Goal: Task Accomplishment & Management: Complete application form

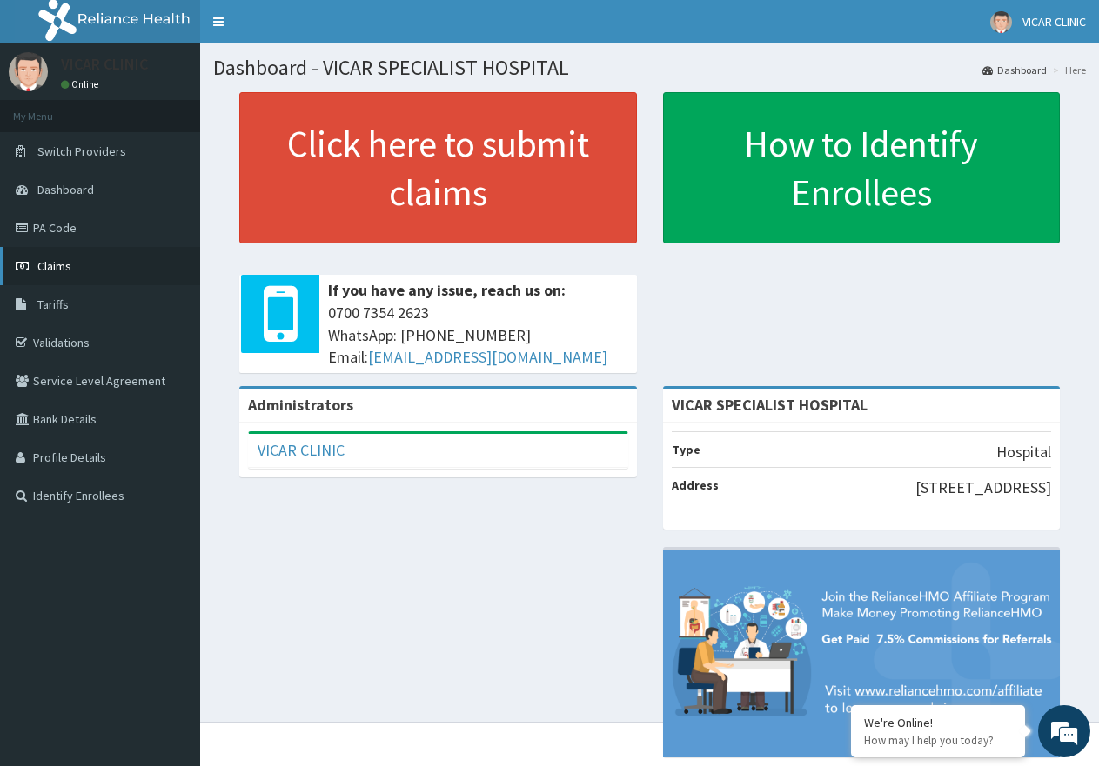
click at [94, 265] on link "Claims" at bounding box center [100, 266] width 200 height 38
click at [70, 264] on span "Claims" at bounding box center [54, 266] width 34 height 16
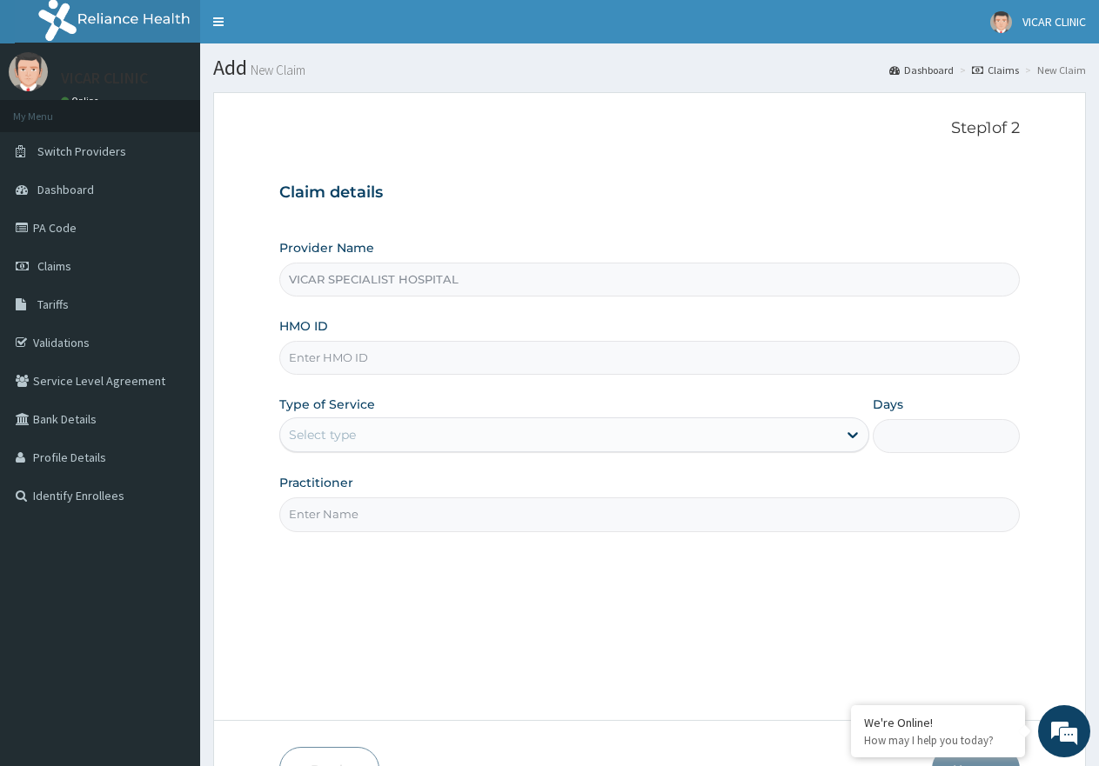
click at [496, 371] on input "HMO ID" at bounding box center [649, 358] width 740 height 34
type input "WCO/10093/A"
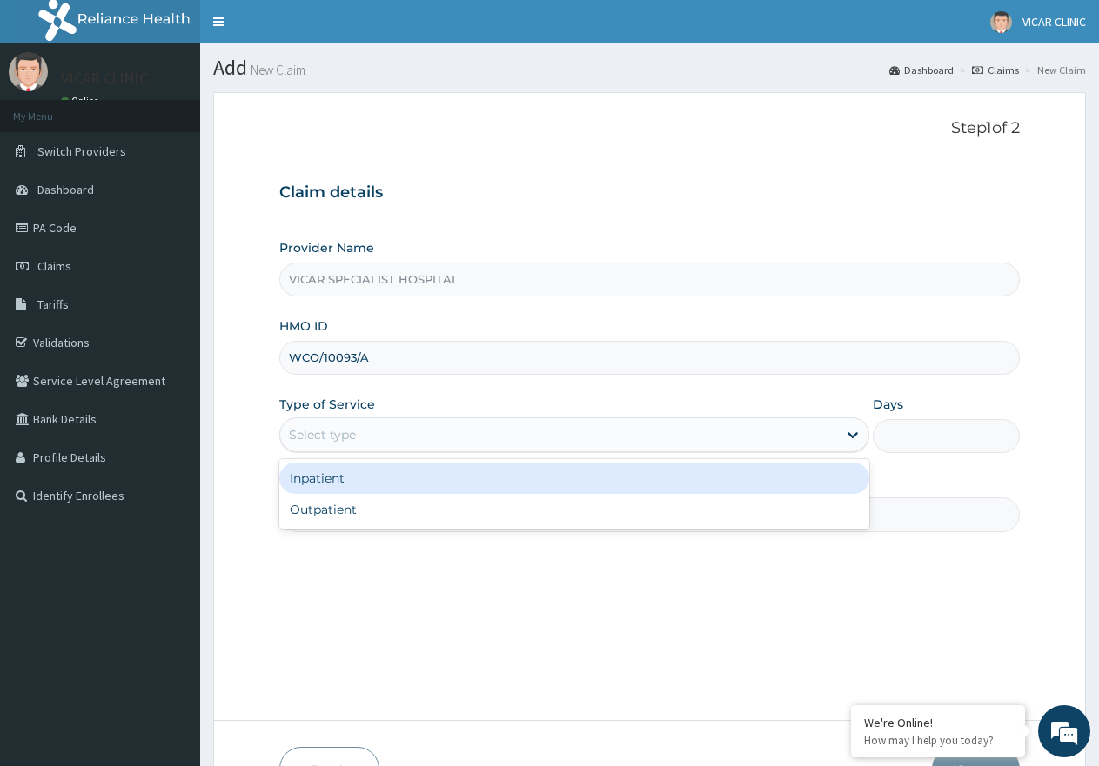
click at [419, 443] on div "Select type" at bounding box center [558, 435] width 556 height 28
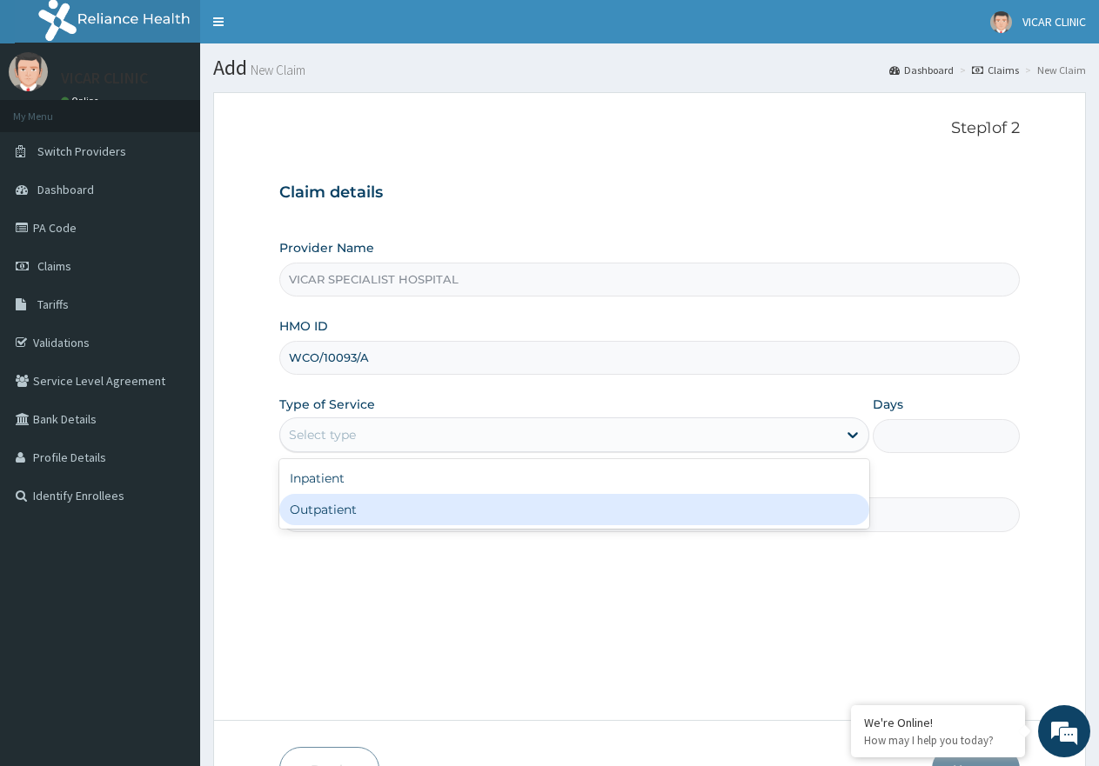
click at [415, 511] on div "Outpatient" at bounding box center [573, 509] width 589 height 31
type input "1"
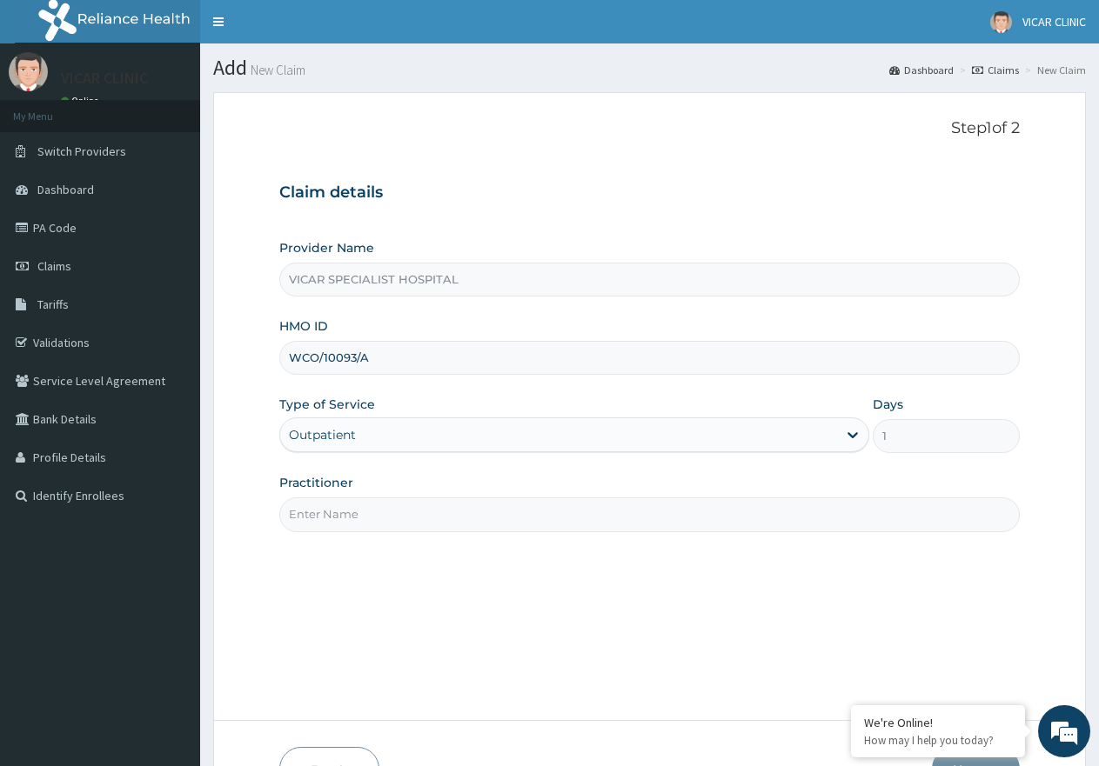
click at [415, 511] on input "Practitioner" at bounding box center [649, 515] width 740 height 34
type input "DR. IDEH"
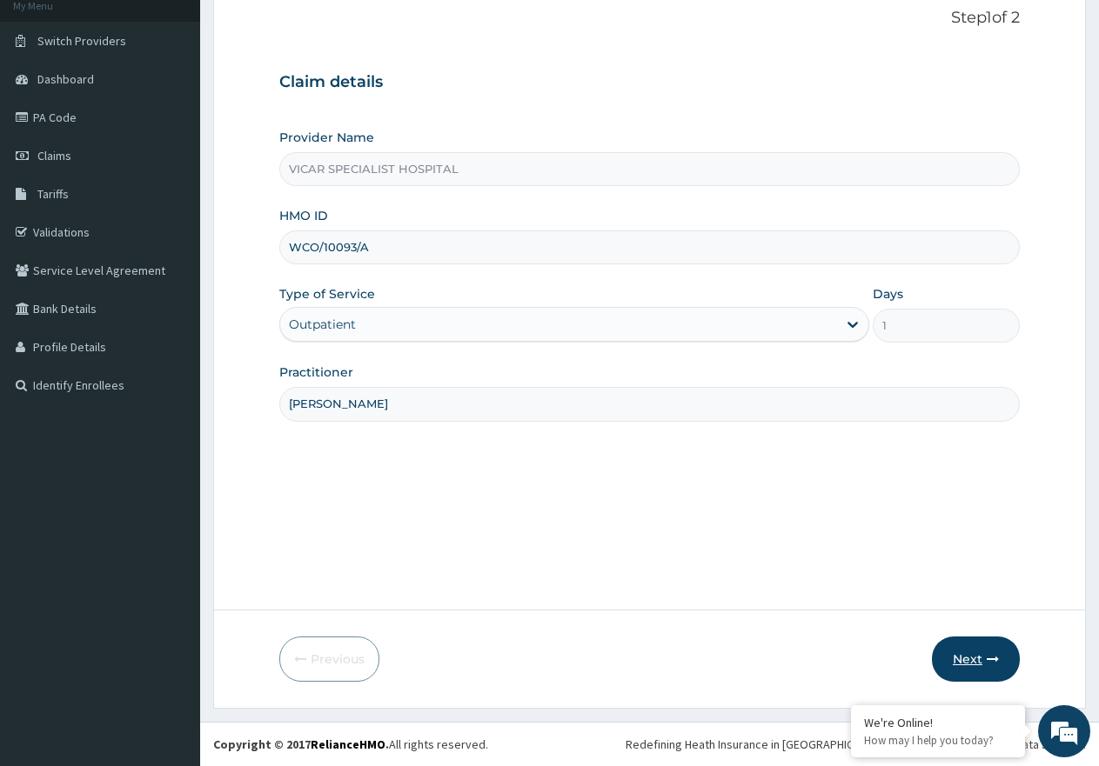
click at [959, 655] on button "Next" at bounding box center [976, 659] width 88 height 45
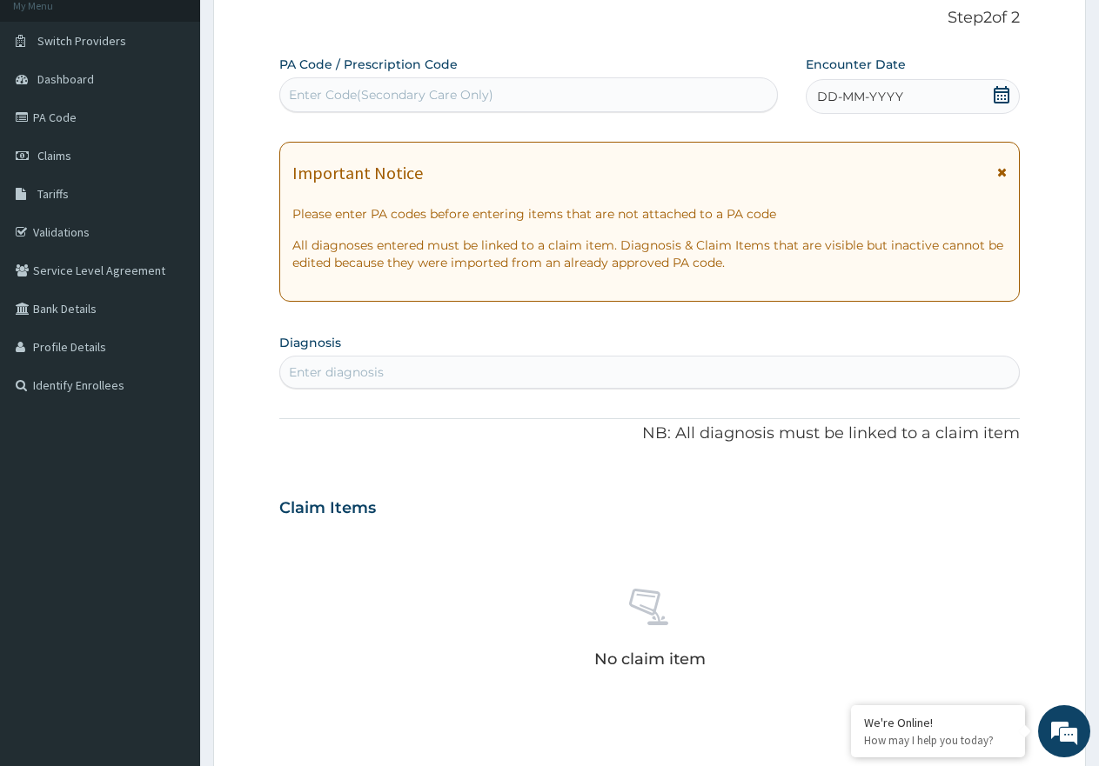
click at [1000, 98] on icon at bounding box center [1001, 94] width 16 height 17
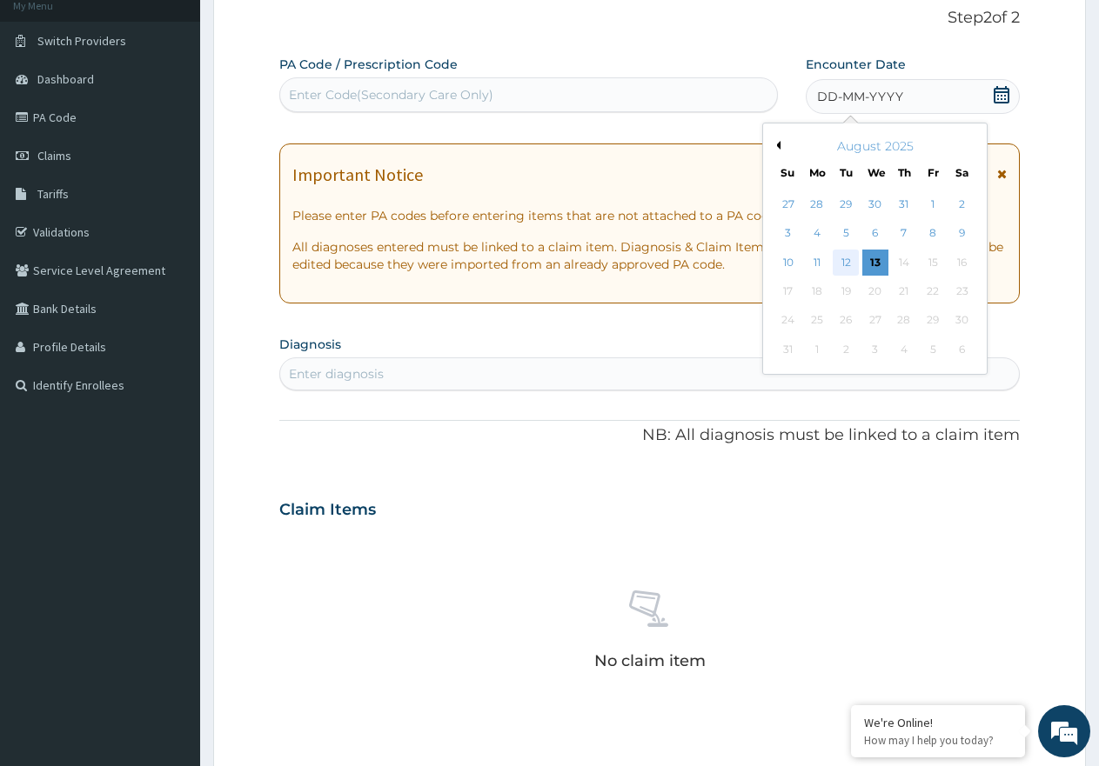
click at [848, 252] on div "12" at bounding box center [846, 263] width 26 height 26
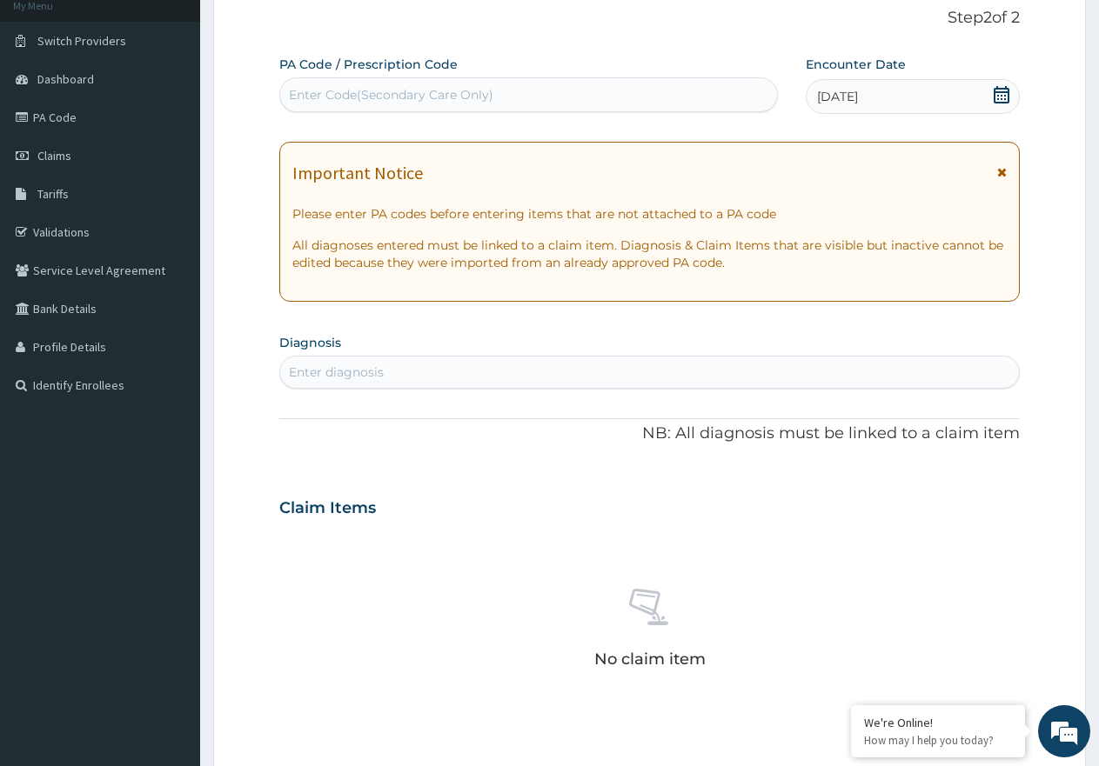
click at [382, 376] on div "Enter diagnosis" at bounding box center [336, 372] width 95 height 17
type input "mala"
click at [366, 372] on div "mala mala" at bounding box center [631, 372] width 702 height 28
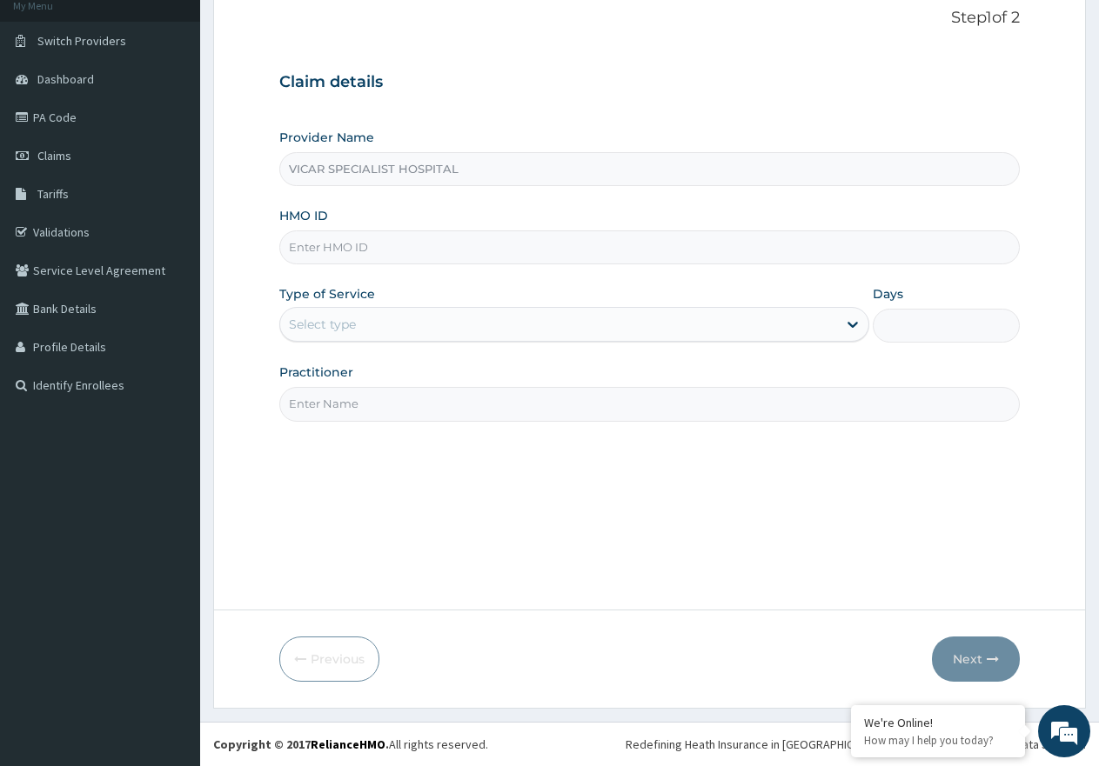
click at [333, 249] on input "HMO ID" at bounding box center [649, 248] width 740 height 34
click at [356, 242] on input "WCO/10058/A" at bounding box center [649, 248] width 740 height 34
type input "WCO/10093/A"
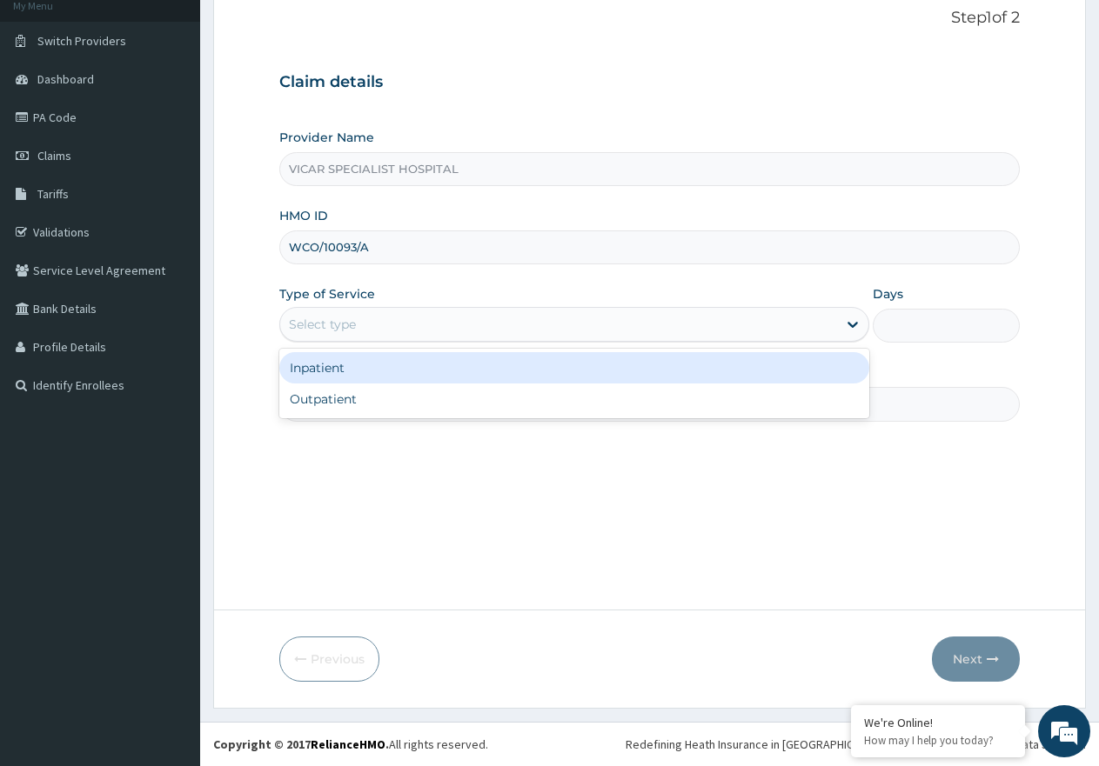
click at [356, 324] on div "Select type" at bounding box center [322, 324] width 67 height 17
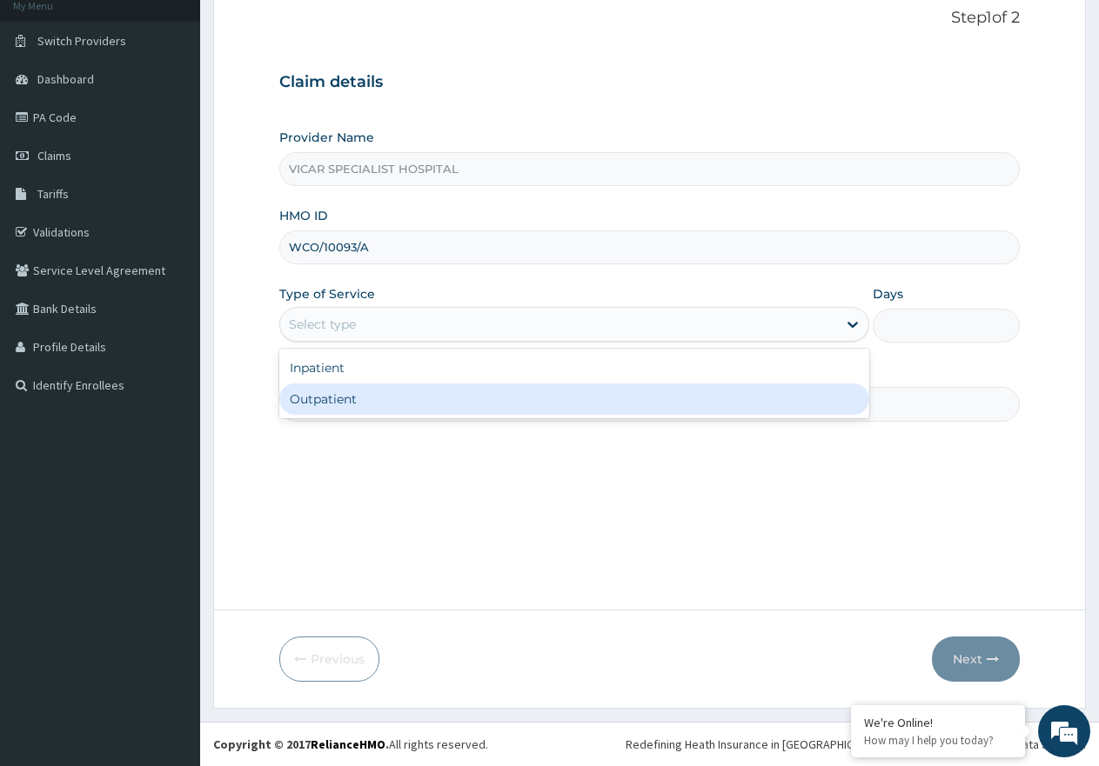
click at [337, 404] on div "Outpatient" at bounding box center [573, 399] width 589 height 31
type input "1"
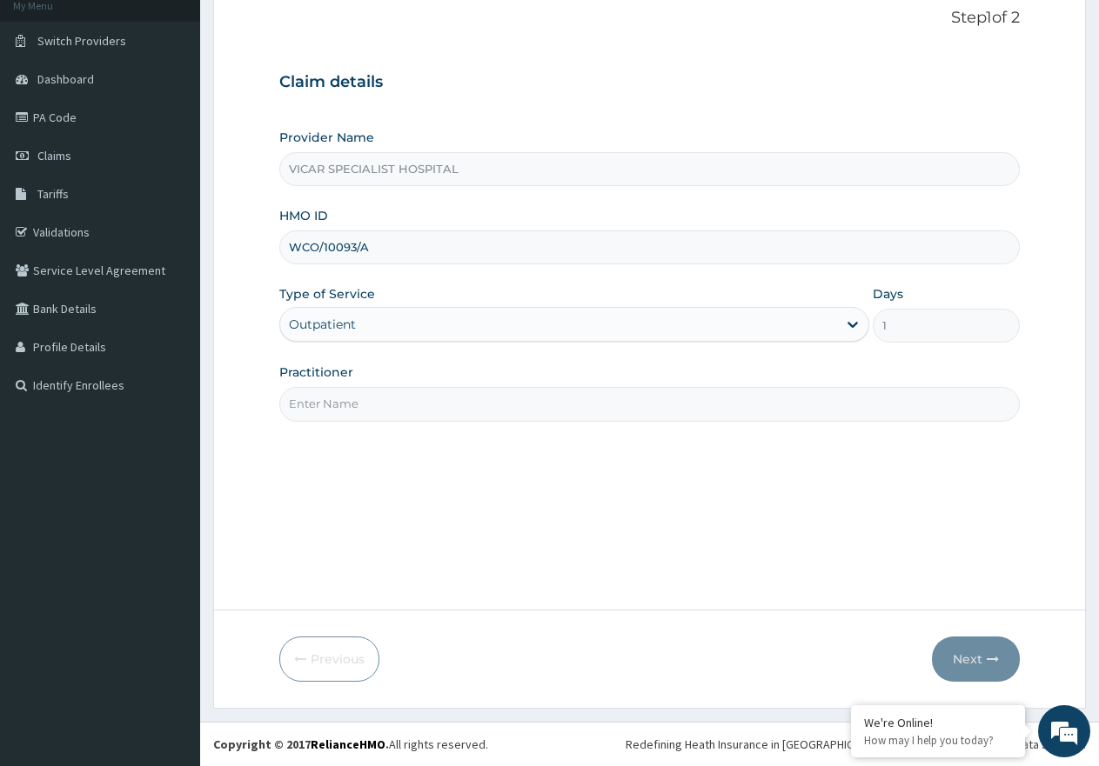
click at [376, 398] on input "Practitioner" at bounding box center [649, 404] width 740 height 34
type input "DR UCHE"
click at [966, 665] on button "Next" at bounding box center [976, 659] width 88 height 45
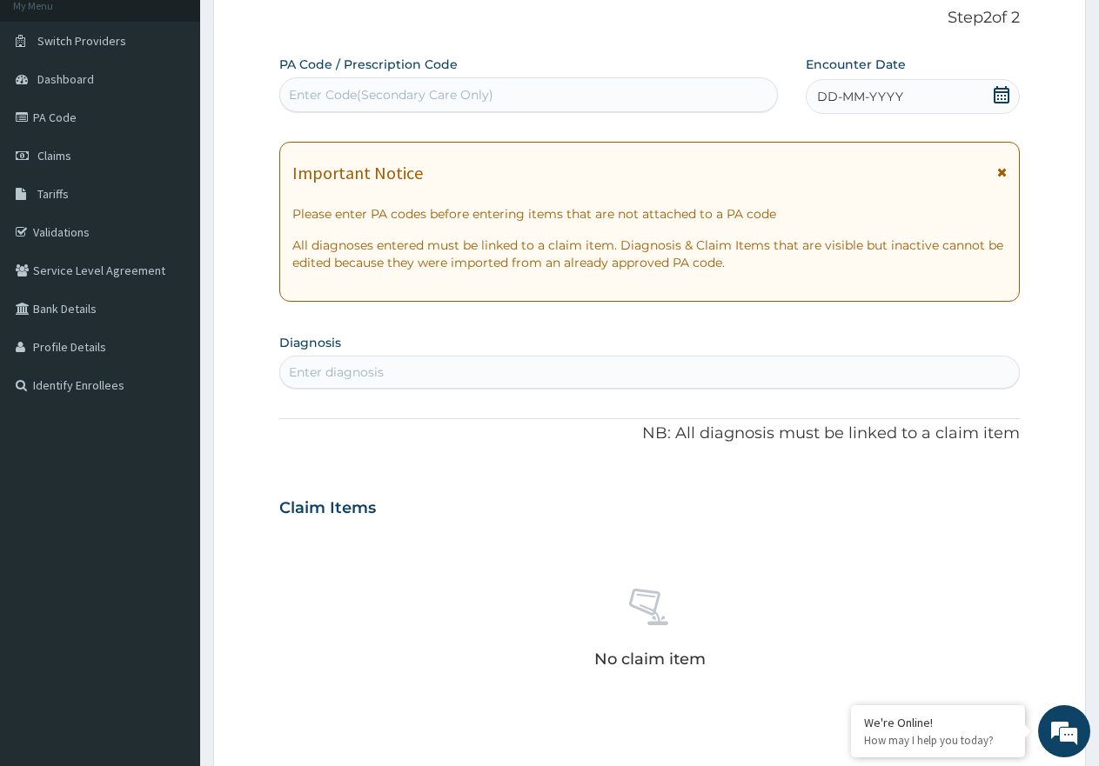
click at [324, 365] on div "Enter diagnosis" at bounding box center [336, 372] width 95 height 17
type input "malaria"
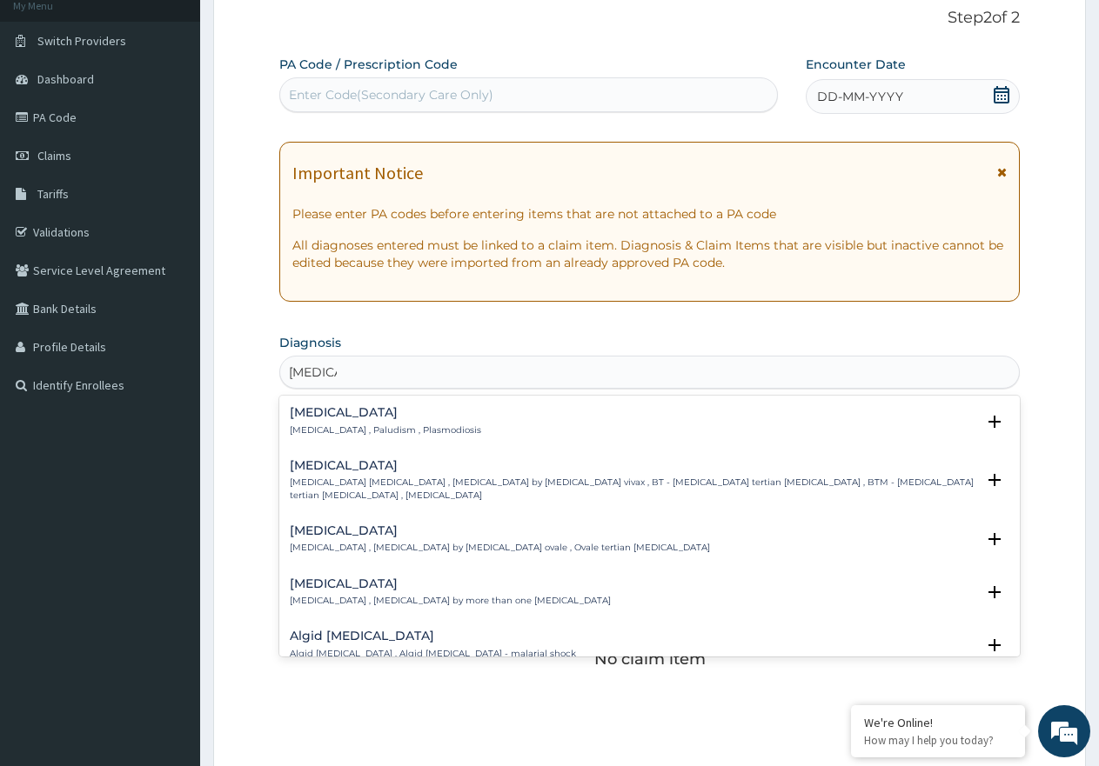
click at [323, 412] on h4 "Malaria" at bounding box center [385, 412] width 191 height 13
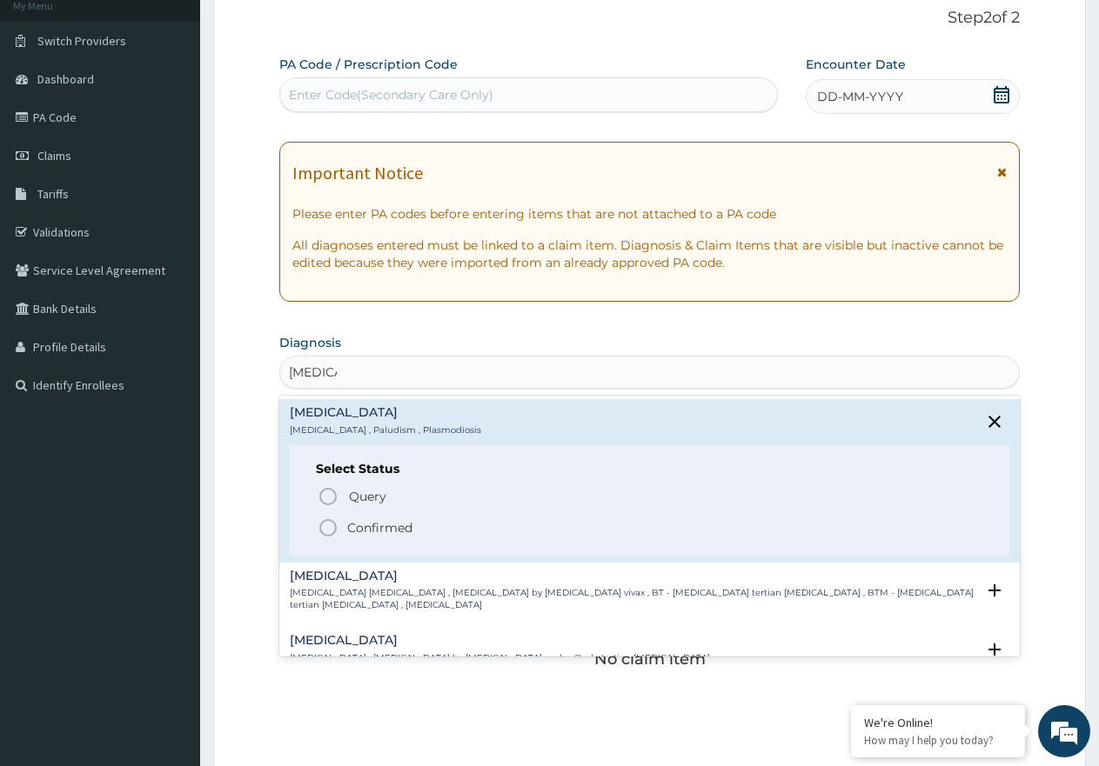
click at [324, 529] on icon "status option filled" at bounding box center [327, 528] width 21 height 21
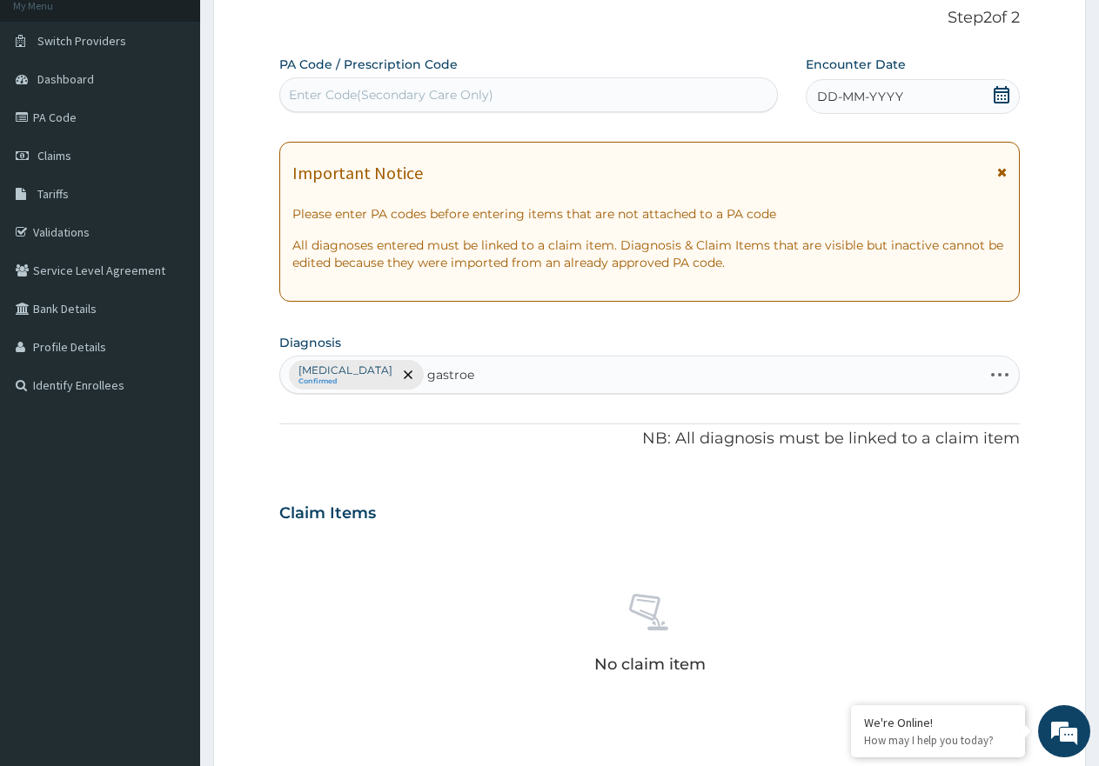
type input "gastroen"
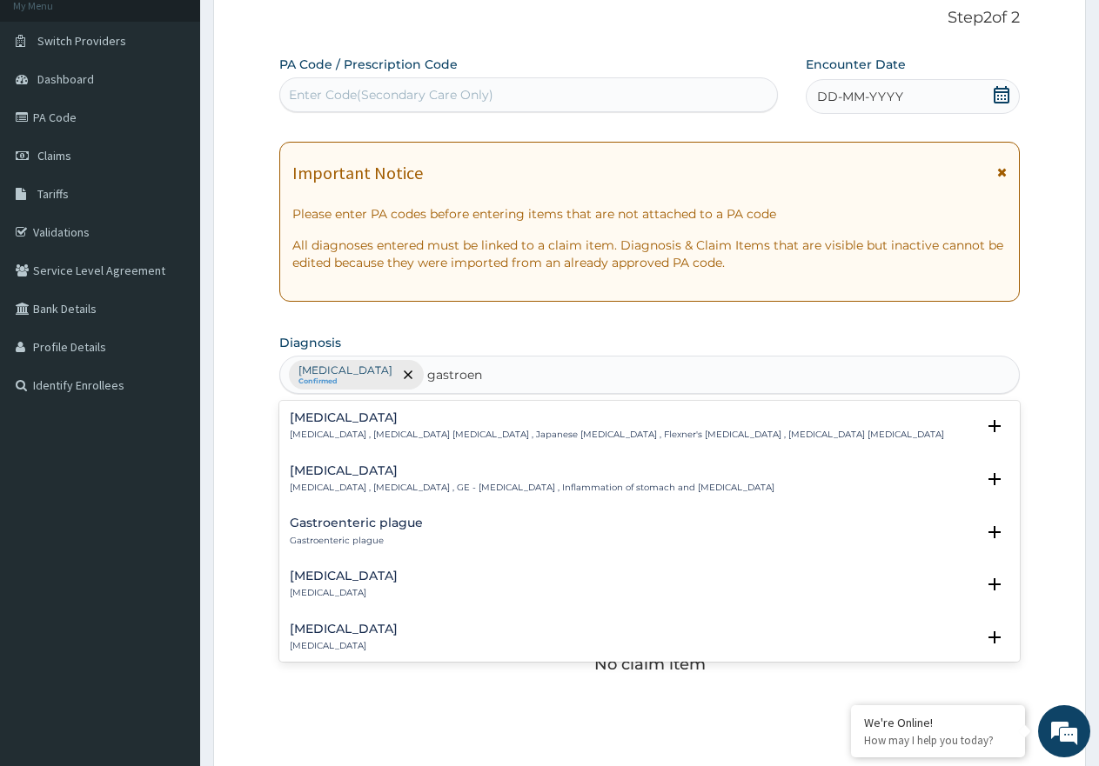
click at [317, 484] on p "Gastroenteritis , Gastroenteropathy , GE - Gastroenteritis , Inflammation of st…" at bounding box center [532, 488] width 485 height 12
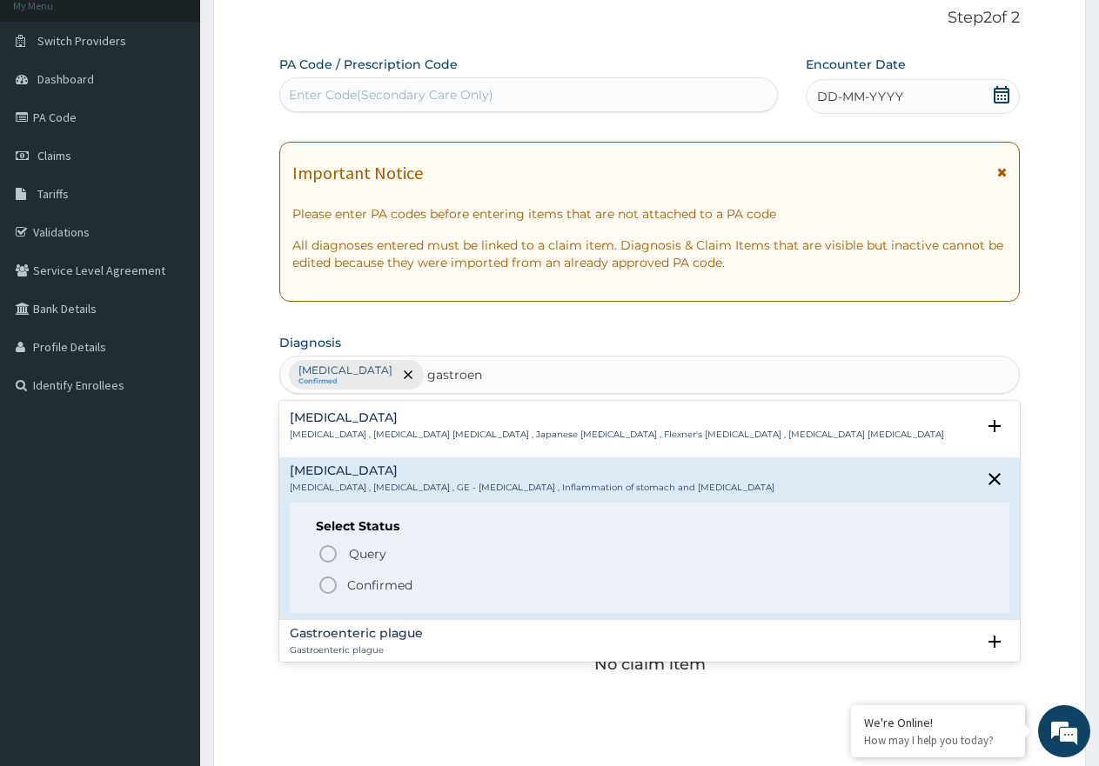
click at [331, 585] on icon "status option filled" at bounding box center [327, 585] width 21 height 21
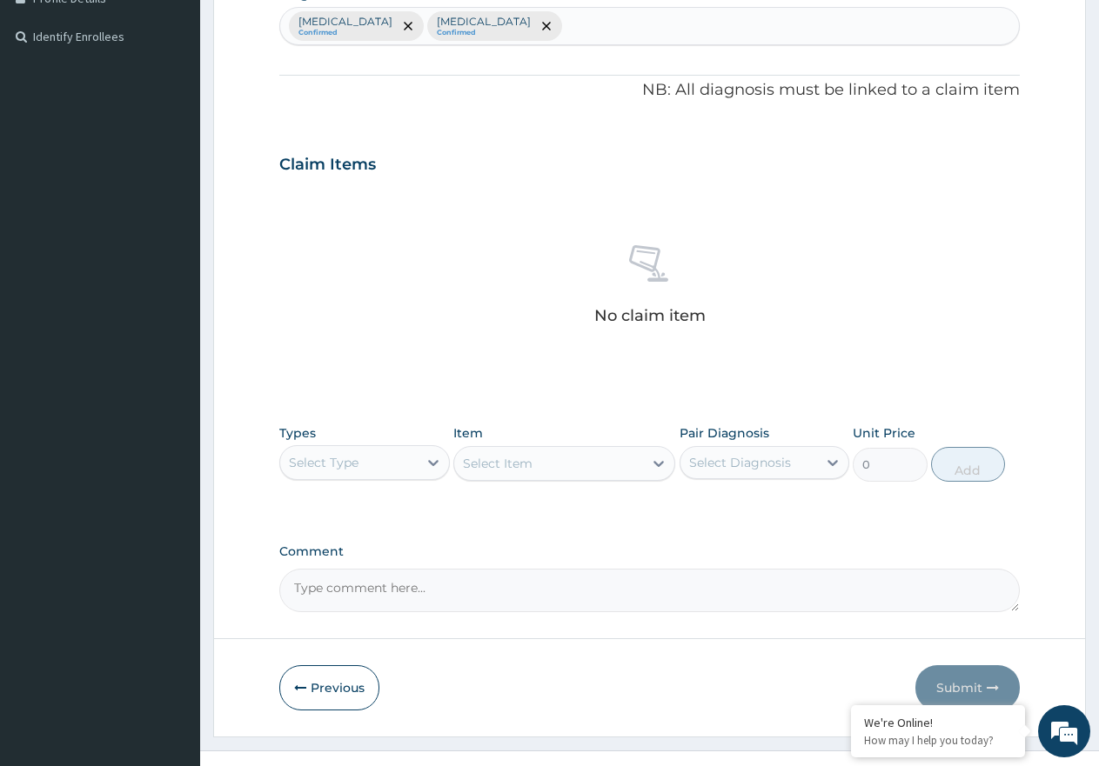
scroll to position [488, 0]
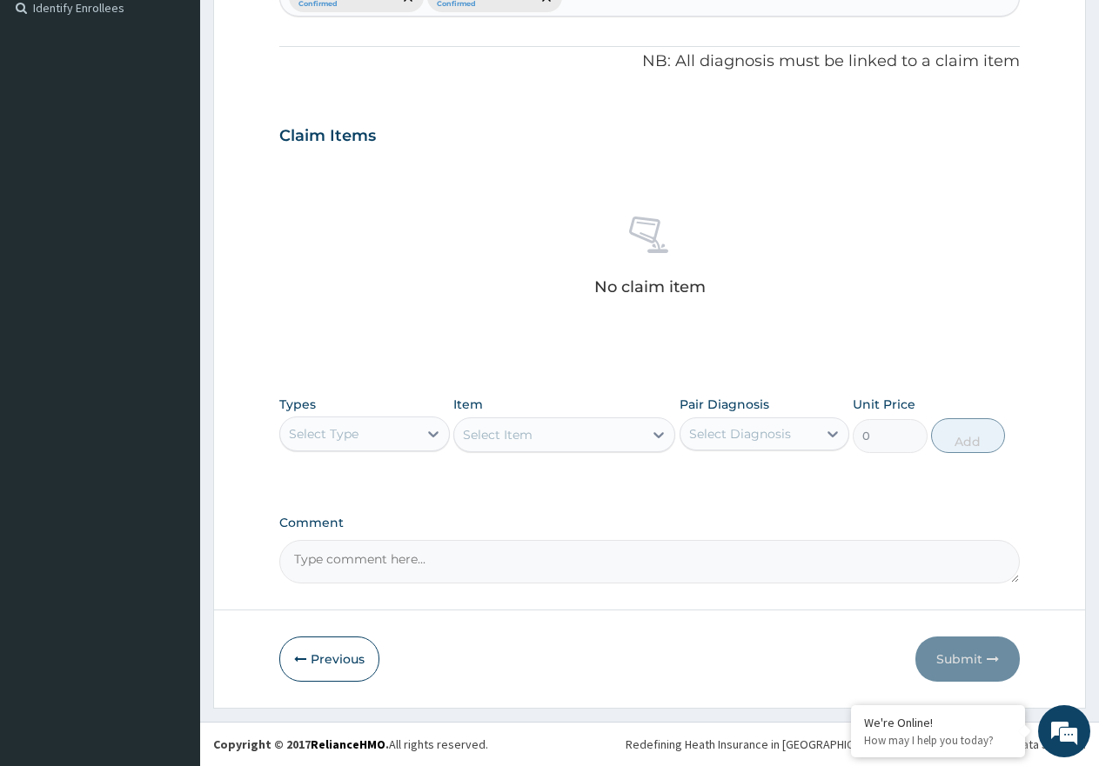
click at [370, 442] on div "Select Type" at bounding box center [348, 434] width 137 height 28
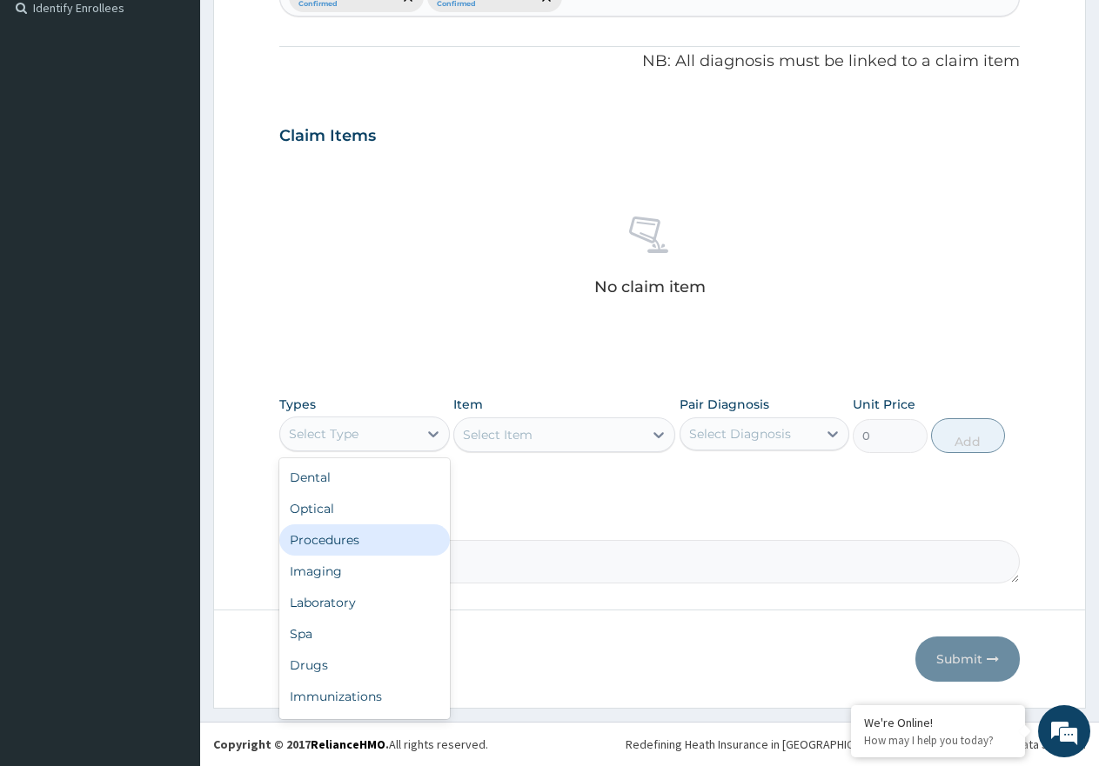
click at [357, 538] on div "Procedures" at bounding box center [364, 540] width 170 height 31
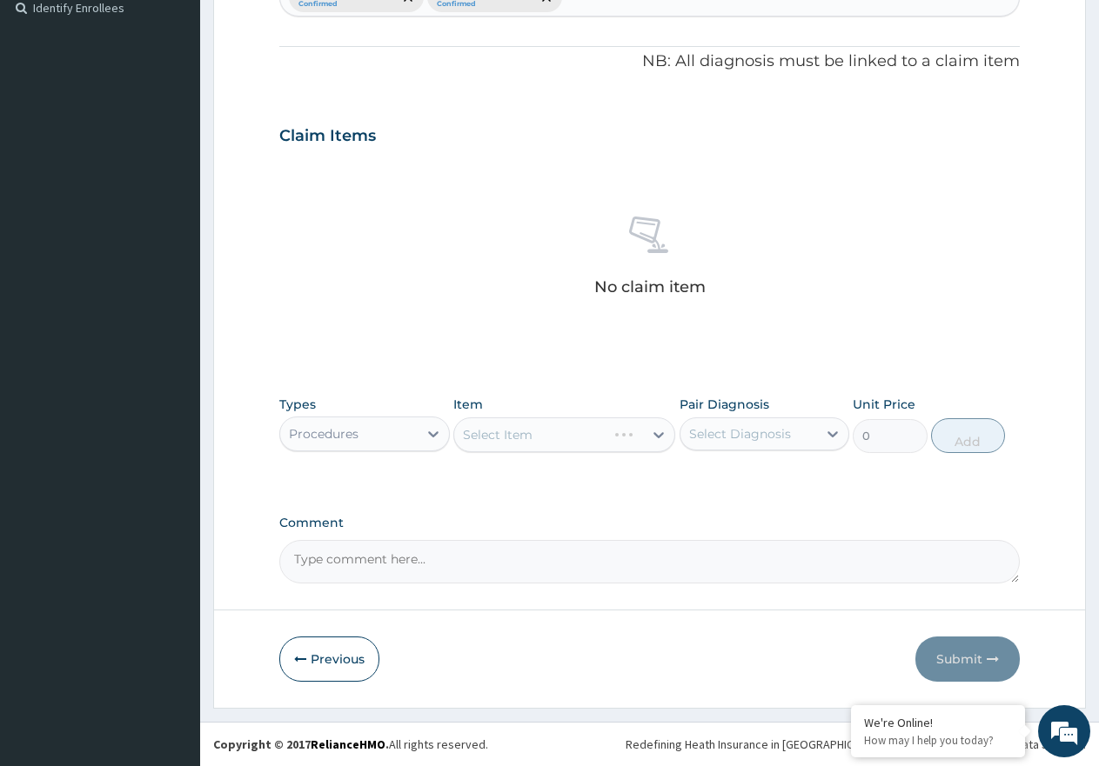
click at [770, 414] on div "Pair Diagnosis Select Diagnosis" at bounding box center [764, 424] width 170 height 57
click at [766, 444] on div "Select Diagnosis" at bounding box center [748, 434] width 137 height 28
click at [758, 525] on div "Gastroenteritis" at bounding box center [764, 515] width 170 height 36
checkbox input "true"
click at [619, 435] on div "Select Item" at bounding box center [548, 435] width 189 height 28
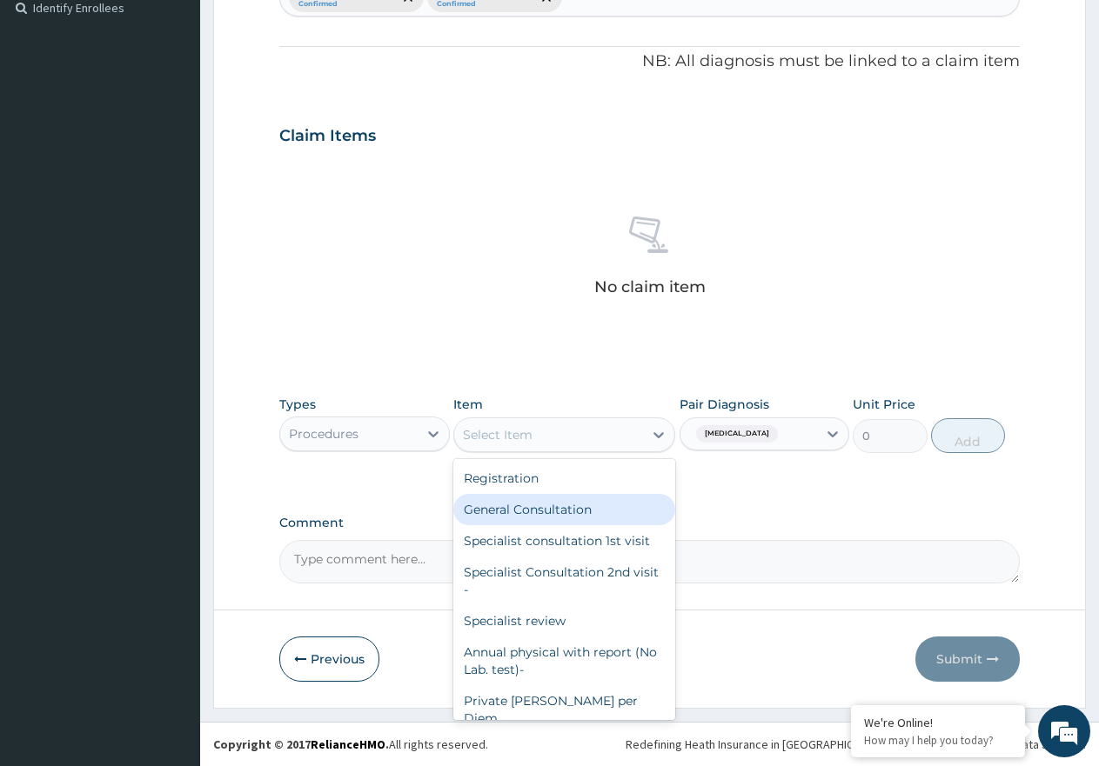
click at [598, 509] on div "General Consultation" at bounding box center [564, 509] width 222 height 31
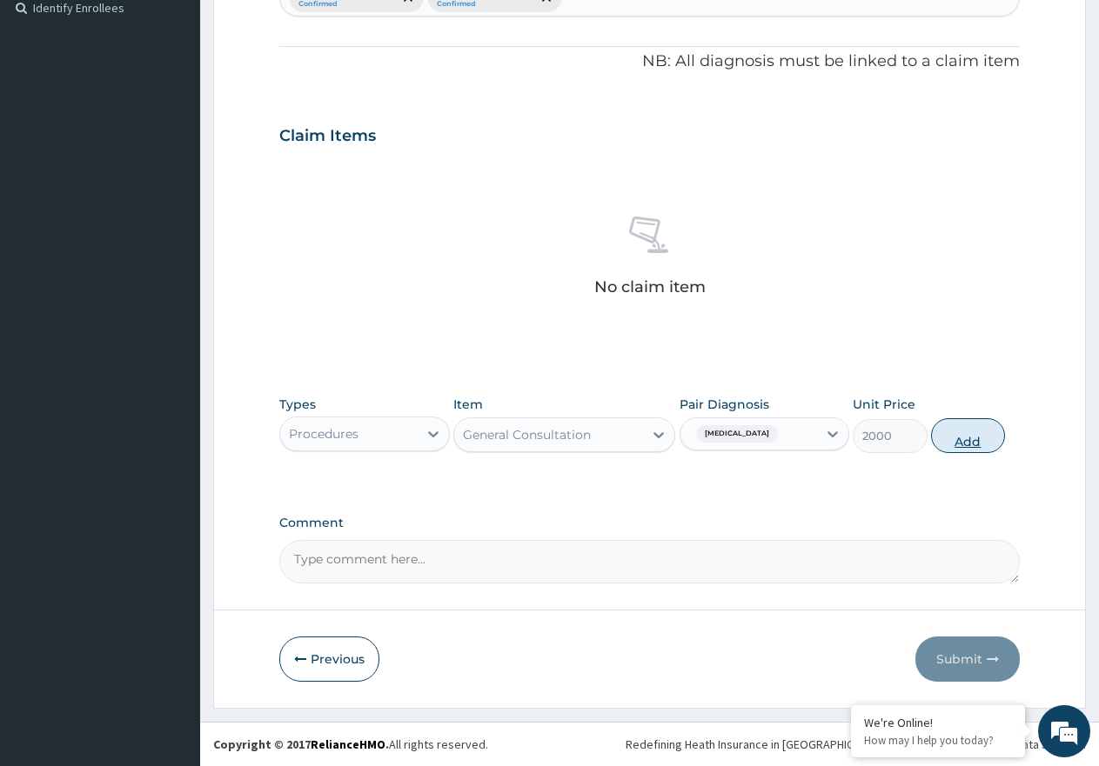
click at [945, 436] on button "Add" at bounding box center [968, 435] width 74 height 35
type input "0"
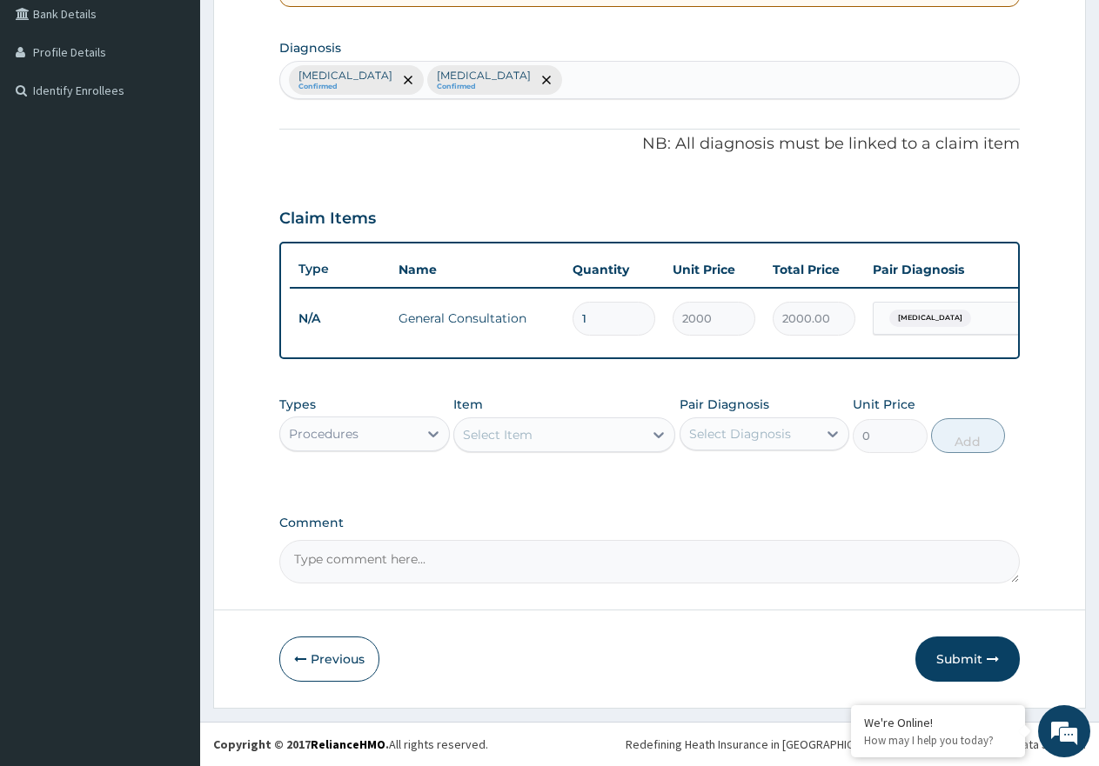
scroll to position [420, 0]
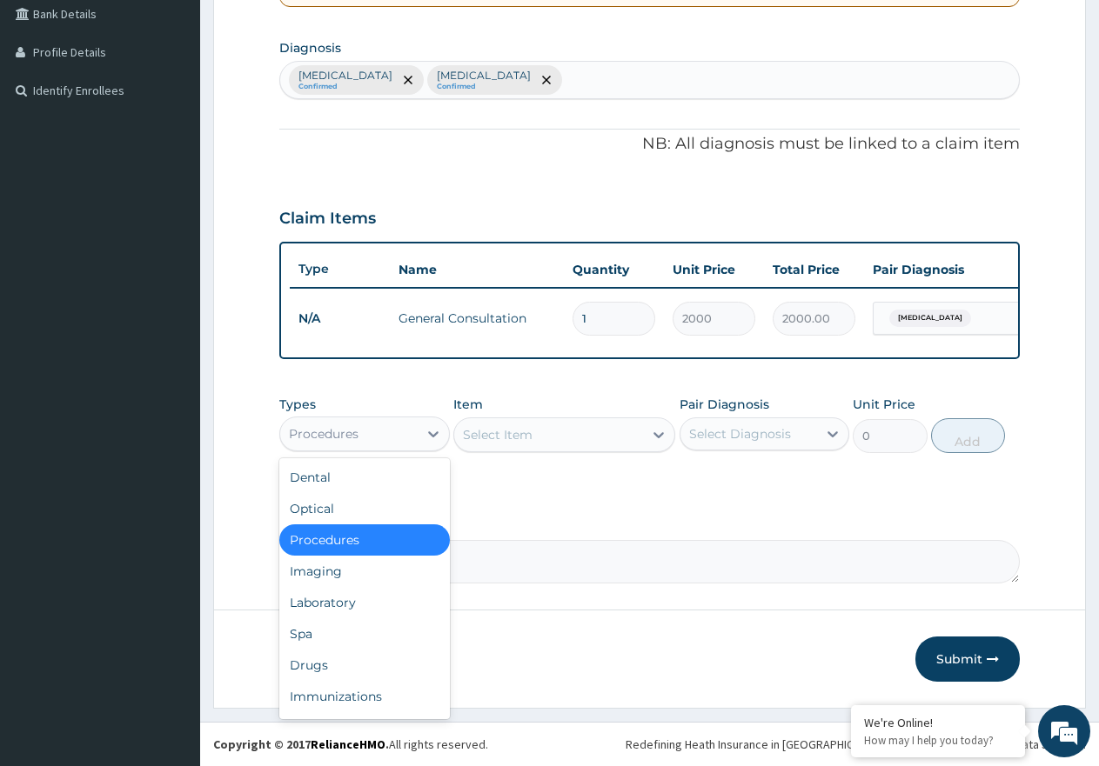
click at [390, 427] on div "Procedures" at bounding box center [348, 434] width 137 height 28
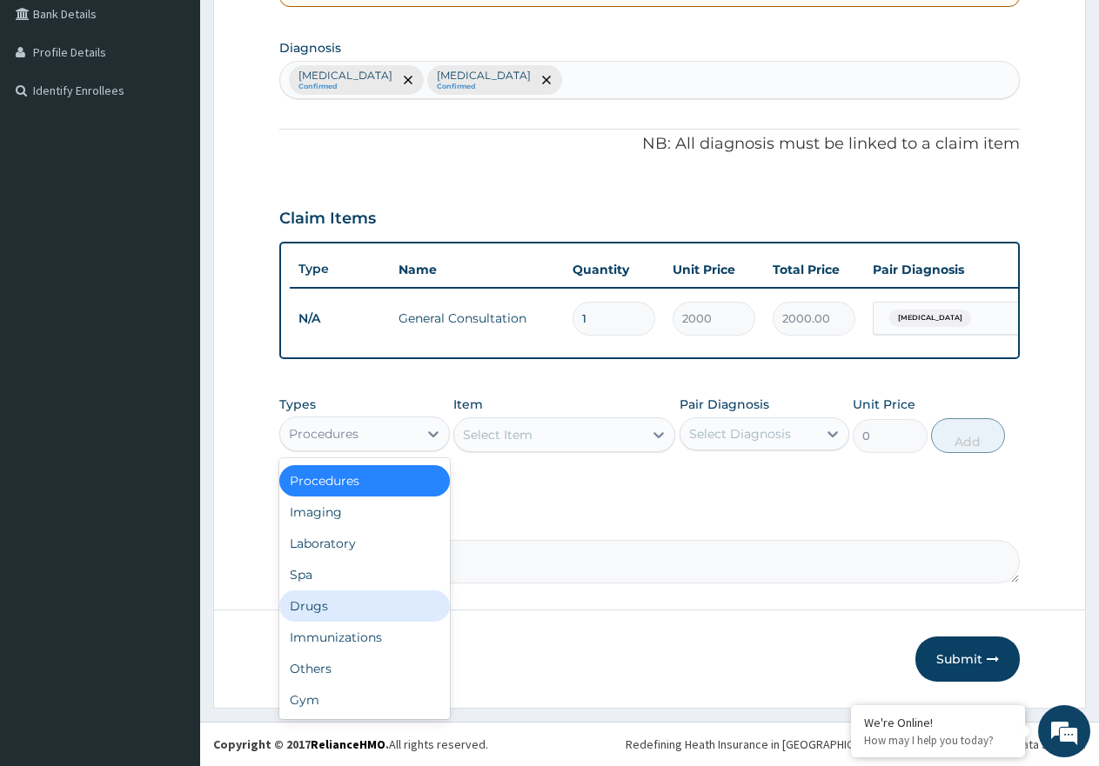
click at [334, 601] on div "Drugs" at bounding box center [364, 606] width 170 height 31
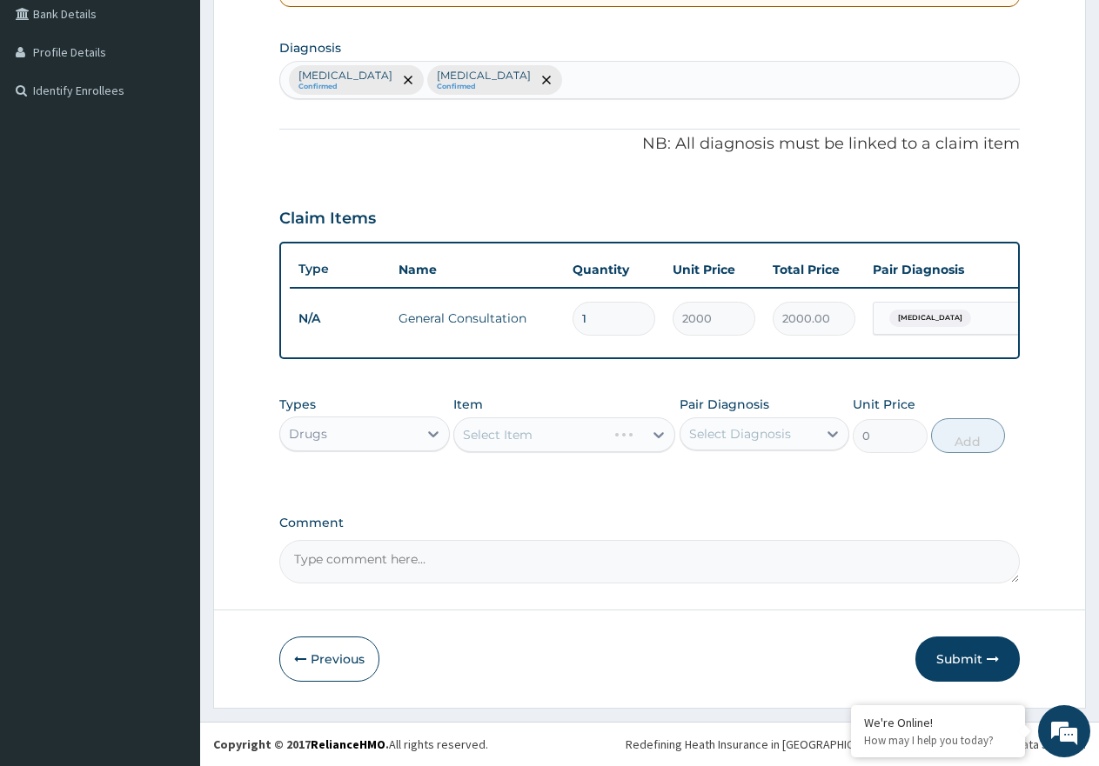
click at [769, 435] on div "Select Diagnosis" at bounding box center [740, 433] width 102 height 17
click at [739, 474] on label "Malaria" at bounding box center [762, 476] width 108 height 17
checkbox input "true"
click at [527, 430] on div "Select Item" at bounding box center [564, 435] width 222 height 35
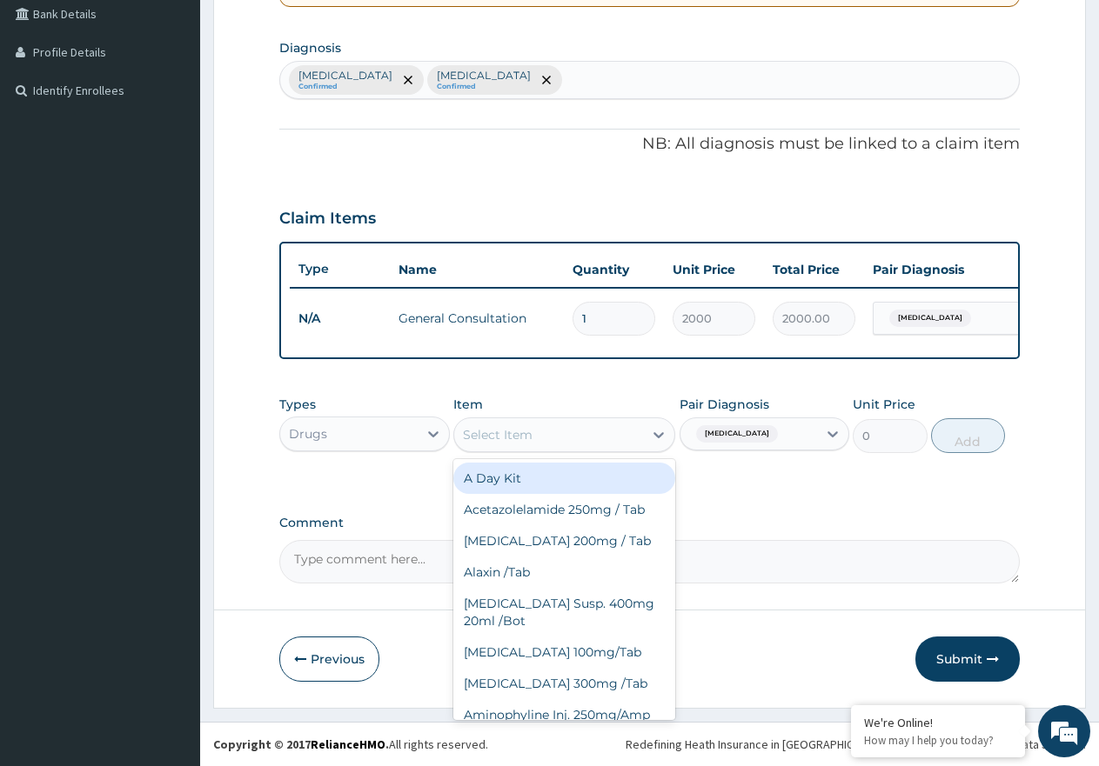
click at [597, 426] on div "Select Item" at bounding box center [548, 435] width 189 height 28
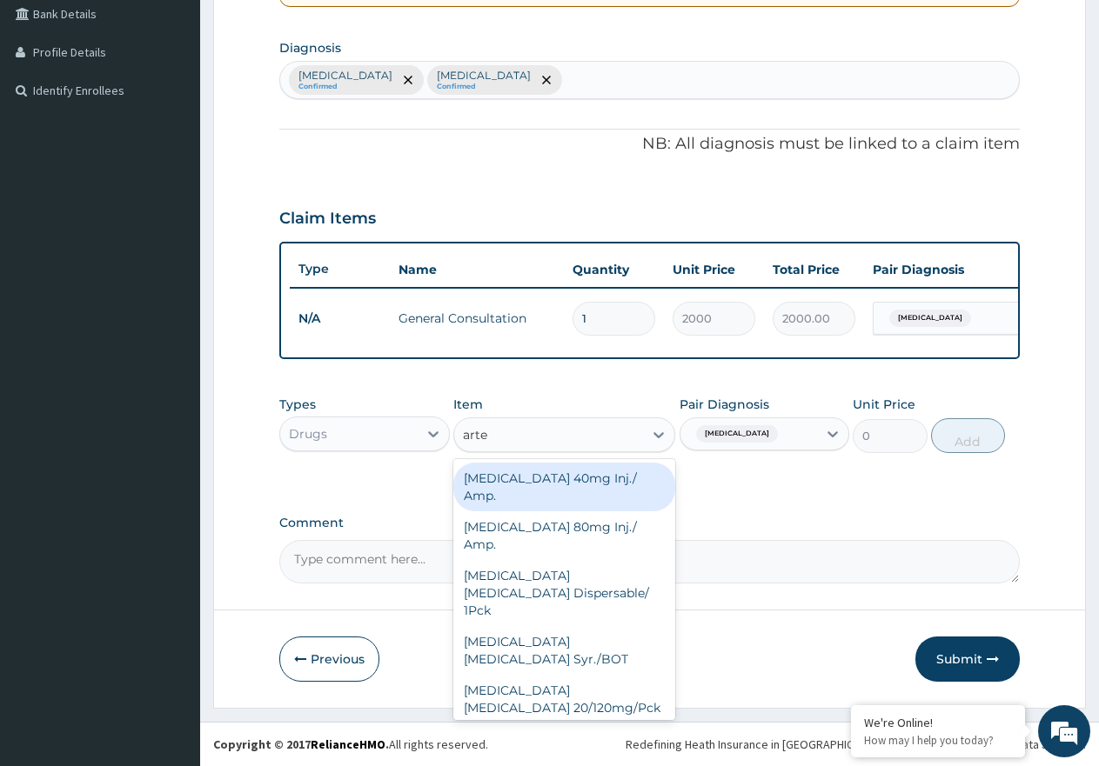
type input "artee"
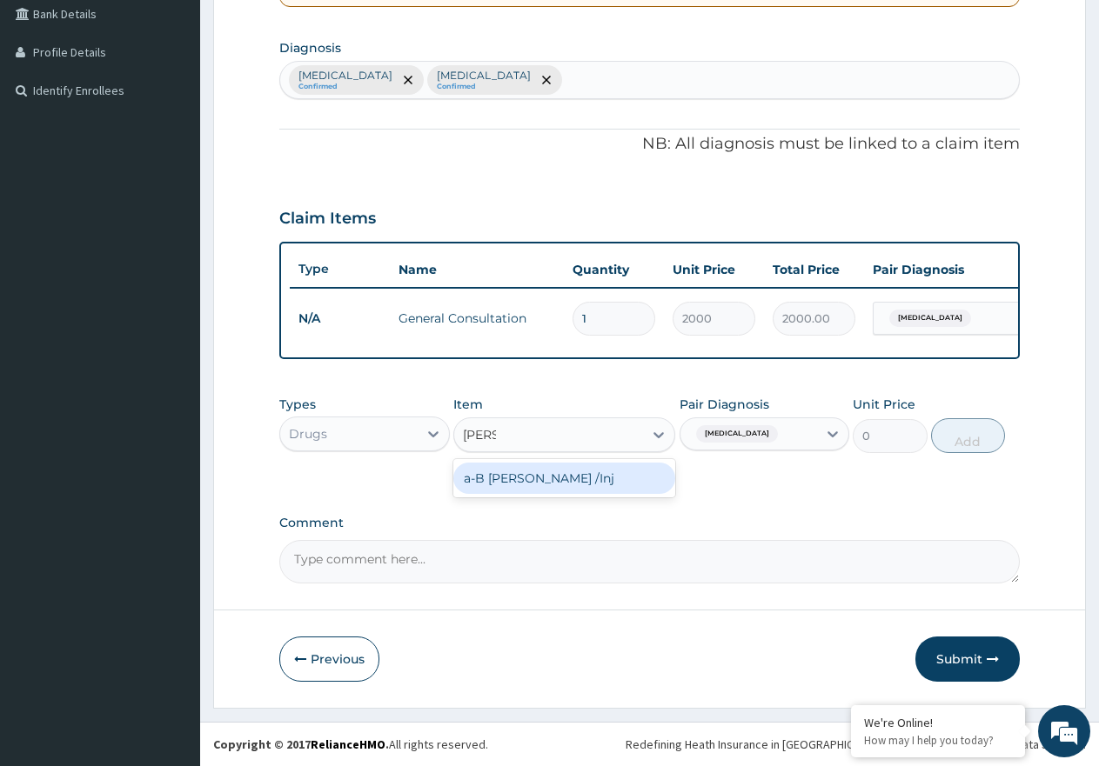
click at [632, 465] on div "a-B Arteether /Inj" at bounding box center [564, 478] width 222 height 31
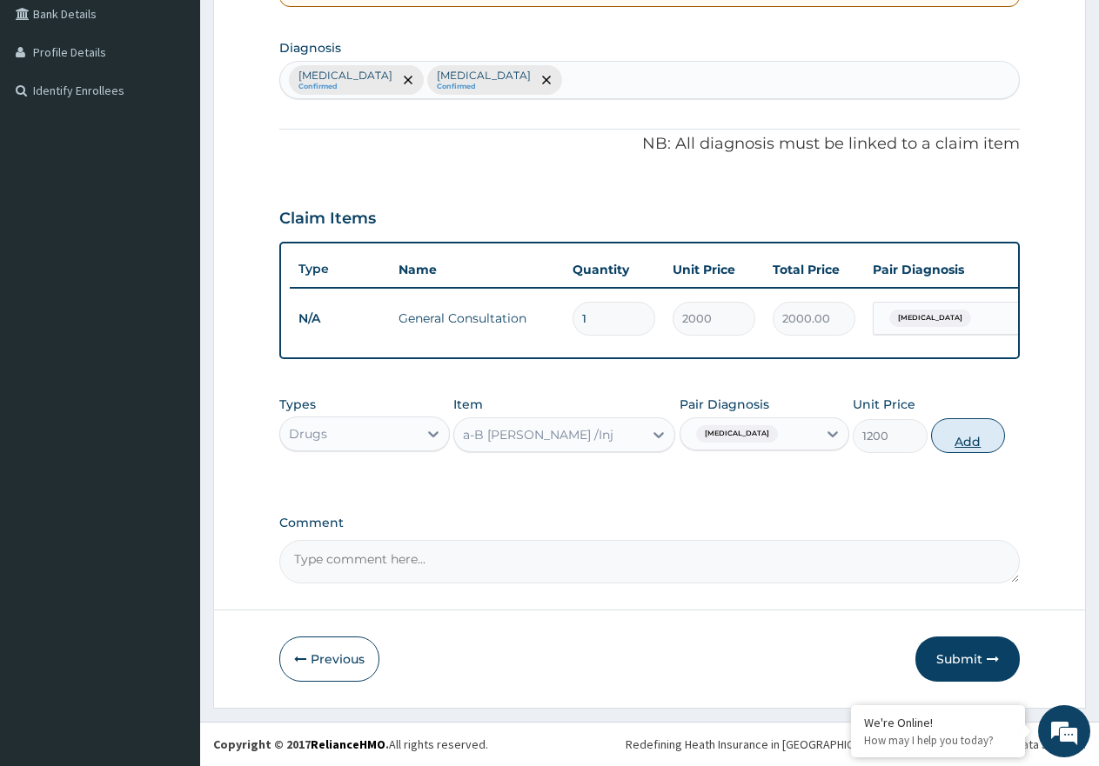
click at [991, 438] on button "Add" at bounding box center [968, 435] width 74 height 35
type input "0"
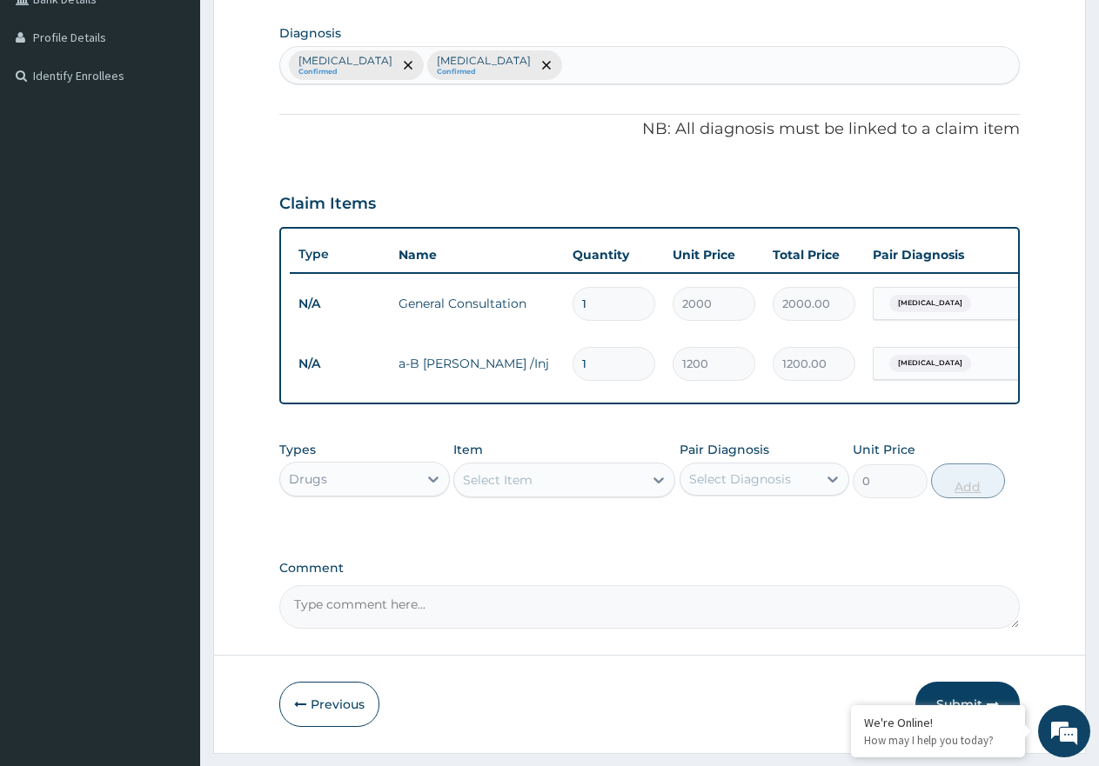
type input "0.00"
type input "3"
type input "3600.00"
type input "3"
click at [618, 491] on div "Select Item" at bounding box center [548, 480] width 189 height 28
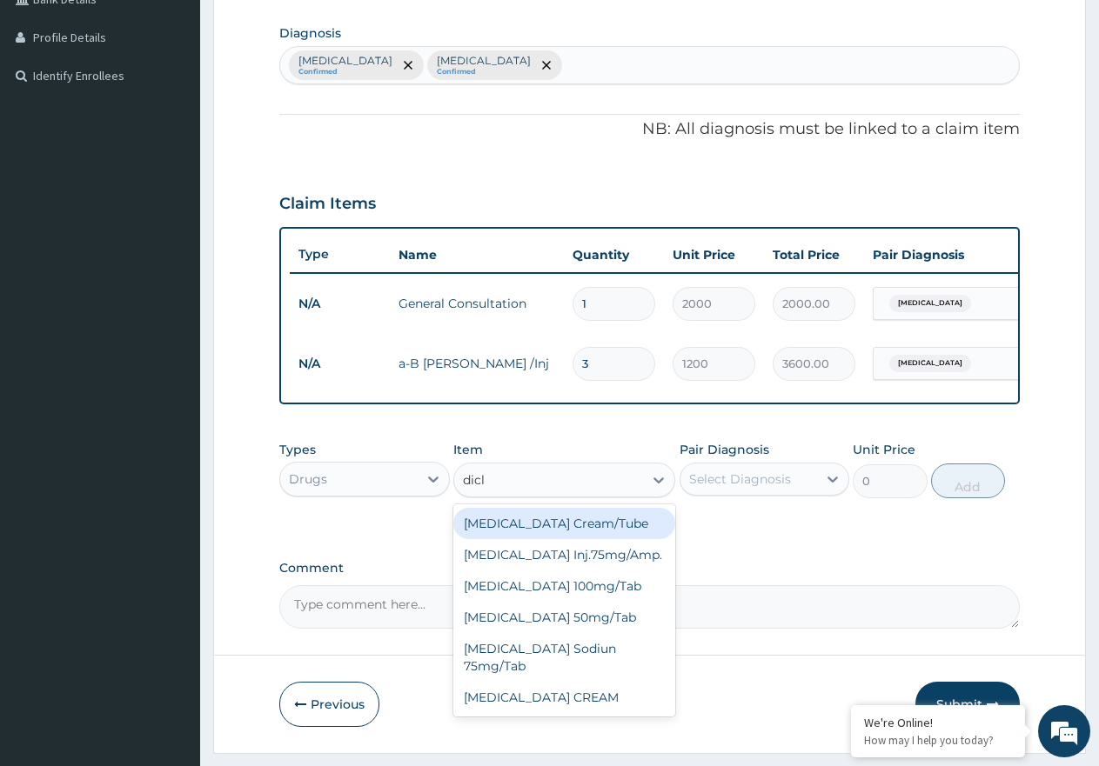
type input "diclo"
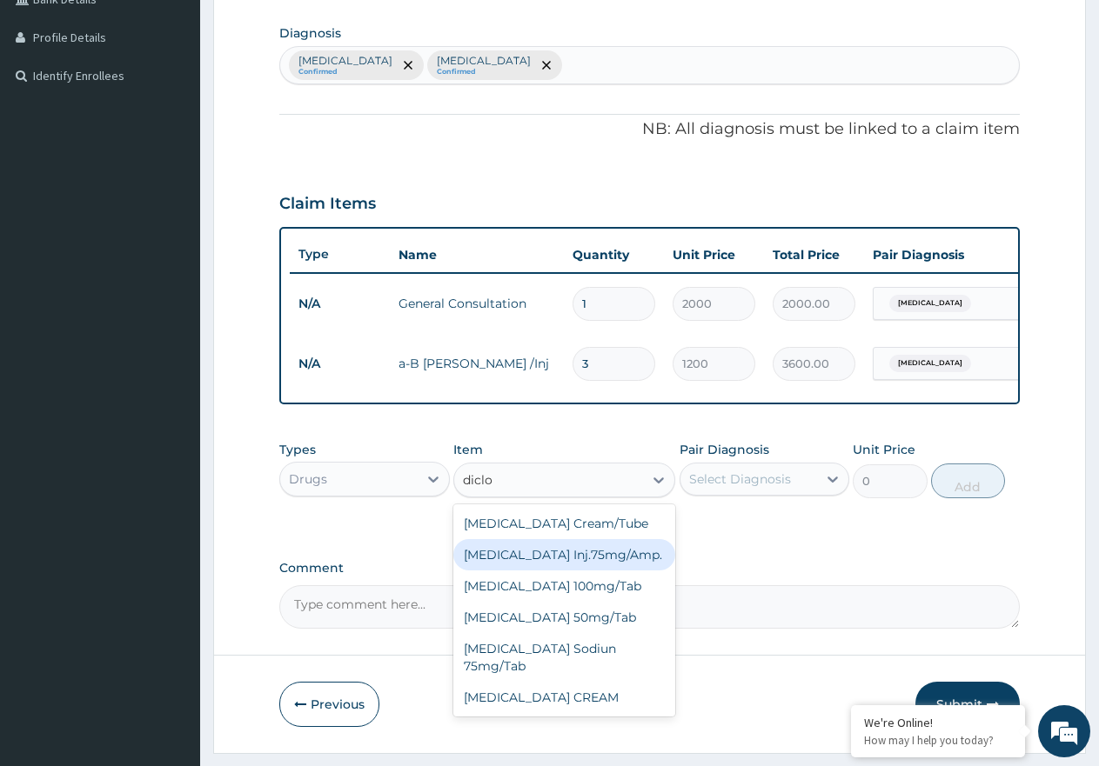
click at [468, 559] on div "Diclofenac Inj.75mg/Amp." at bounding box center [564, 554] width 222 height 31
type input "900"
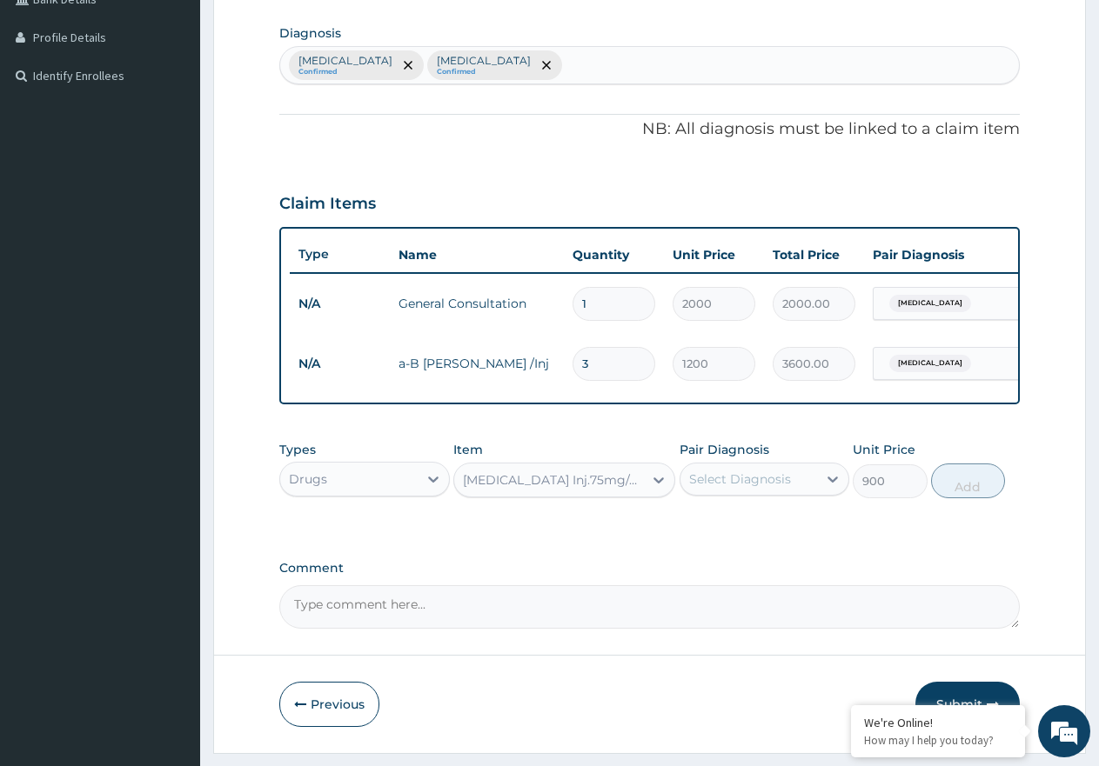
drag, startPoint x: 713, startPoint y: 478, endPoint x: 735, endPoint y: 503, distance: 32.7
click at [716, 480] on div "Select Diagnosis" at bounding box center [764, 479] width 170 height 33
drag, startPoint x: 782, startPoint y: 545, endPoint x: 779, endPoint y: 562, distance: 17.7
click at [783, 542] on div "Malaria" at bounding box center [764, 524] width 170 height 36
checkbox input "true"
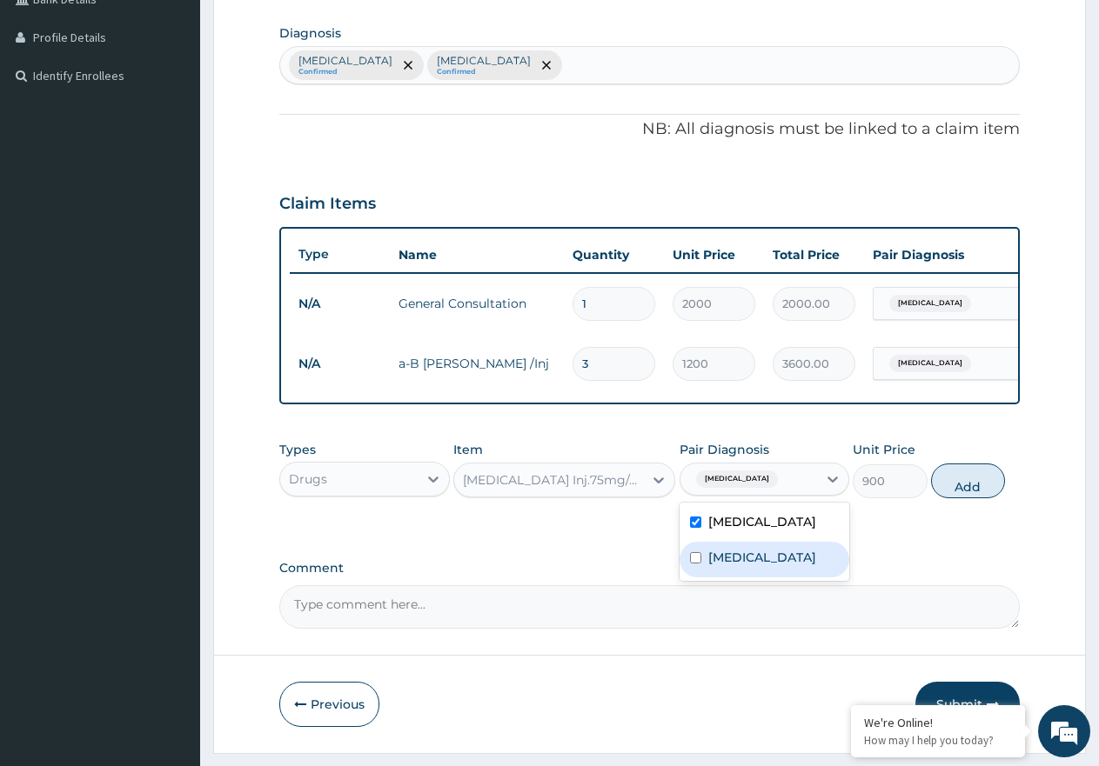
drag, startPoint x: 779, startPoint y: 563, endPoint x: 818, endPoint y: 555, distance: 39.9
click at [779, 563] on label "Gastroenteritis" at bounding box center [762, 557] width 108 height 17
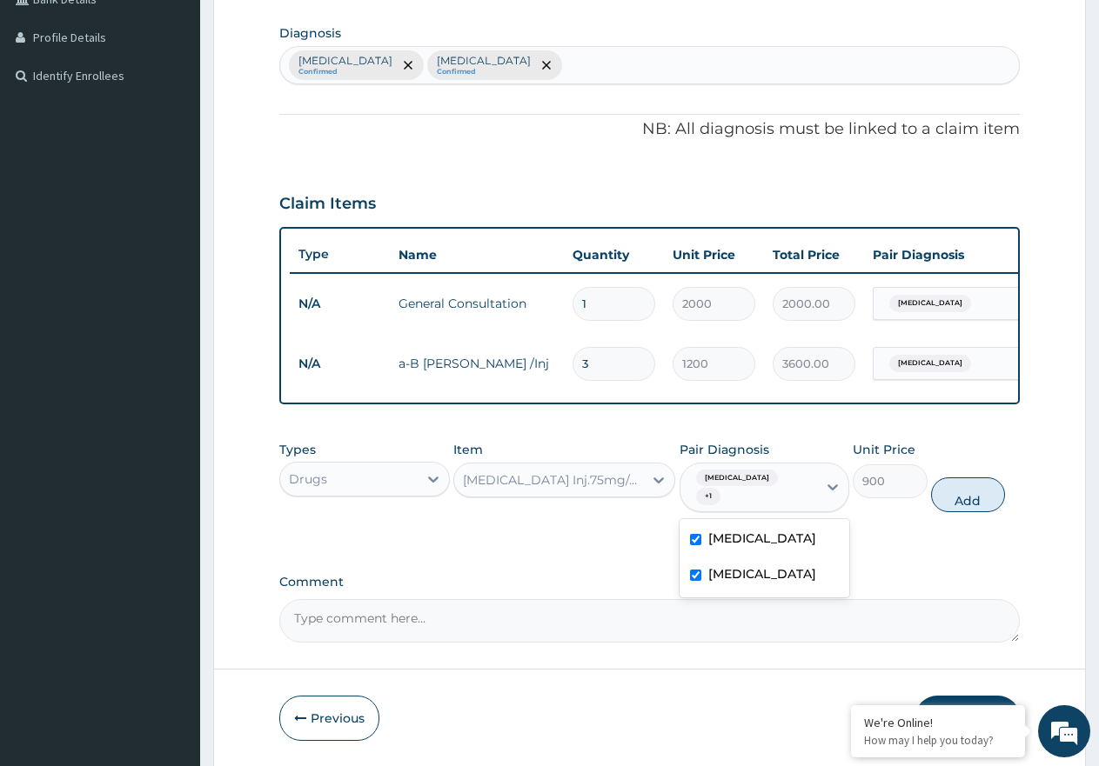
checkbox input "true"
drag, startPoint x: 1000, startPoint y: 503, endPoint x: 969, endPoint y: 504, distance: 31.3
click at [997, 503] on button "Add" at bounding box center [968, 495] width 74 height 35
type input "0"
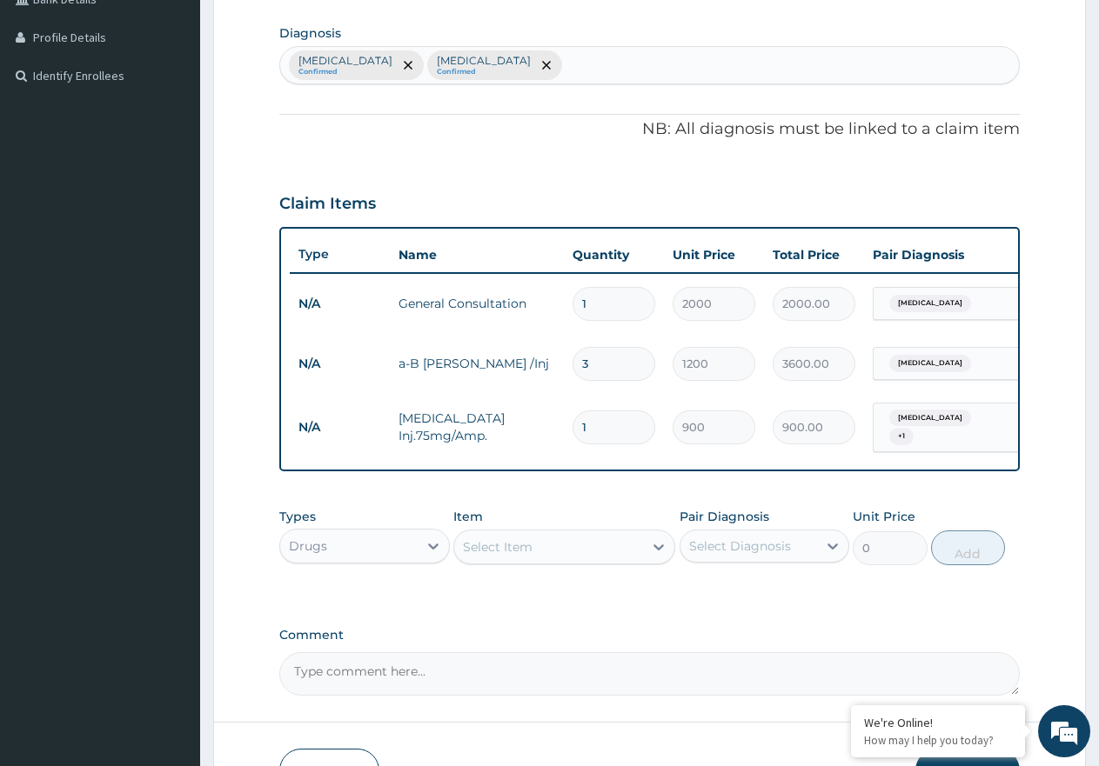
click at [600, 558] on div "Select Item" at bounding box center [548, 547] width 189 height 28
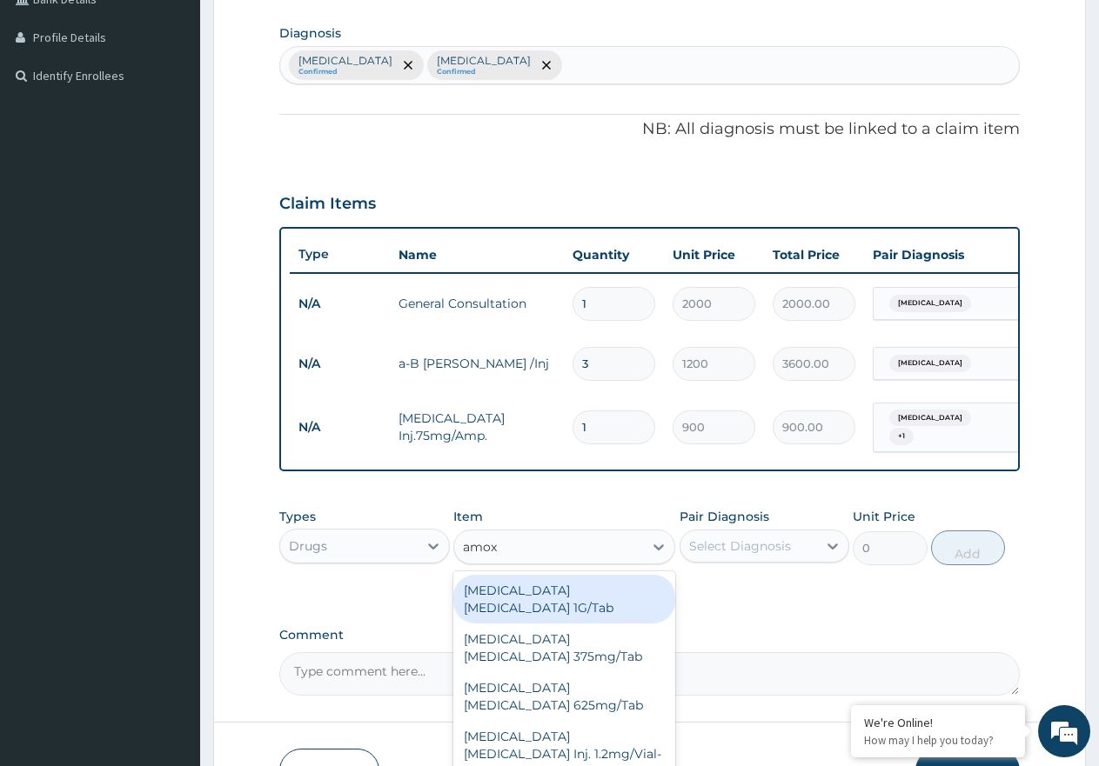
type input "amoxi"
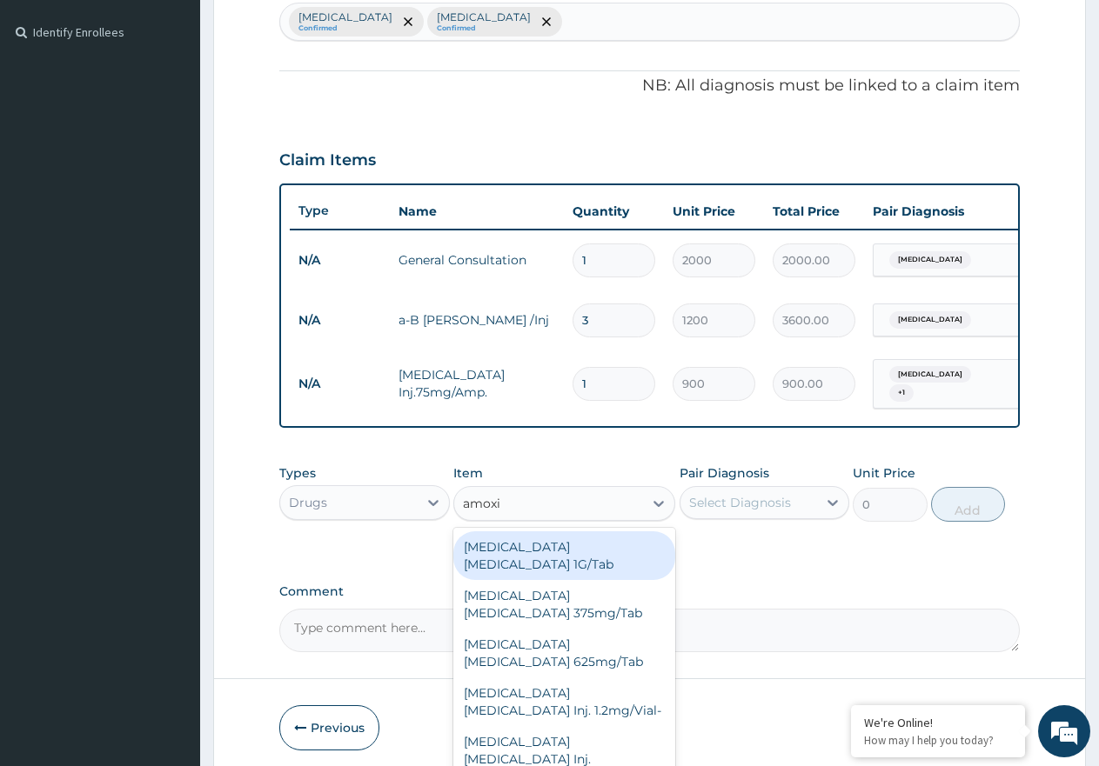
scroll to position [540, 0]
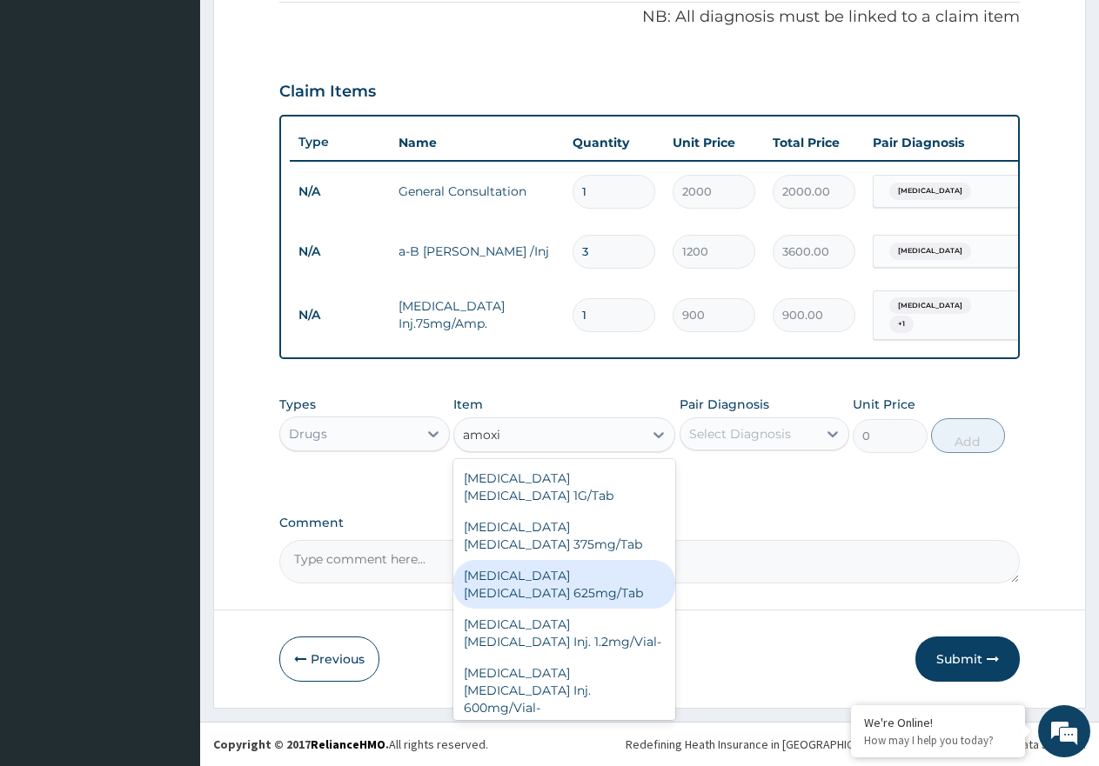
click at [585, 579] on div "Amoxicillin Clavulanic Acid 625mg/Tab" at bounding box center [564, 584] width 222 height 49
type input "250"
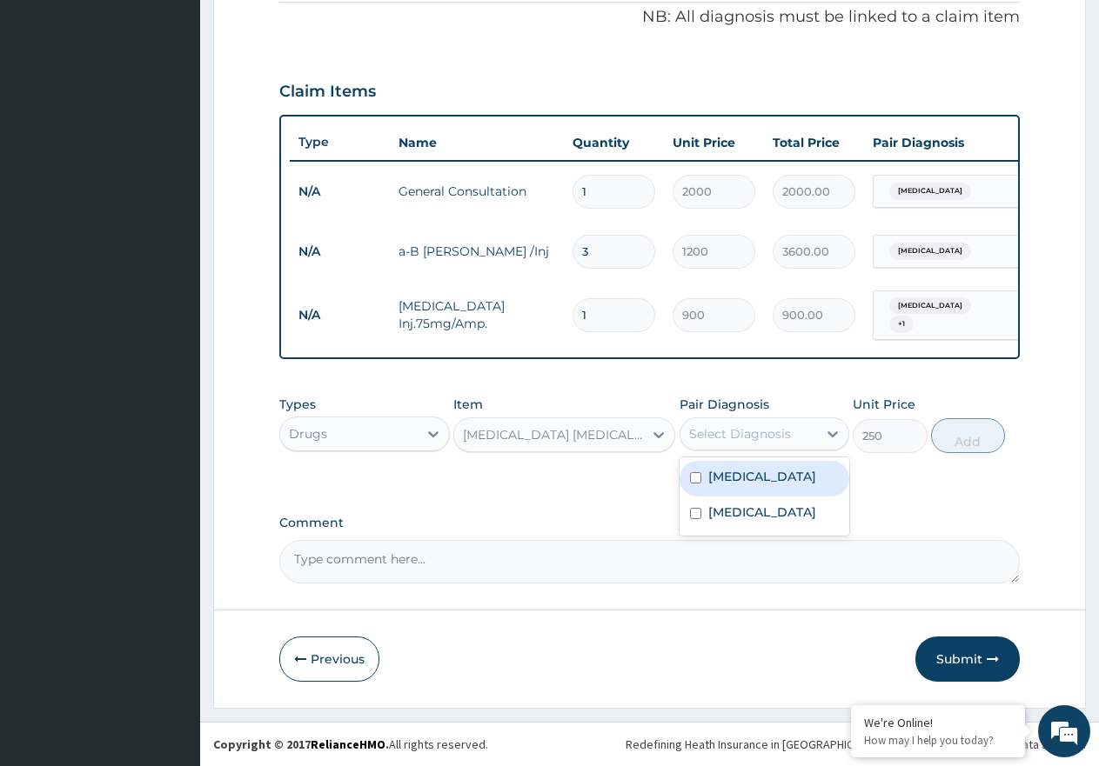
click at [729, 442] on div "Select Diagnosis" at bounding box center [740, 433] width 102 height 17
click at [739, 517] on label "Gastroenteritis" at bounding box center [762, 512] width 108 height 17
checkbox input "true"
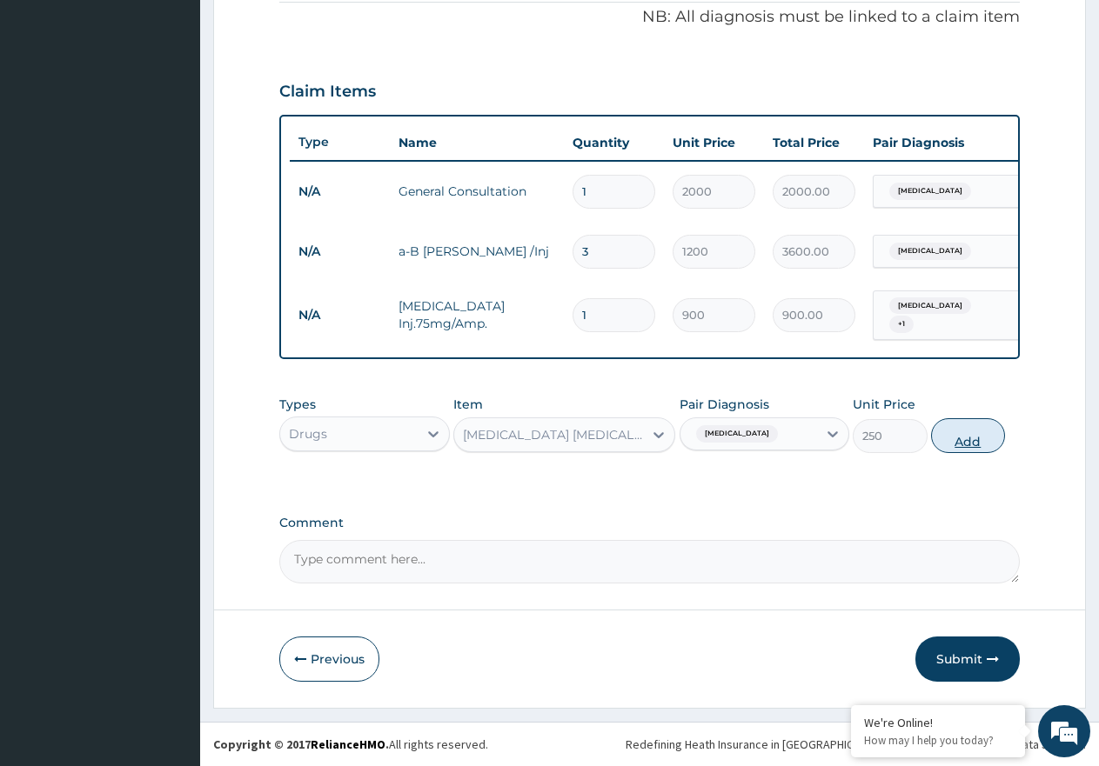
click at [960, 438] on button "Add" at bounding box center [968, 435] width 74 height 35
type input "0"
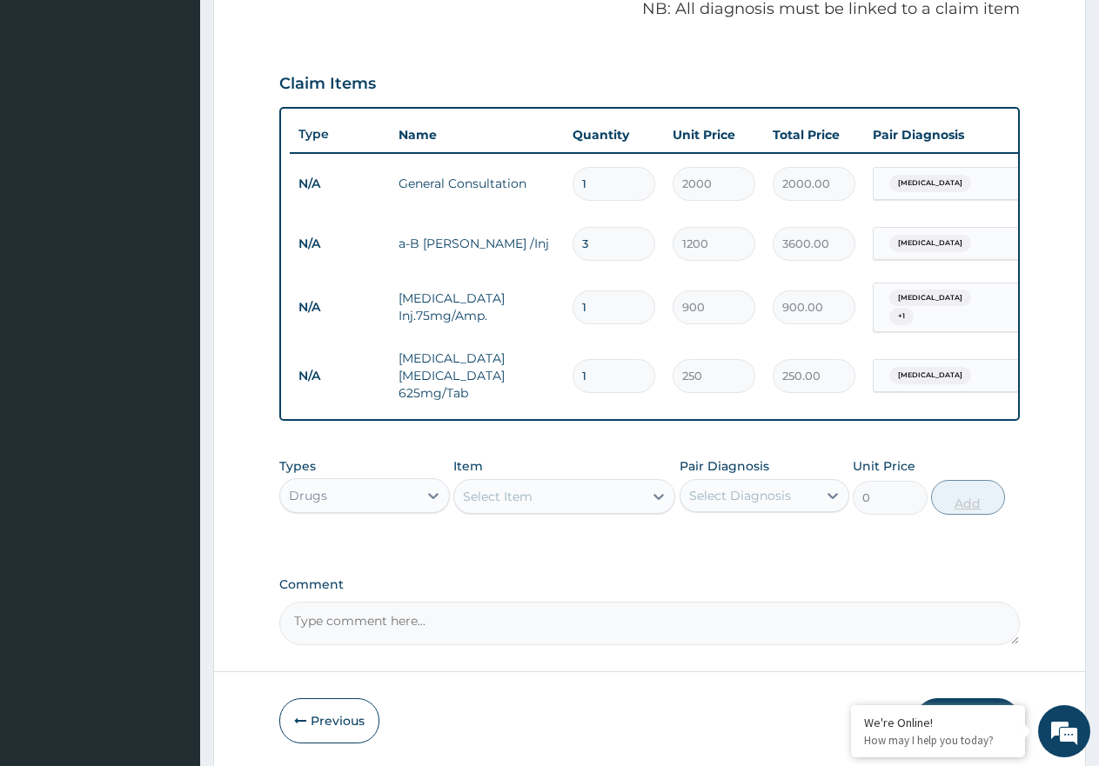
type input "10"
type input "2500.00"
type input "10"
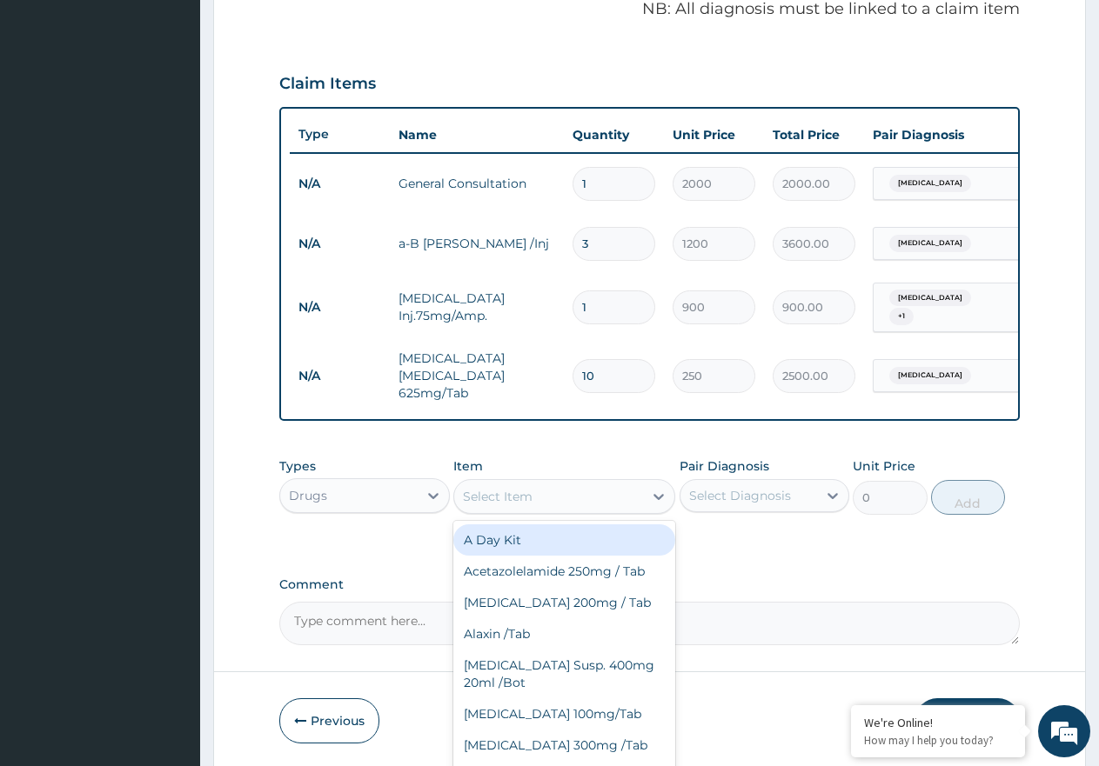
click at [634, 511] on div "Select Item" at bounding box center [564, 496] width 222 height 35
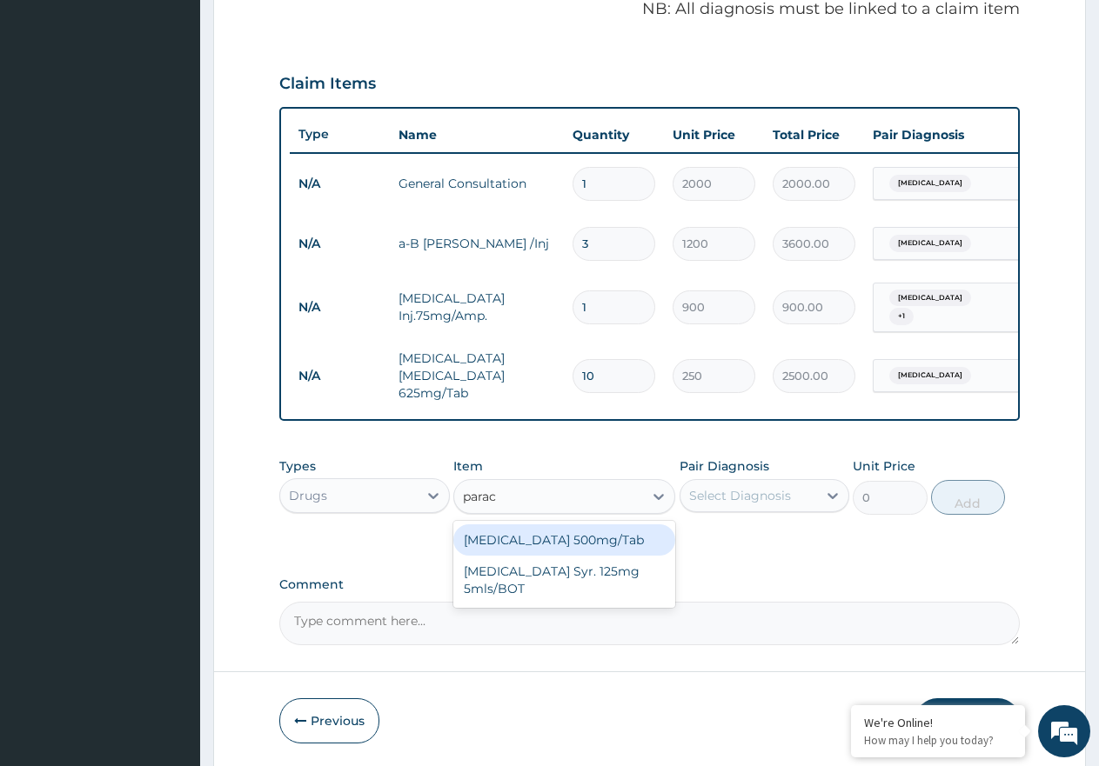
type input "parace"
click at [626, 531] on div "Paracetamol 500mg/Tab" at bounding box center [564, 540] width 222 height 31
type input "9"
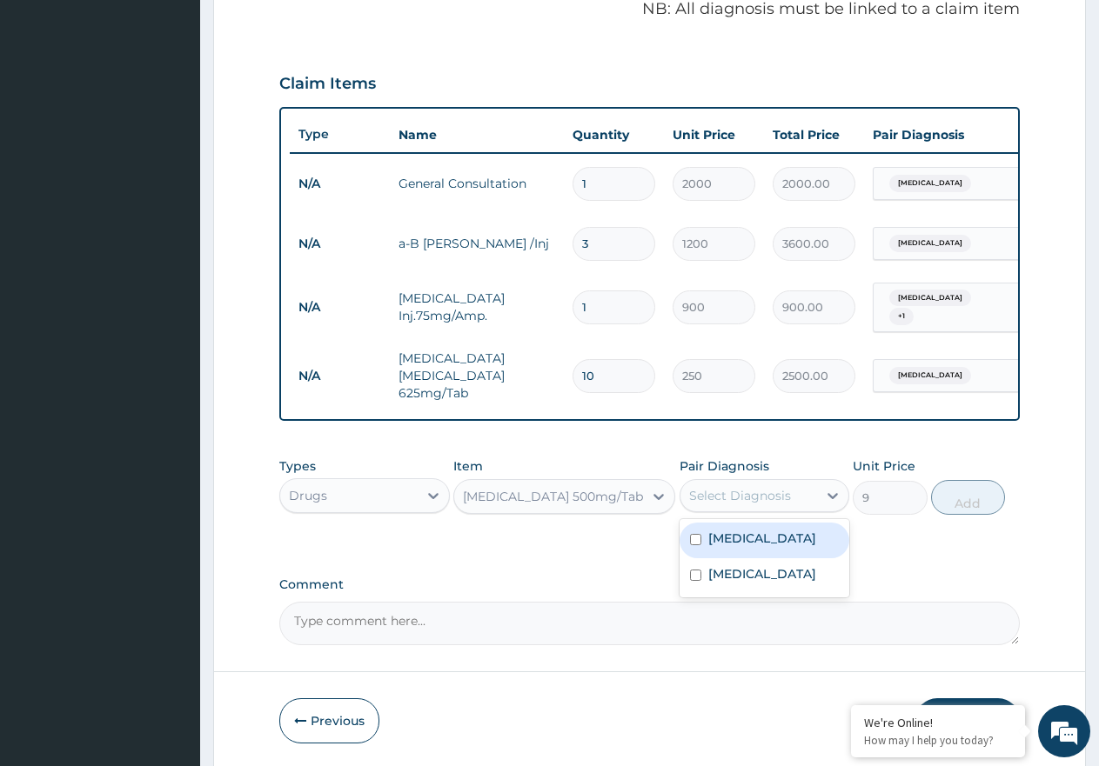
click at [780, 482] on div "Select Diagnosis" at bounding box center [748, 496] width 137 height 28
drag, startPoint x: 785, startPoint y: 531, endPoint x: 780, endPoint y: 563, distance: 32.6
click at [785, 537] on div "Malaria" at bounding box center [764, 541] width 170 height 36
checkbox input "true"
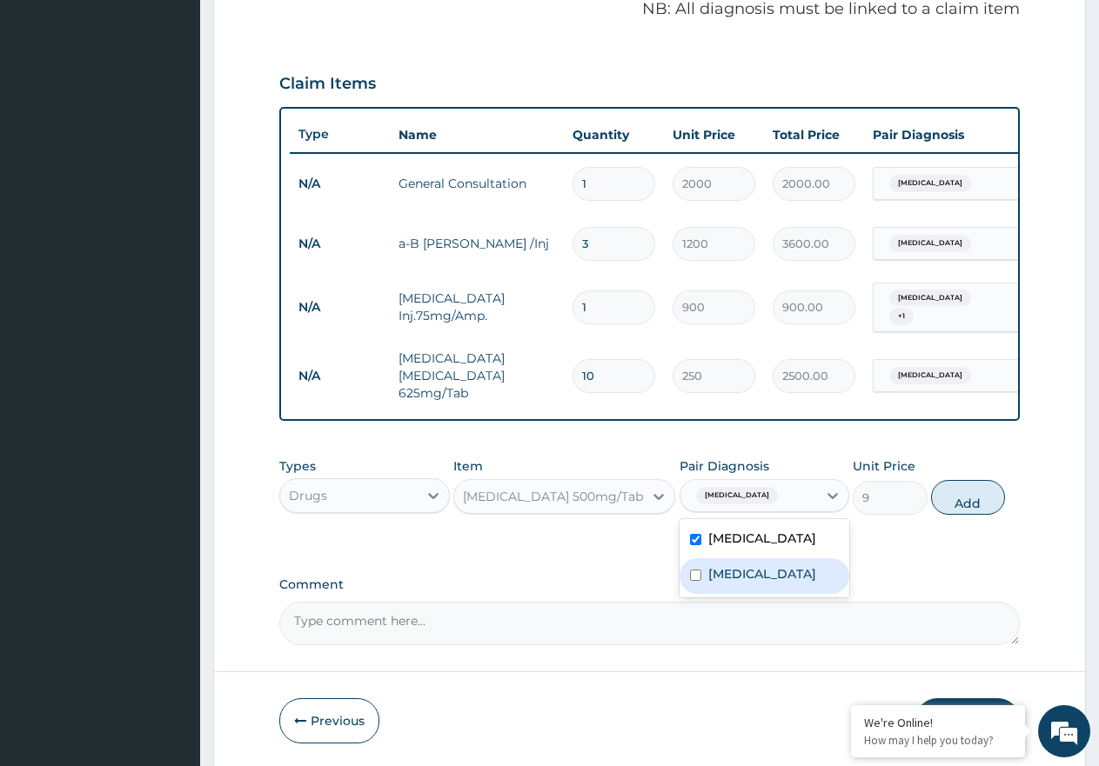
click at [780, 565] on label "Gastroenteritis" at bounding box center [762, 573] width 108 height 17
checkbox input "true"
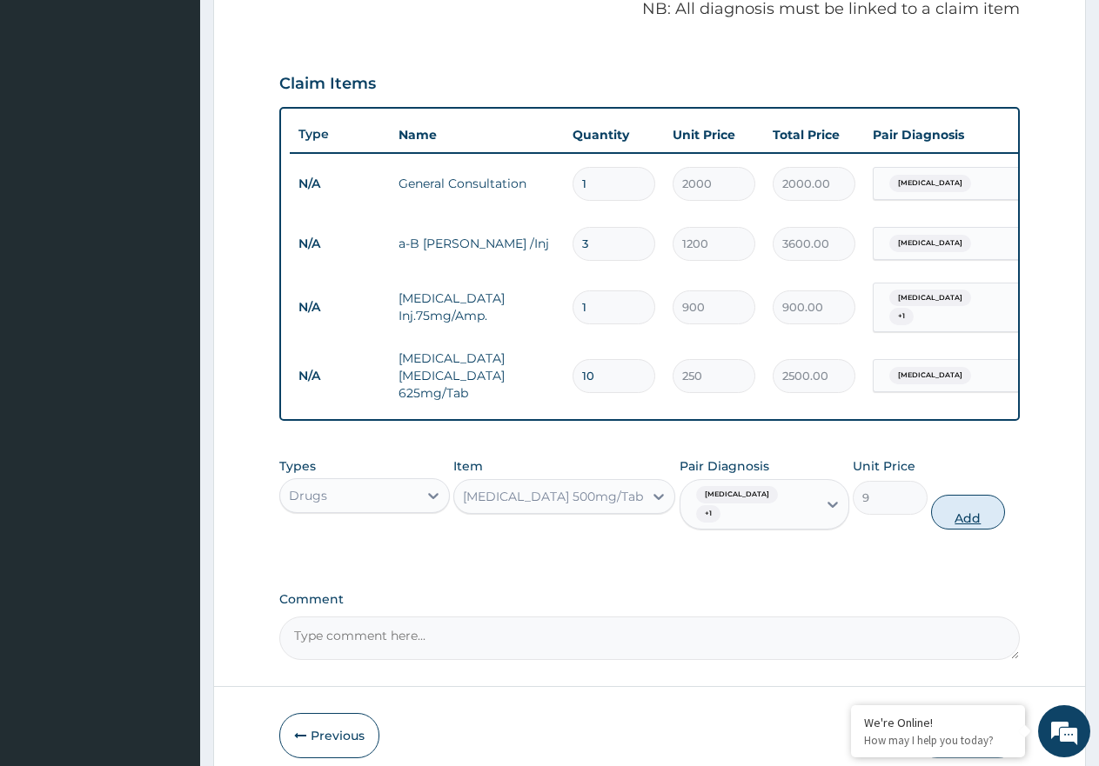
click at [979, 498] on button "Add" at bounding box center [968, 512] width 74 height 35
type input "0"
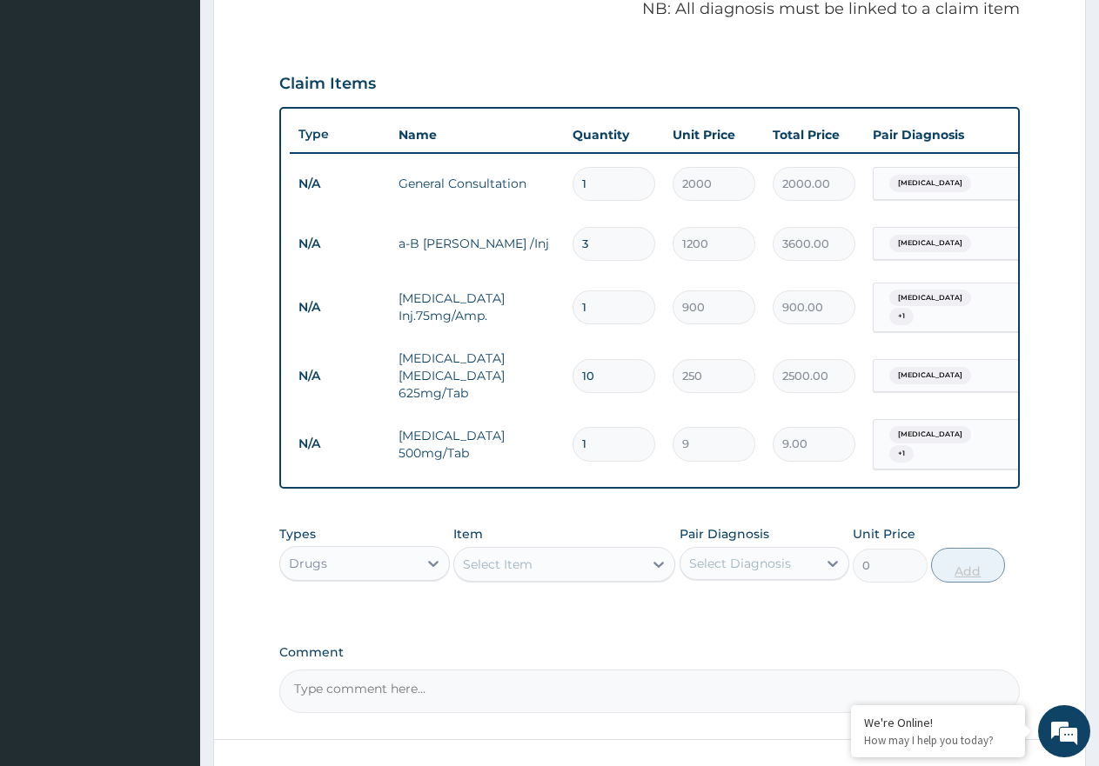
type input "0.00"
type input "3"
type input "27.00"
type input "30"
type input "270.00"
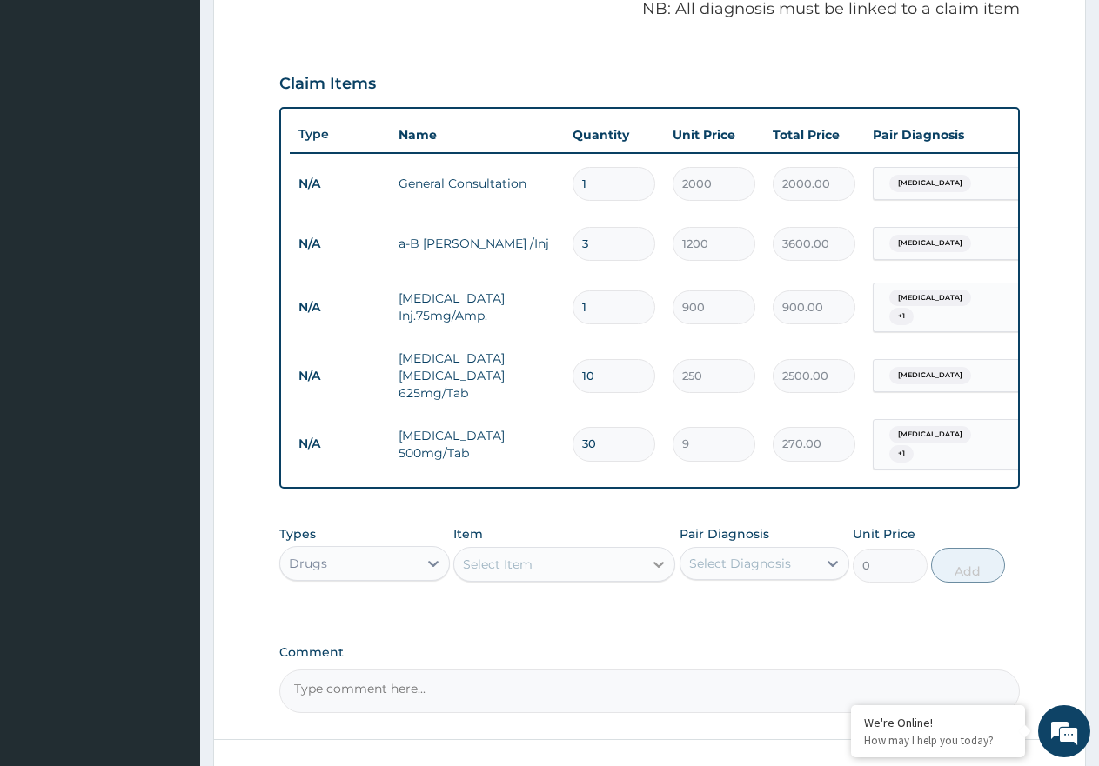
type input "30"
click at [649, 561] on div at bounding box center [658, 564] width 31 height 31
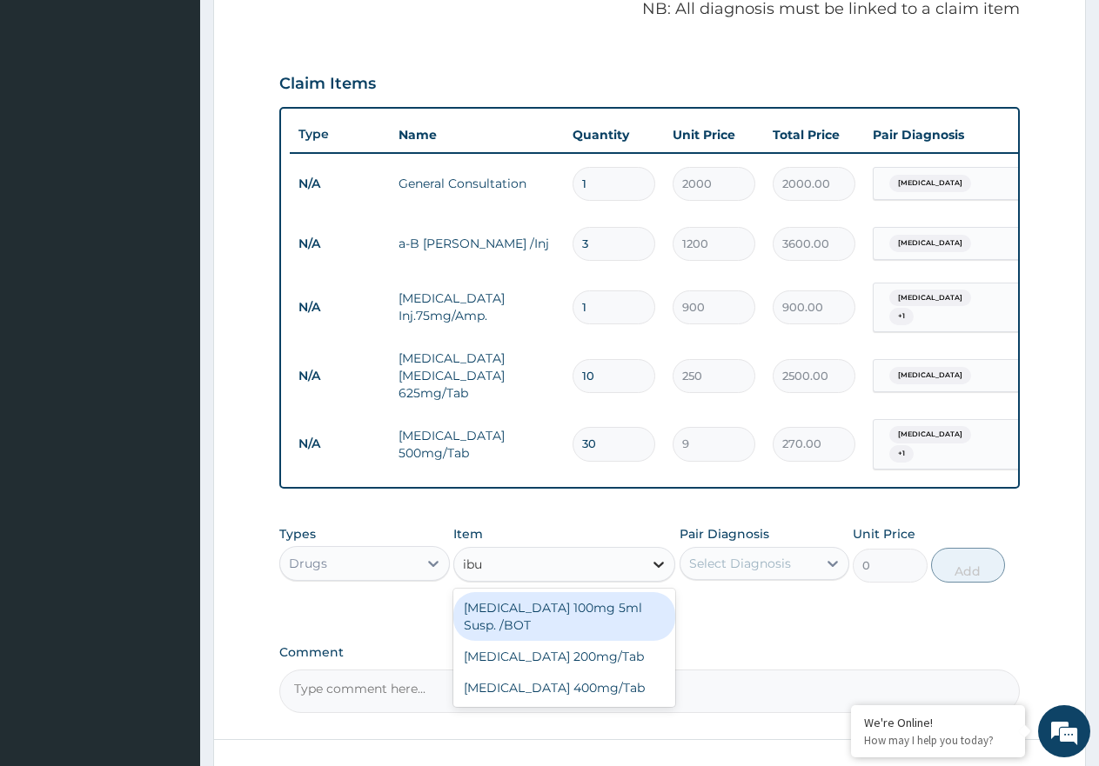
type input "ibup"
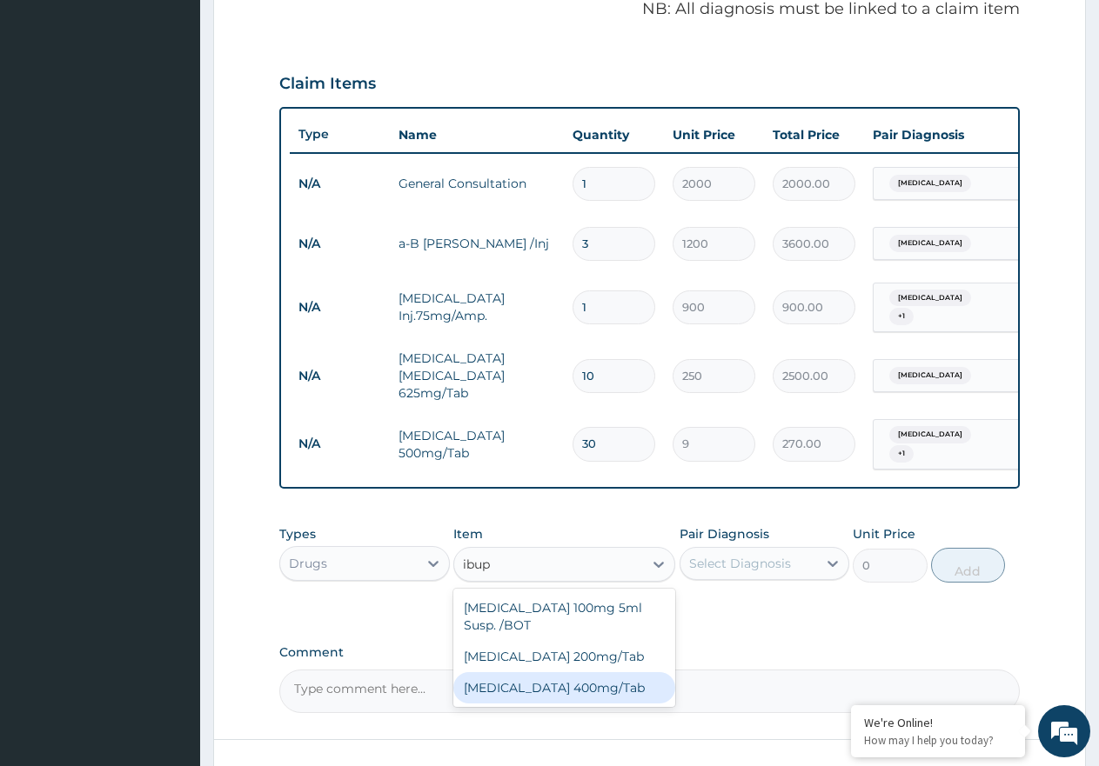
drag, startPoint x: 553, startPoint y: 677, endPoint x: 776, endPoint y: 633, distance: 226.9
click at [556, 677] on div "Ibuprofen 400mg/Tab" at bounding box center [564, 687] width 222 height 31
type input "25"
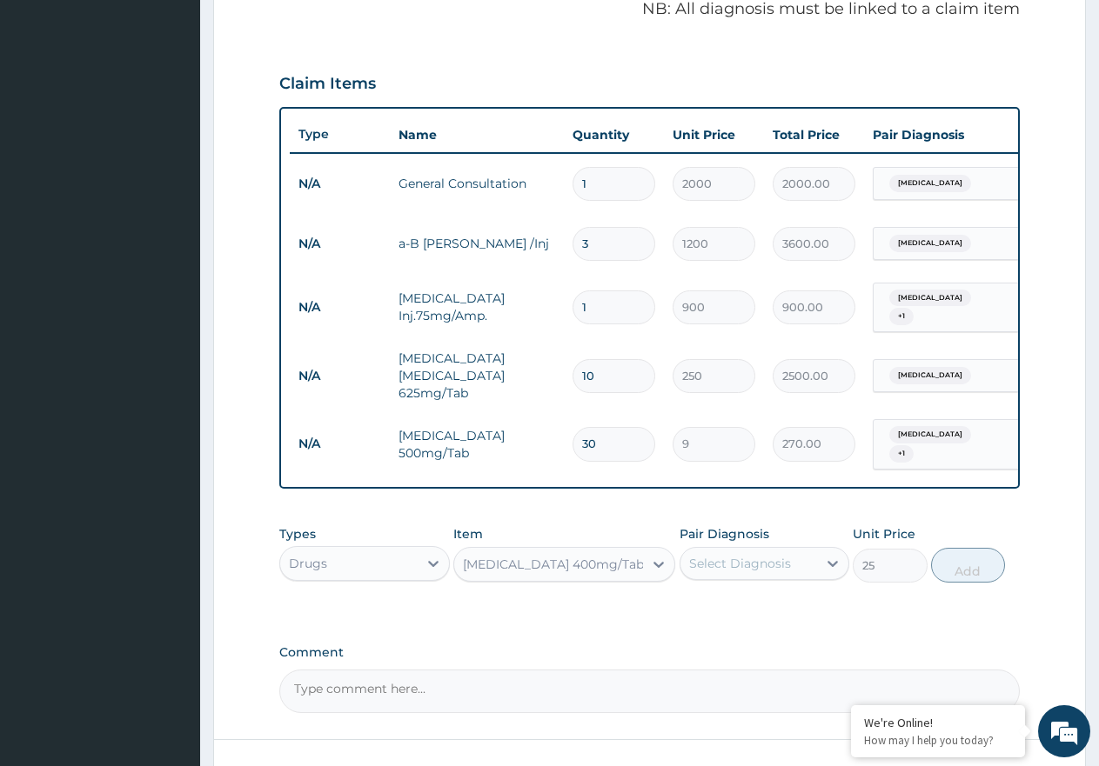
click at [810, 554] on div "Select Diagnosis" at bounding box center [748, 564] width 137 height 28
click at [806, 635] on div "Gastroenteritis" at bounding box center [764, 644] width 170 height 36
checkbox input "true"
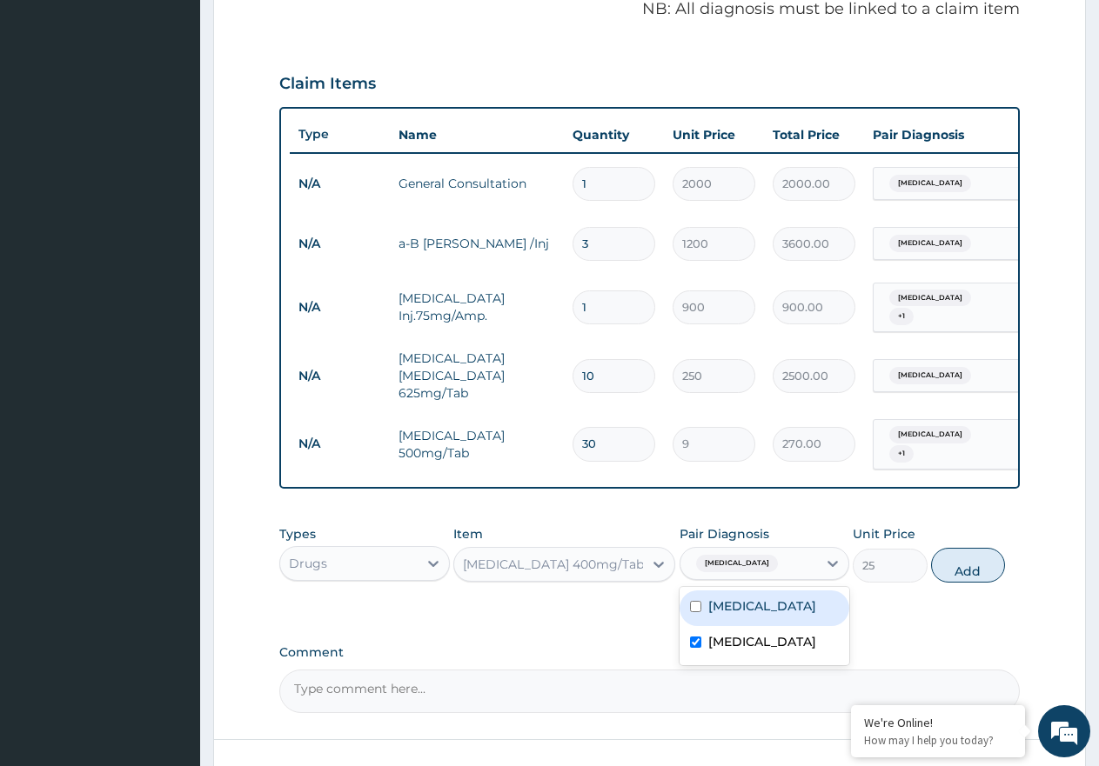
click at [806, 608] on div "Malaria" at bounding box center [764, 609] width 170 height 36
checkbox input "true"
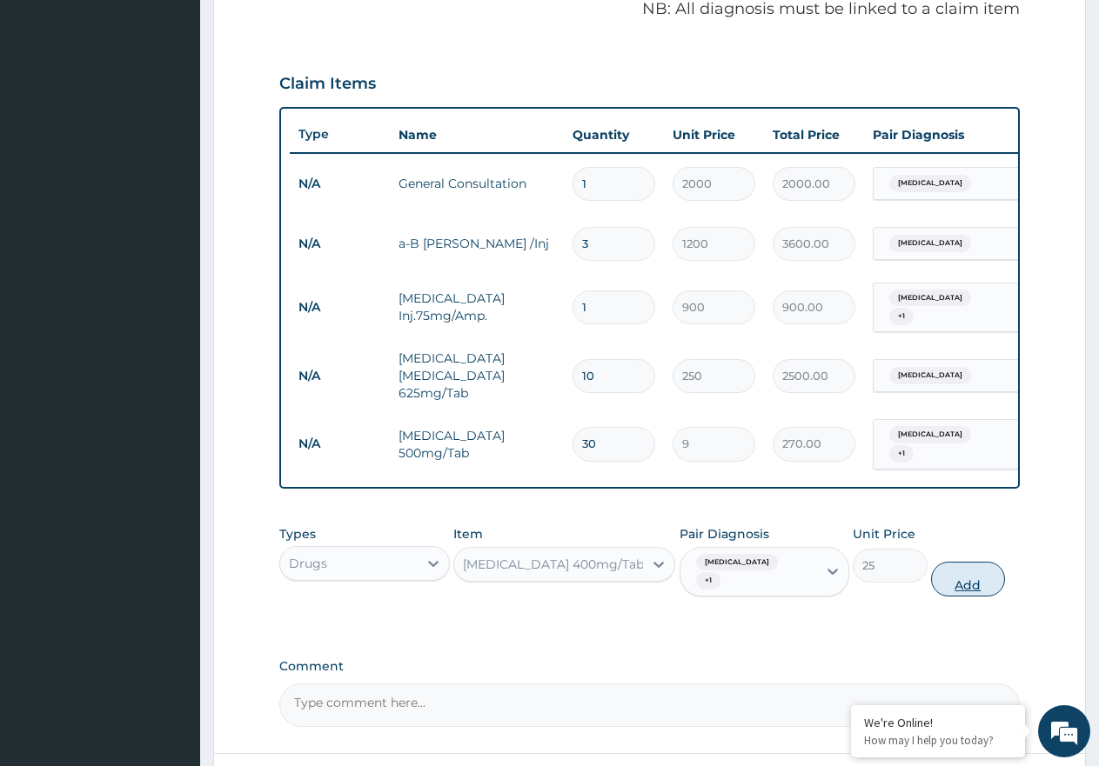
click at [973, 562] on button "Add" at bounding box center [968, 579] width 74 height 35
type input "0"
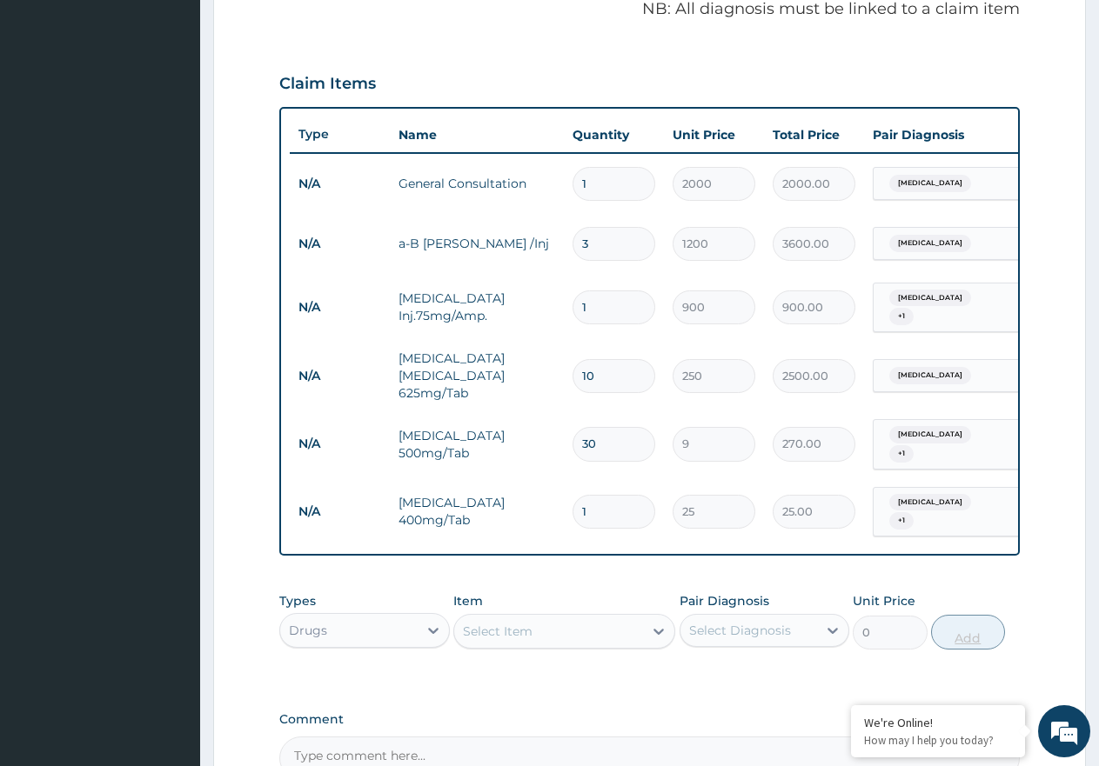
type input "10"
type input "250.00"
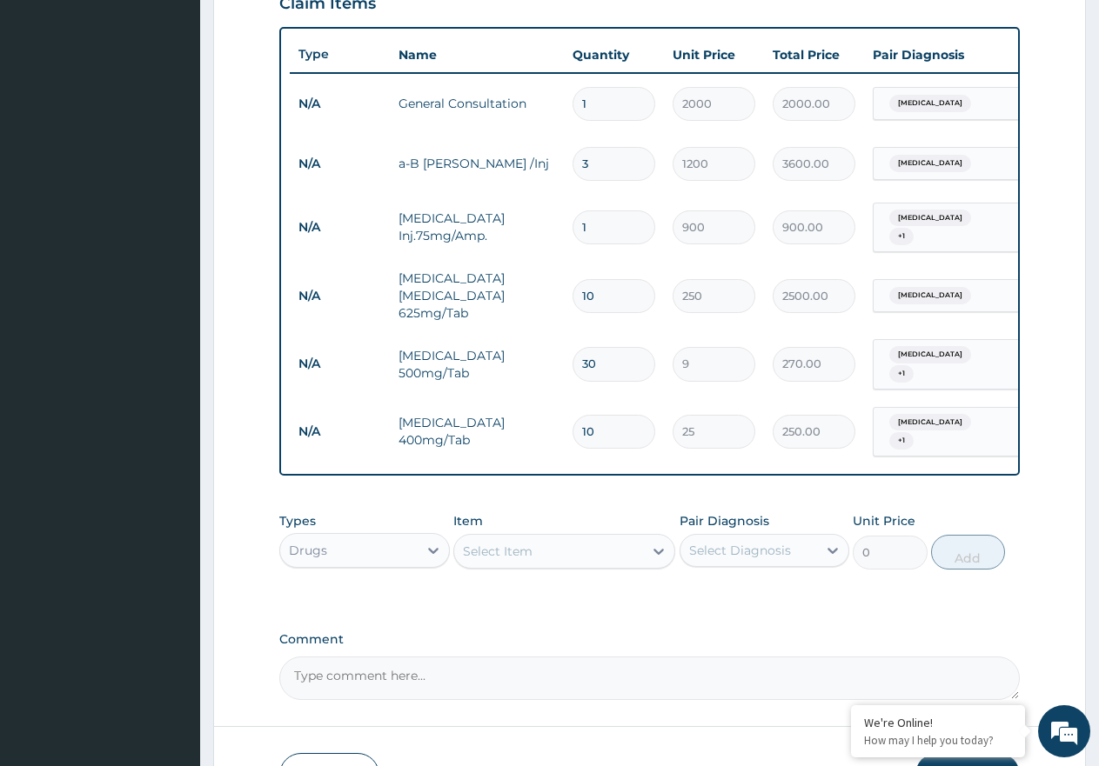
scroll to position [720, 0]
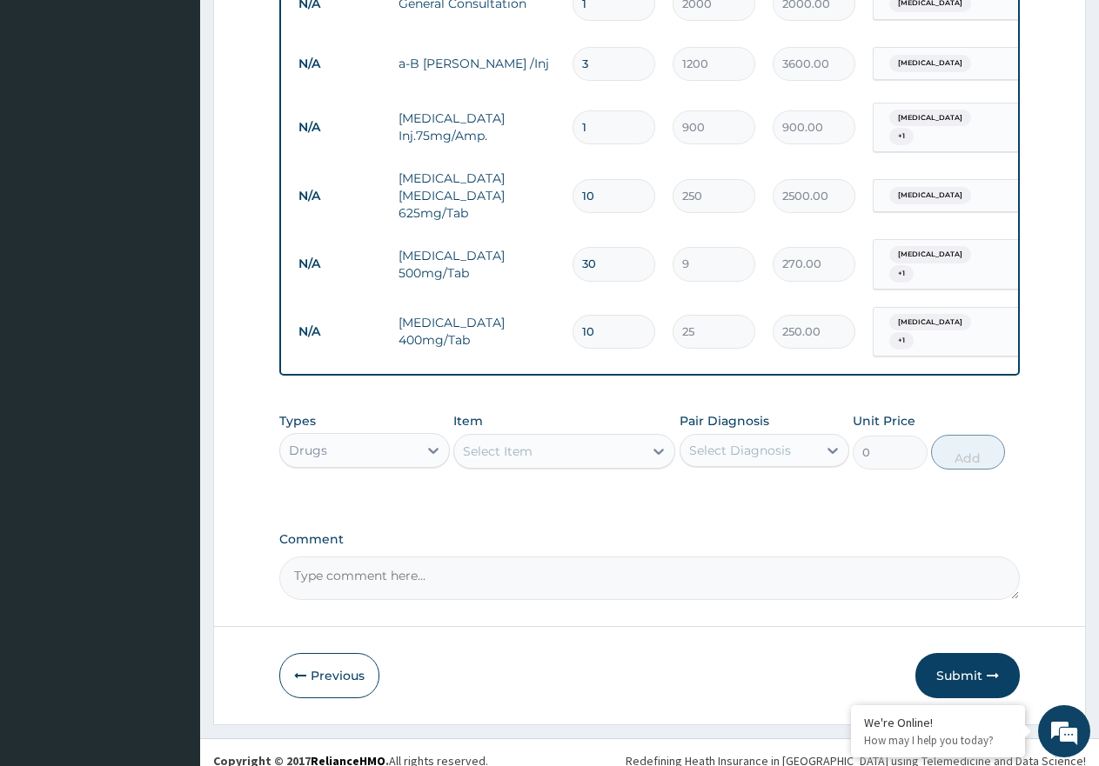
type input "10"
click at [564, 440] on div "Select Item" at bounding box center [548, 452] width 189 height 28
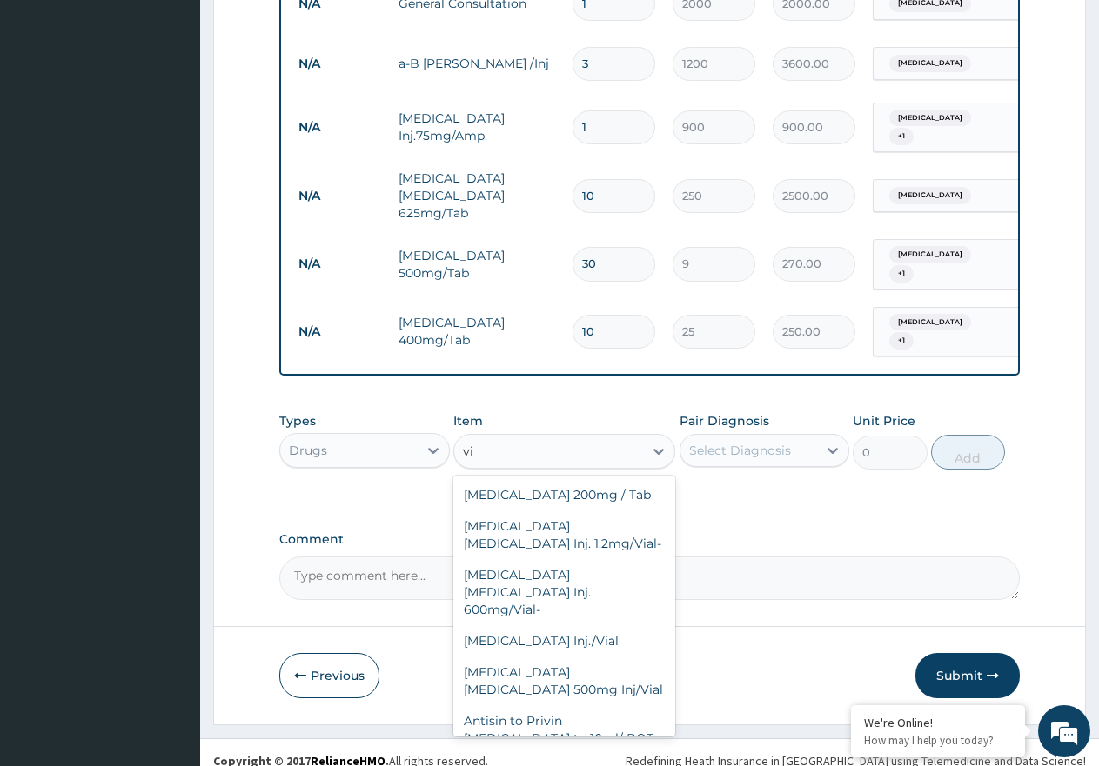
type input "v"
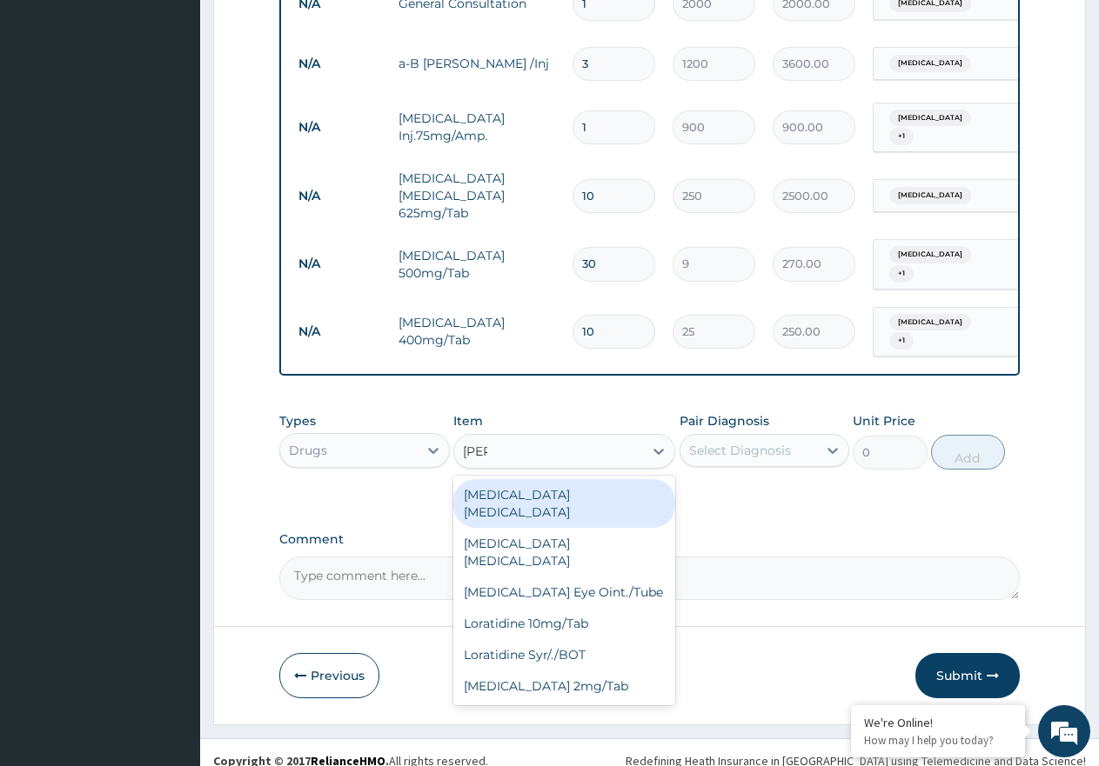
type input "lorat"
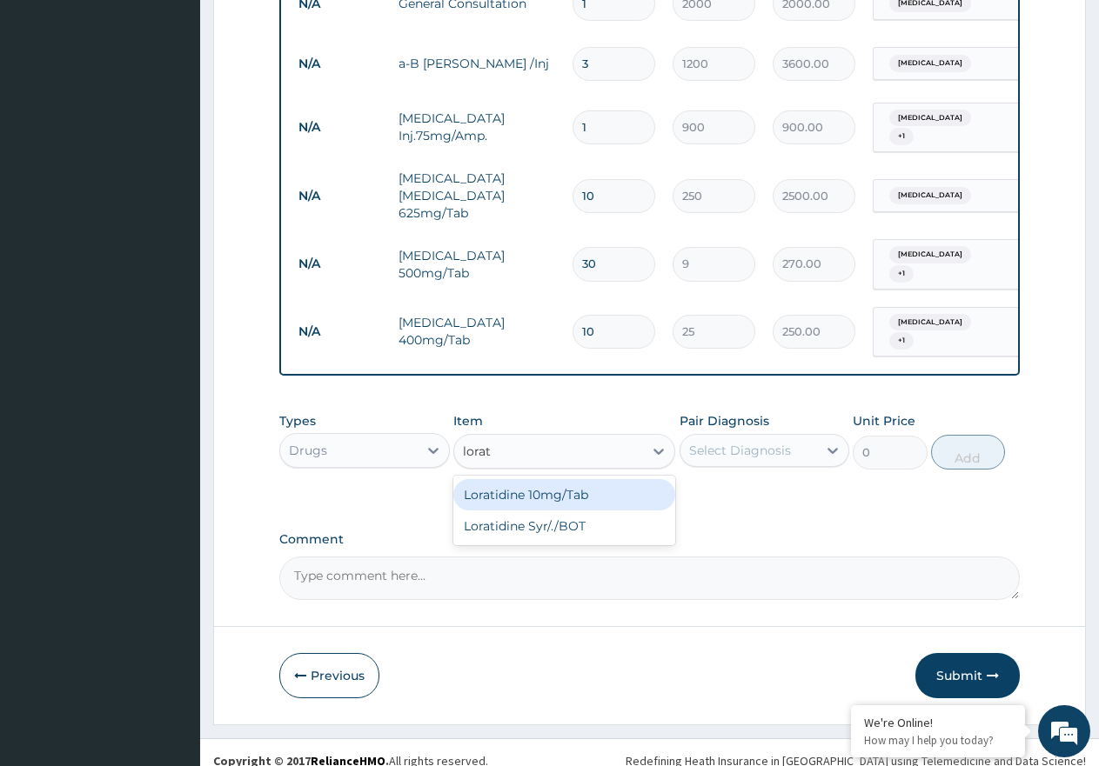
click at [563, 479] on div "Loratidine 10mg/Tab" at bounding box center [564, 494] width 222 height 31
type input "50"
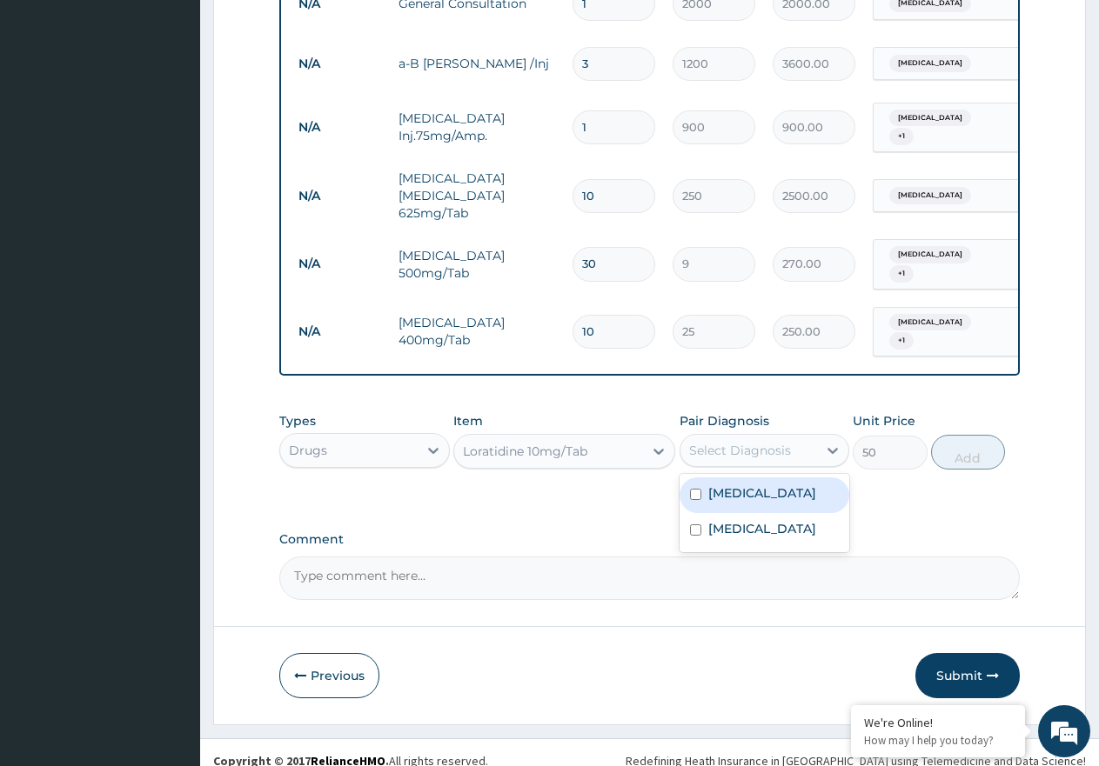
click at [757, 442] on div "Select Diagnosis" at bounding box center [740, 450] width 102 height 17
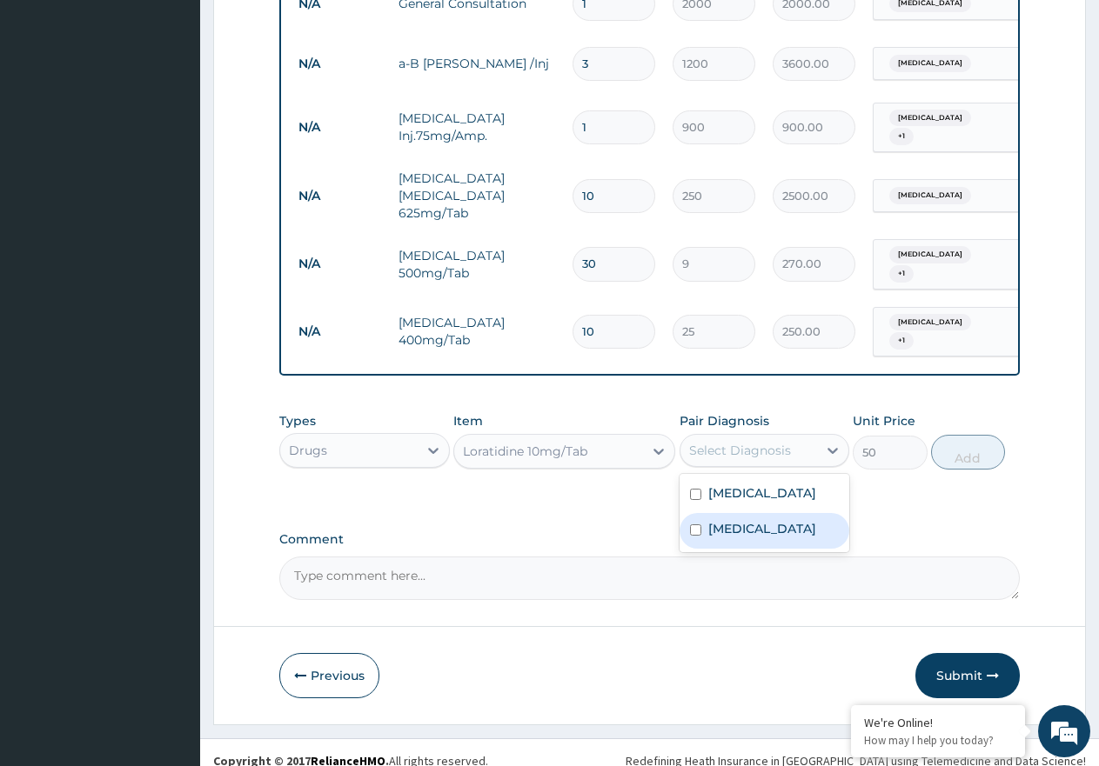
click at [767, 520] on label "Gastroenteritis" at bounding box center [762, 528] width 108 height 17
checkbox input "true"
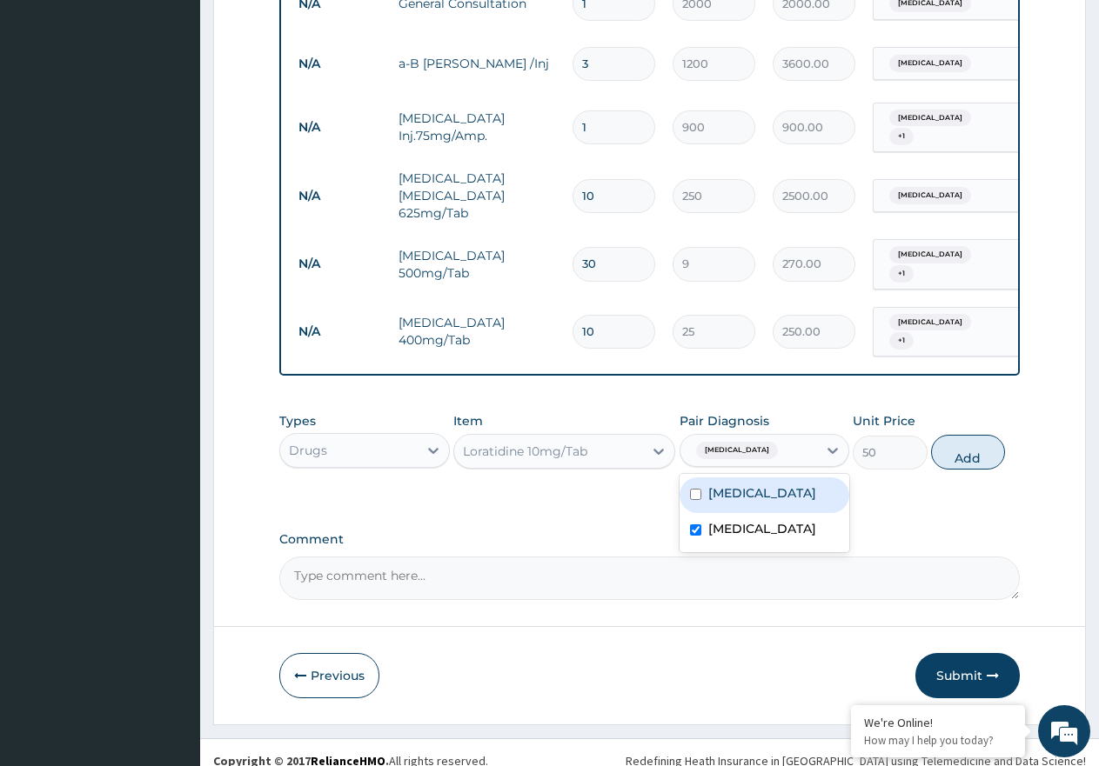
click at [775, 482] on div "Malaria" at bounding box center [764, 496] width 170 height 36
checkbox input "true"
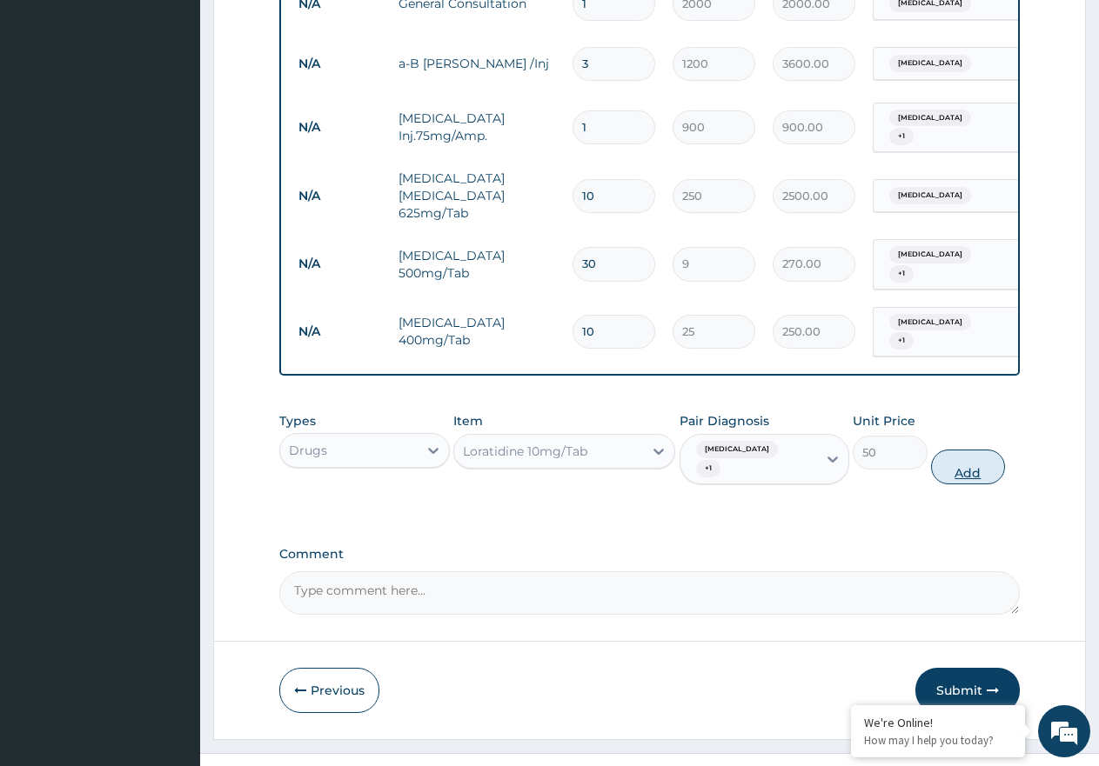
click at [939, 450] on button "Add" at bounding box center [968, 467] width 74 height 35
type input "0"
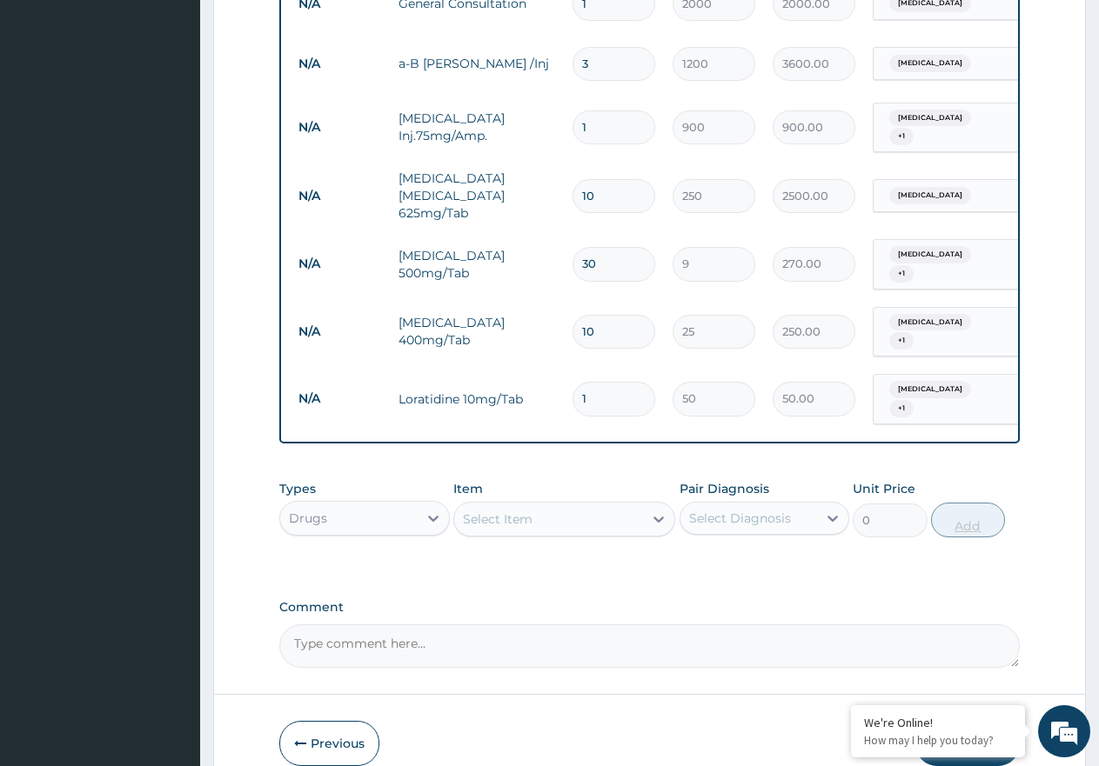
type input "10"
type input "500.00"
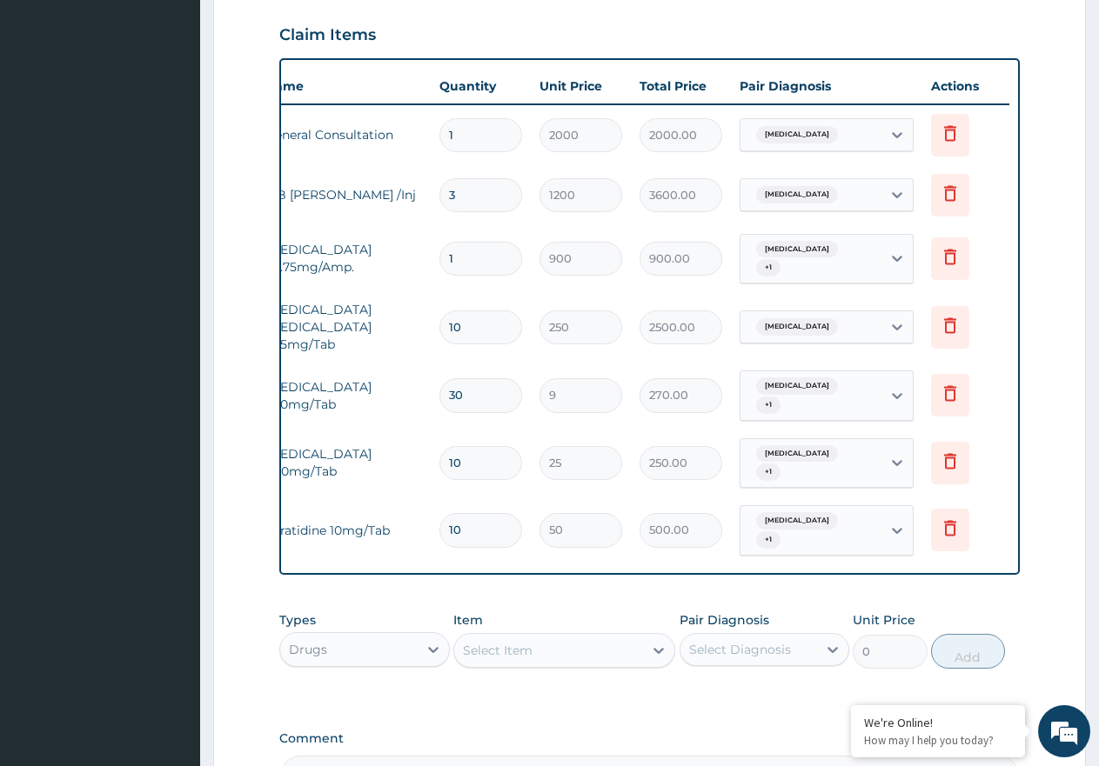
scroll to position [780, 0]
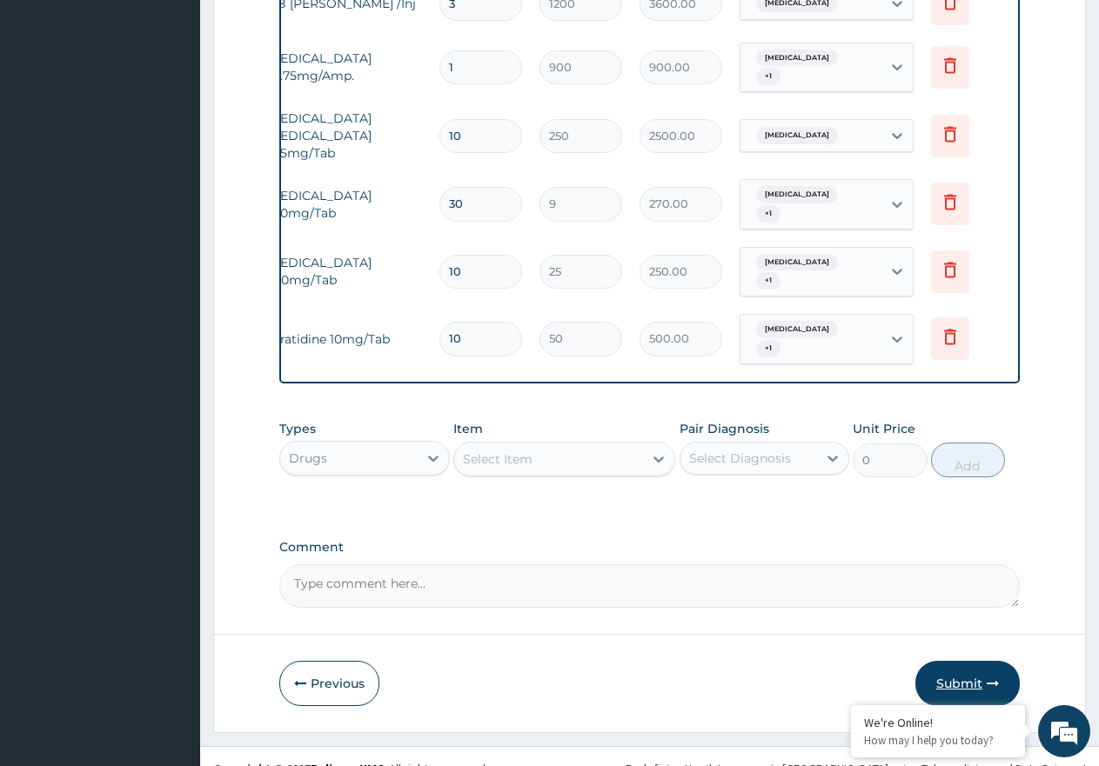
type input "10"
click at [945, 661] on button "Submit" at bounding box center [967, 683] width 104 height 45
click at [956, 661] on button "Submit" at bounding box center [967, 683] width 104 height 45
click at [974, 661] on button "Submit" at bounding box center [967, 683] width 104 height 45
click at [957, 666] on button "Submit" at bounding box center [967, 683] width 104 height 45
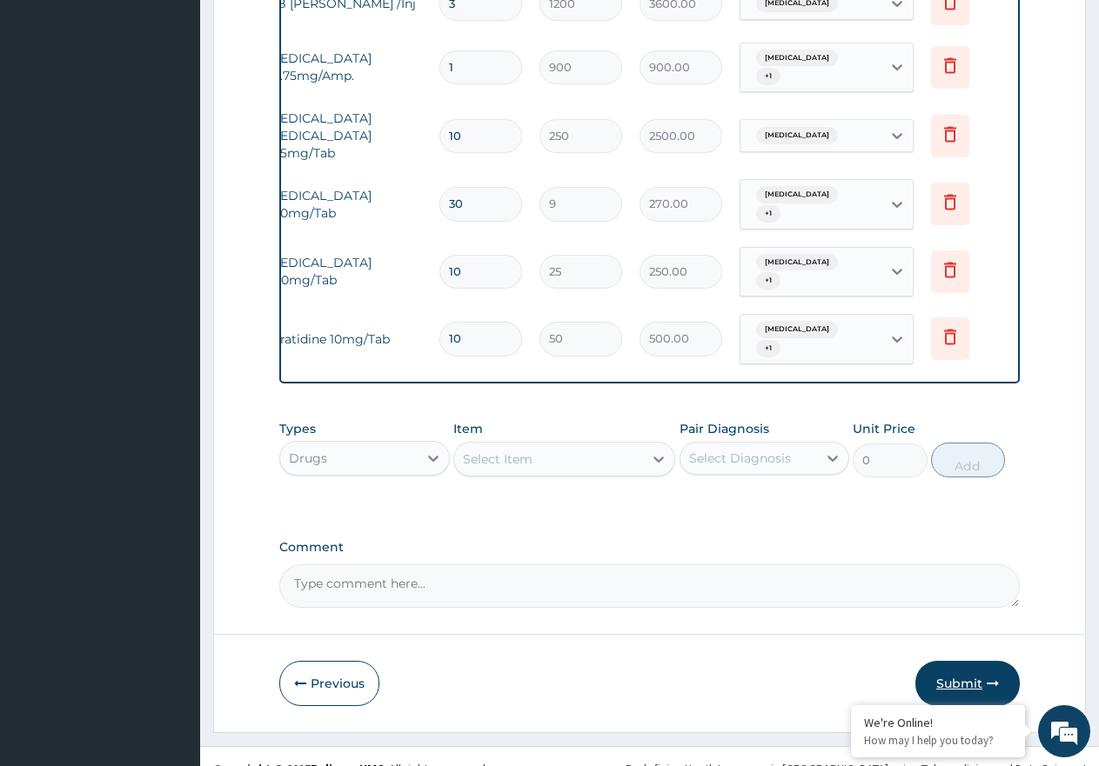
click at [944, 661] on button "Submit" at bounding box center [967, 683] width 104 height 45
click at [937, 661] on button "Submit" at bounding box center [967, 683] width 104 height 45
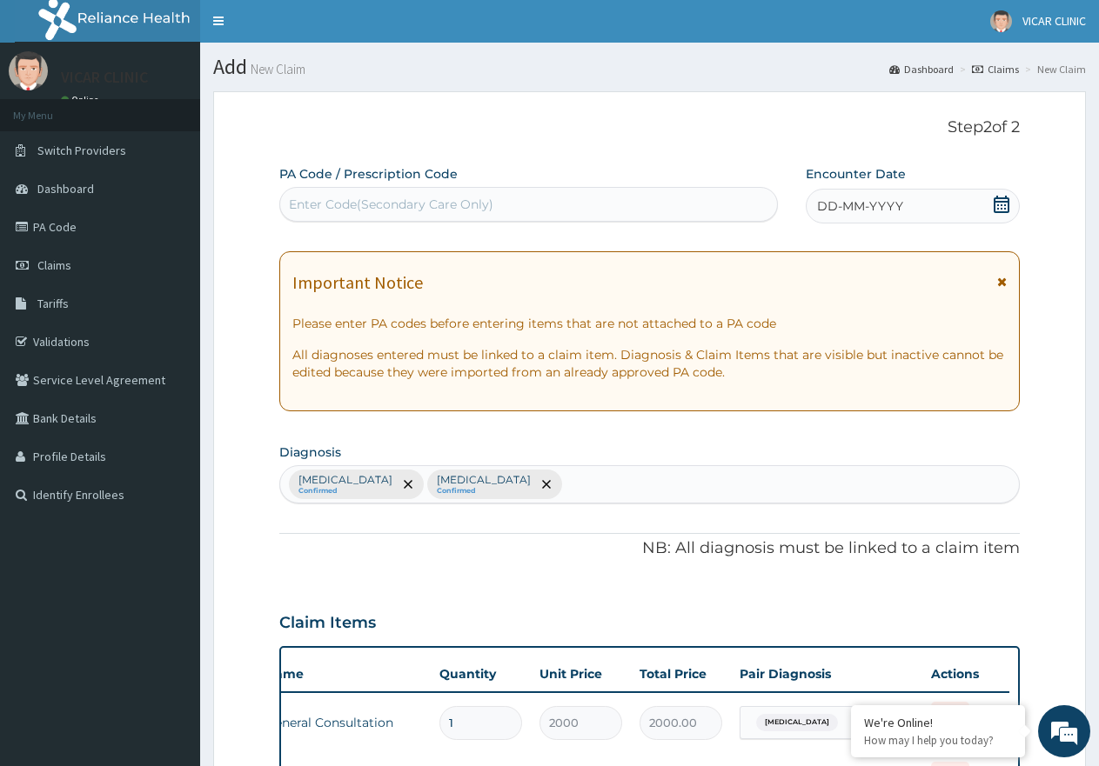
scroll to position [0, 0]
click at [929, 210] on div "DD-MM-YYYY" at bounding box center [912, 207] width 214 height 35
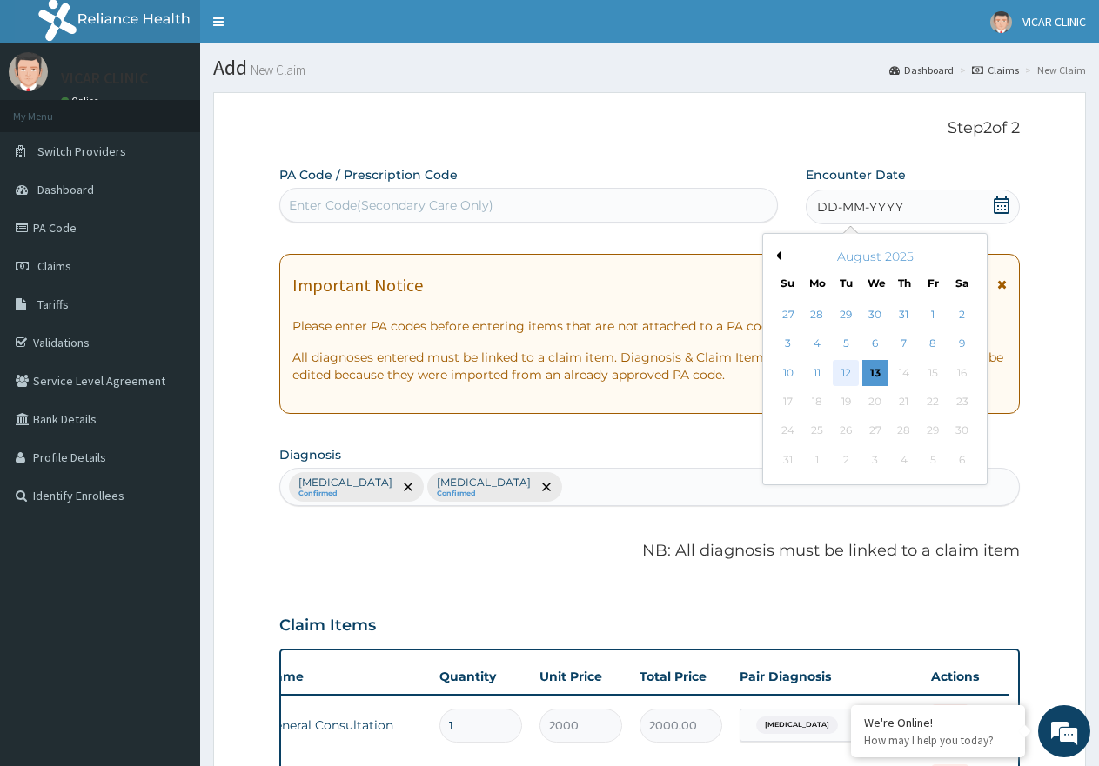
click at [847, 368] on div "12" at bounding box center [846, 373] width 26 height 26
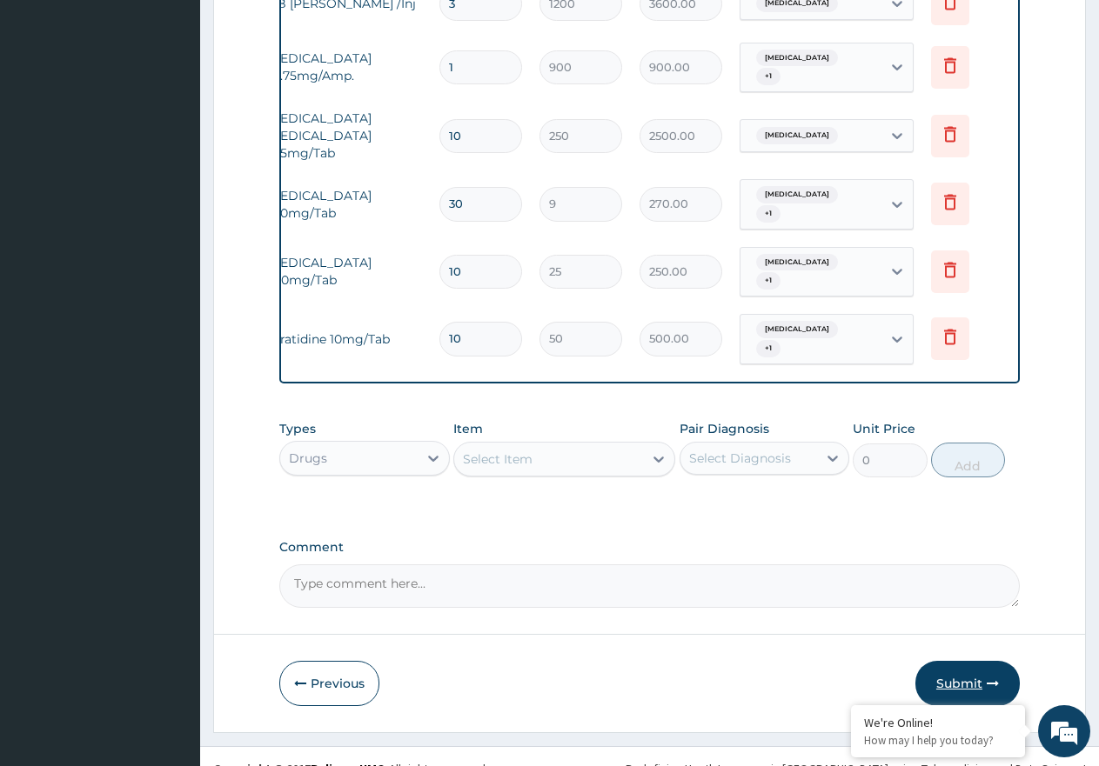
click at [971, 661] on button "Submit" at bounding box center [967, 683] width 104 height 45
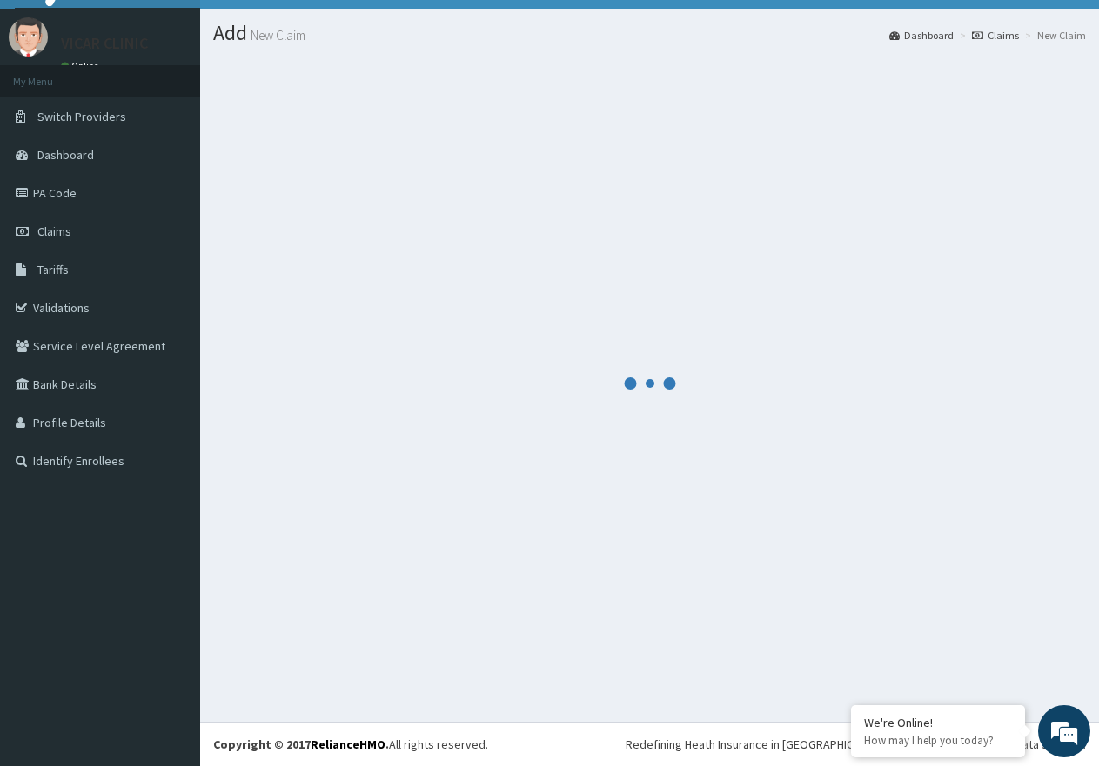
scroll to position [35, 0]
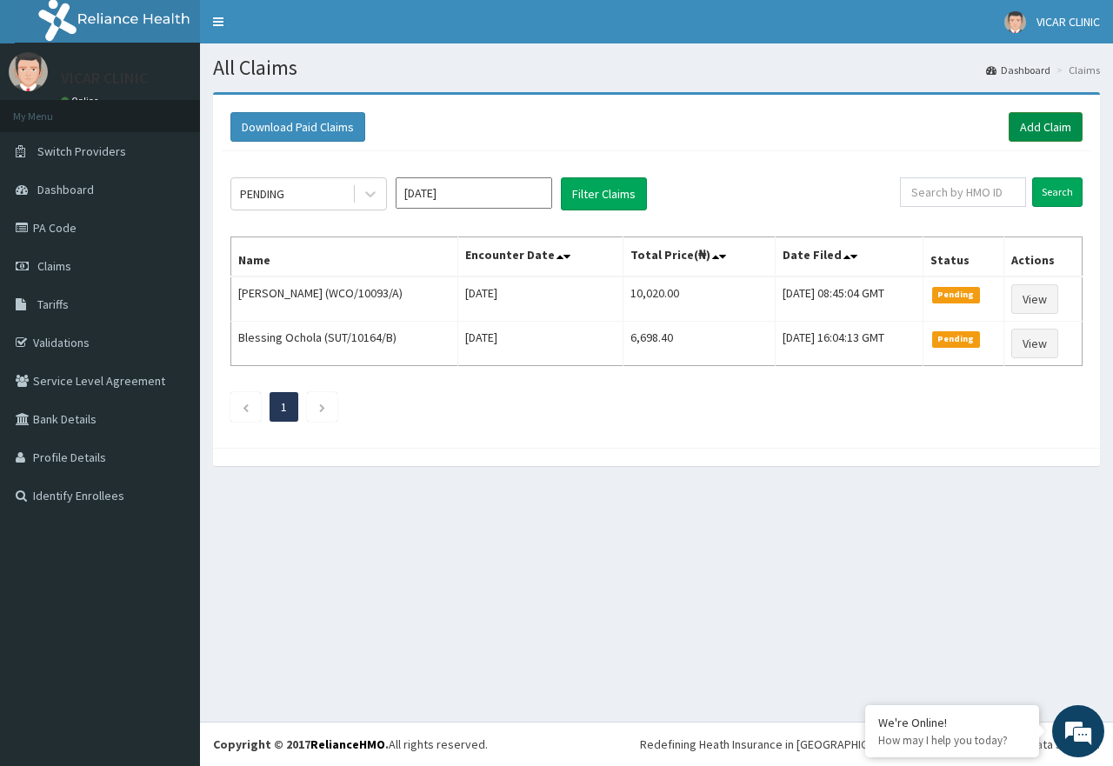
click at [1042, 123] on link "Add Claim" at bounding box center [1046, 127] width 74 height 30
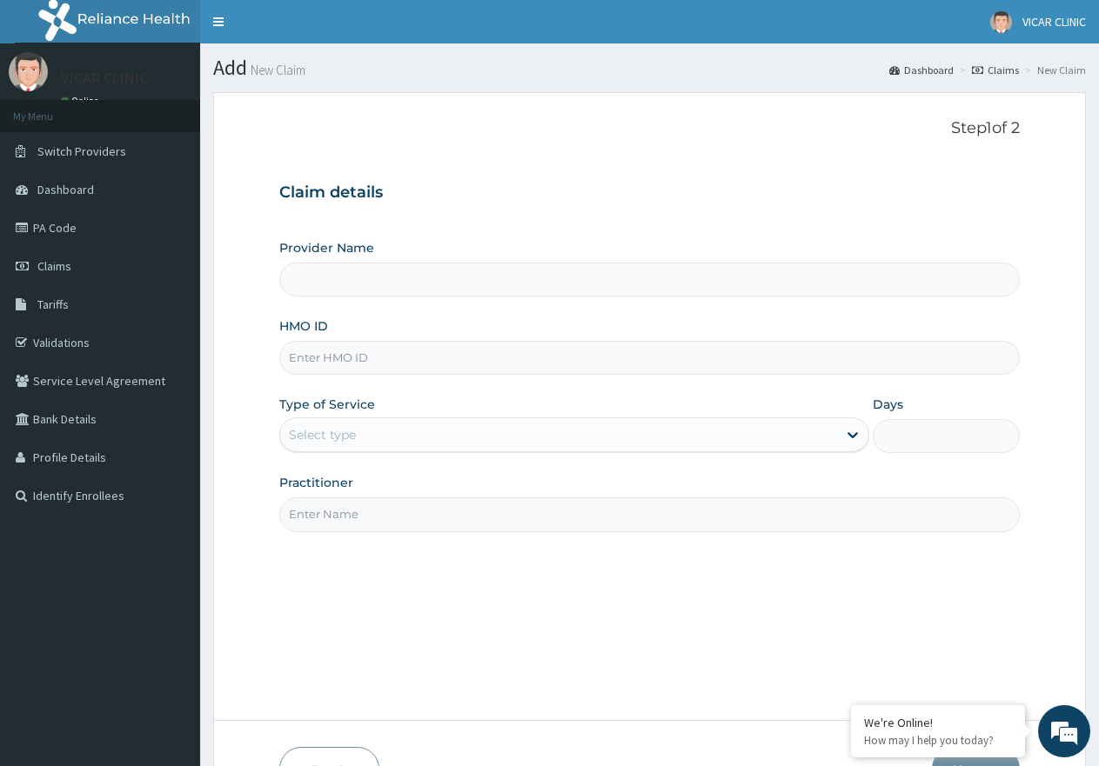
click at [328, 269] on input "Provider Name" at bounding box center [649, 280] width 740 height 34
click at [329, 281] on input "Provider Name" at bounding box center [649, 280] width 740 height 34
click at [357, 351] on input "HMO ID" at bounding box center [649, 358] width 740 height 34
drag, startPoint x: 380, startPoint y: 269, endPoint x: 341, endPoint y: 344, distance: 85.2
click at [380, 272] on input "Provider Name" at bounding box center [649, 280] width 740 height 34
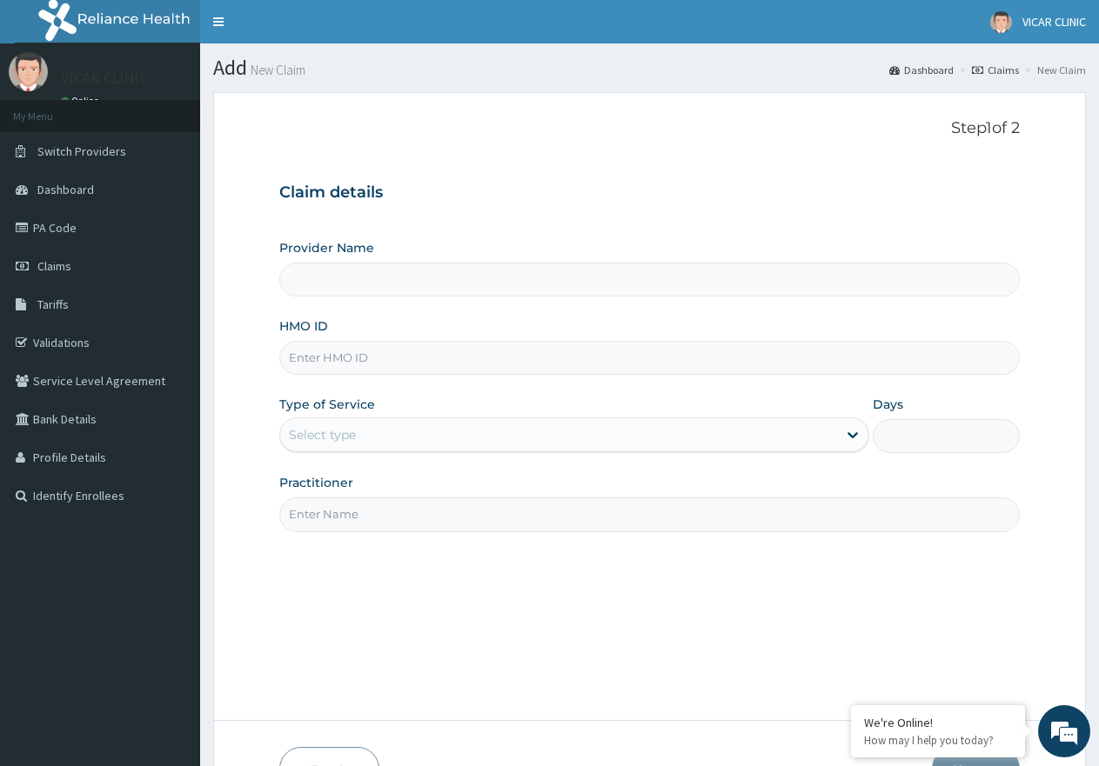
click at [338, 366] on input "HMO ID" at bounding box center [649, 358] width 740 height 34
type input "GSV/13134/A"
click at [438, 431] on div "Select type" at bounding box center [558, 435] width 556 height 28
drag, startPoint x: 368, startPoint y: 343, endPoint x: 271, endPoint y: 384, distance: 105.2
click at [271, 384] on form "Step 1 of 2 Claim details Provider Name HMO ID GSV/13134/A Type of Service Sele…" at bounding box center [649, 455] width 872 height 727
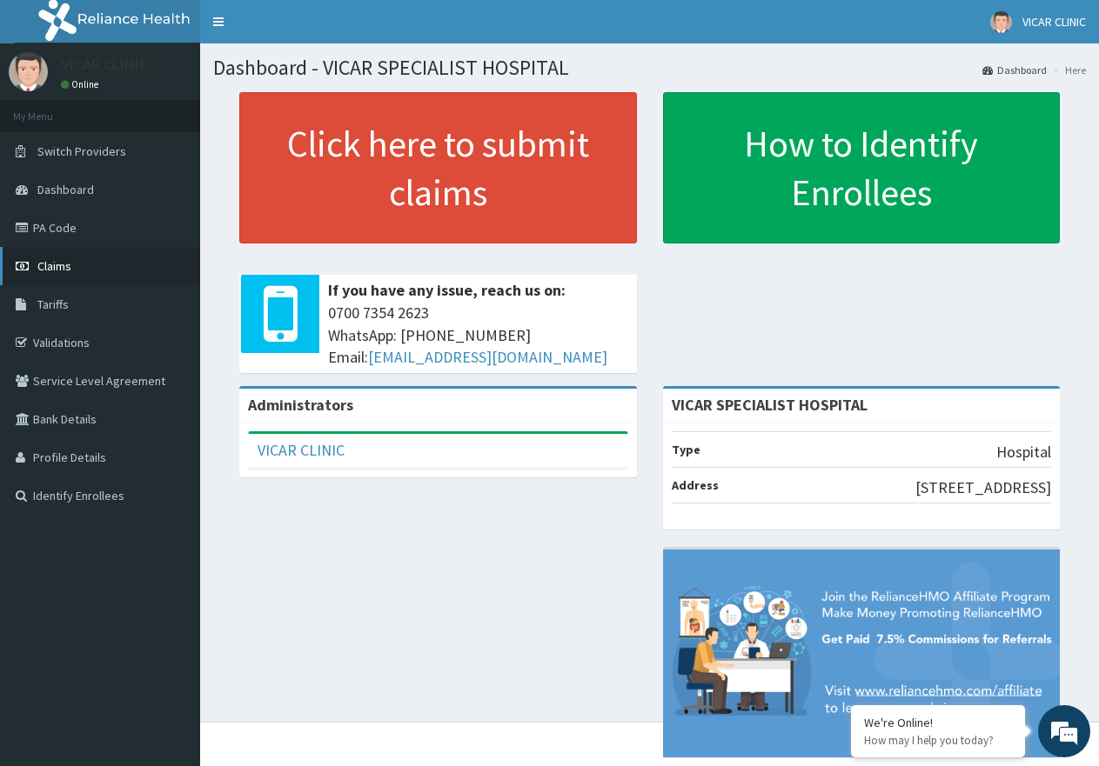
click at [49, 256] on link "Claims" at bounding box center [100, 266] width 200 height 38
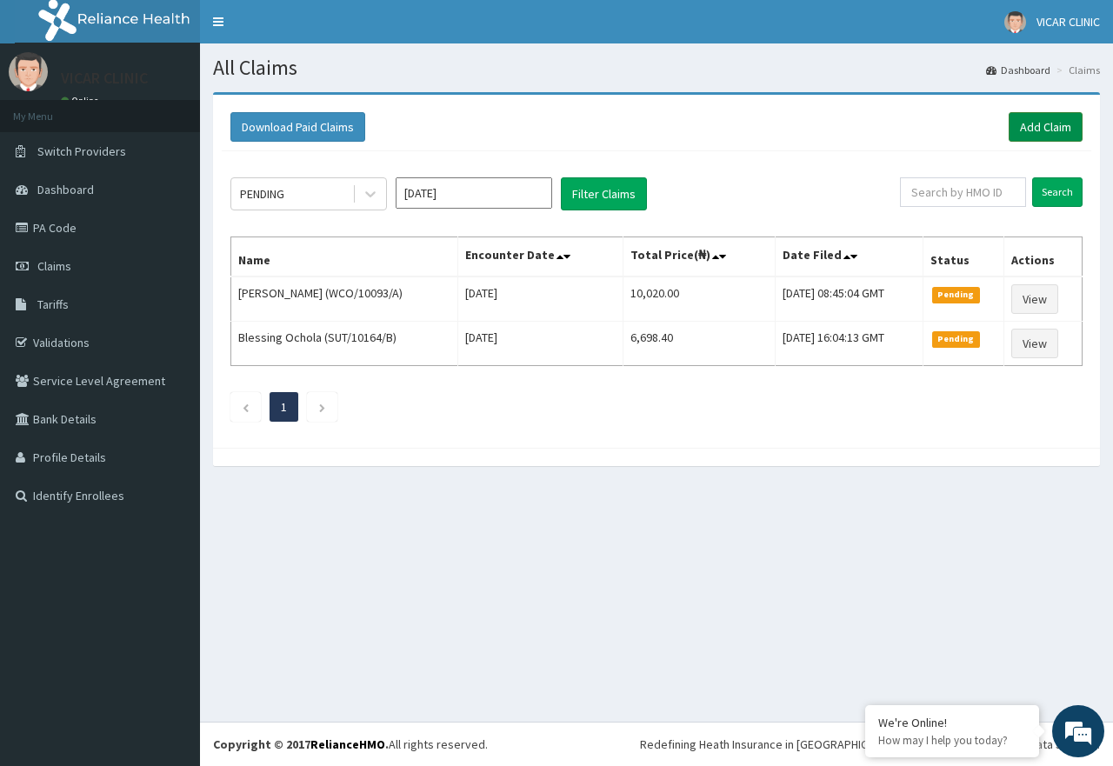
click at [1037, 129] on link "Add Claim" at bounding box center [1046, 127] width 74 height 30
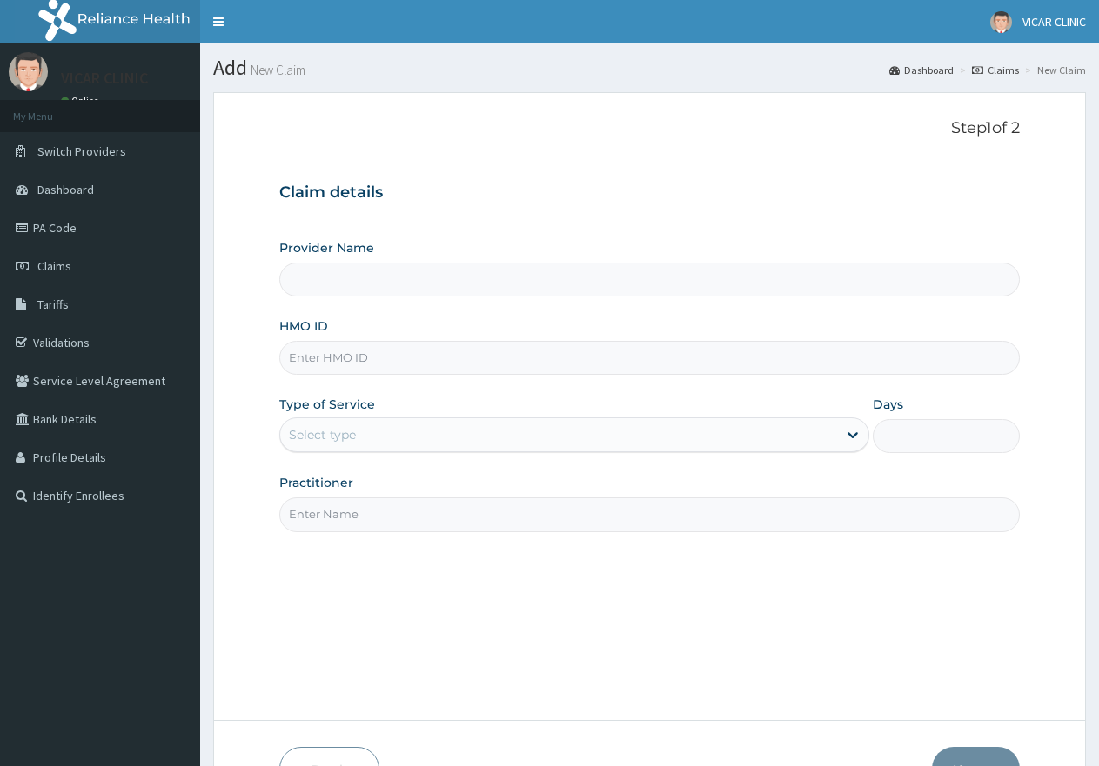
type input "VICAR SPECIALIST HOSPITAL"
click at [369, 358] on input "HMO ID" at bounding box center [649, 358] width 740 height 34
paste input "GSV/13134/A"
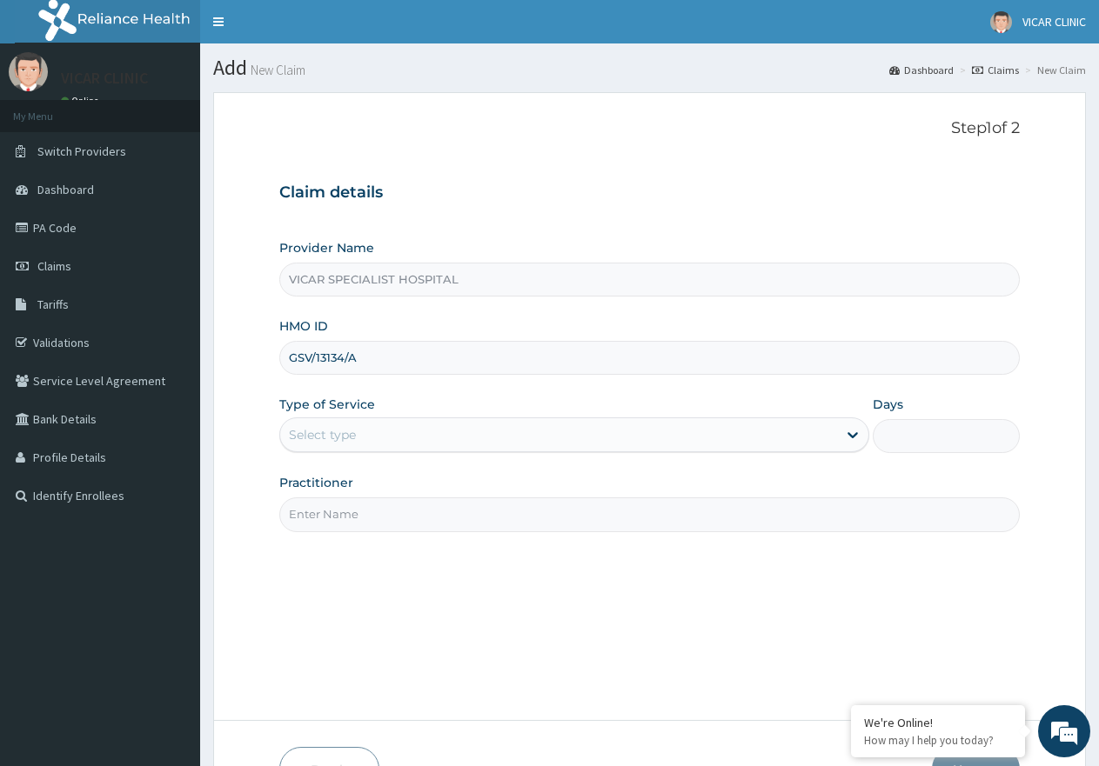
type input "GSV/13134/A"
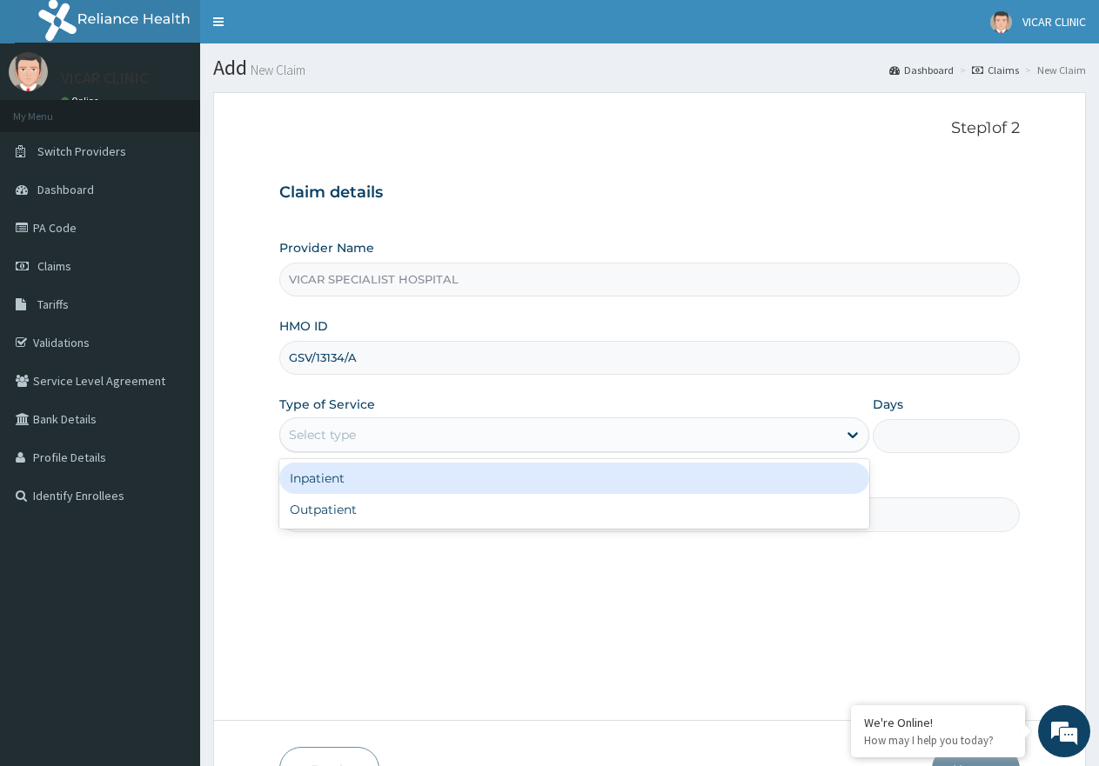
drag, startPoint x: 347, startPoint y: 427, endPoint x: 342, endPoint y: 465, distance: 38.6
click at [345, 429] on div "Select type" at bounding box center [322, 434] width 67 height 17
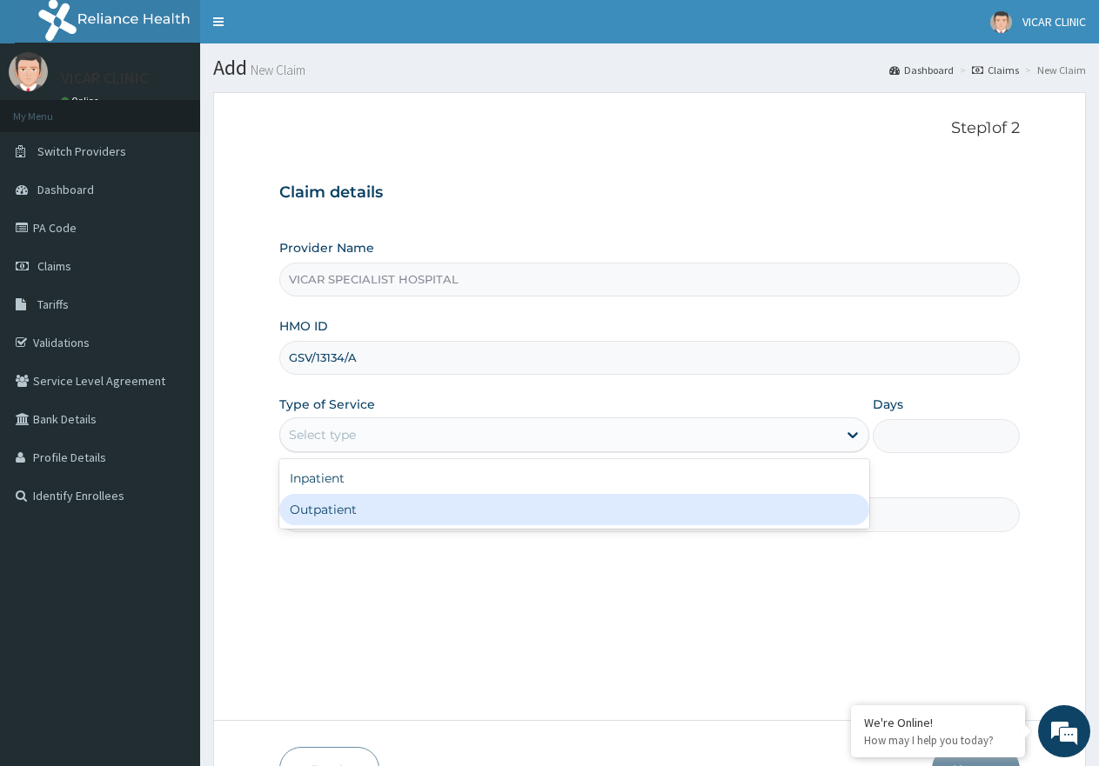
click at [356, 512] on div "Outpatient" at bounding box center [573, 509] width 589 height 31
type input "1"
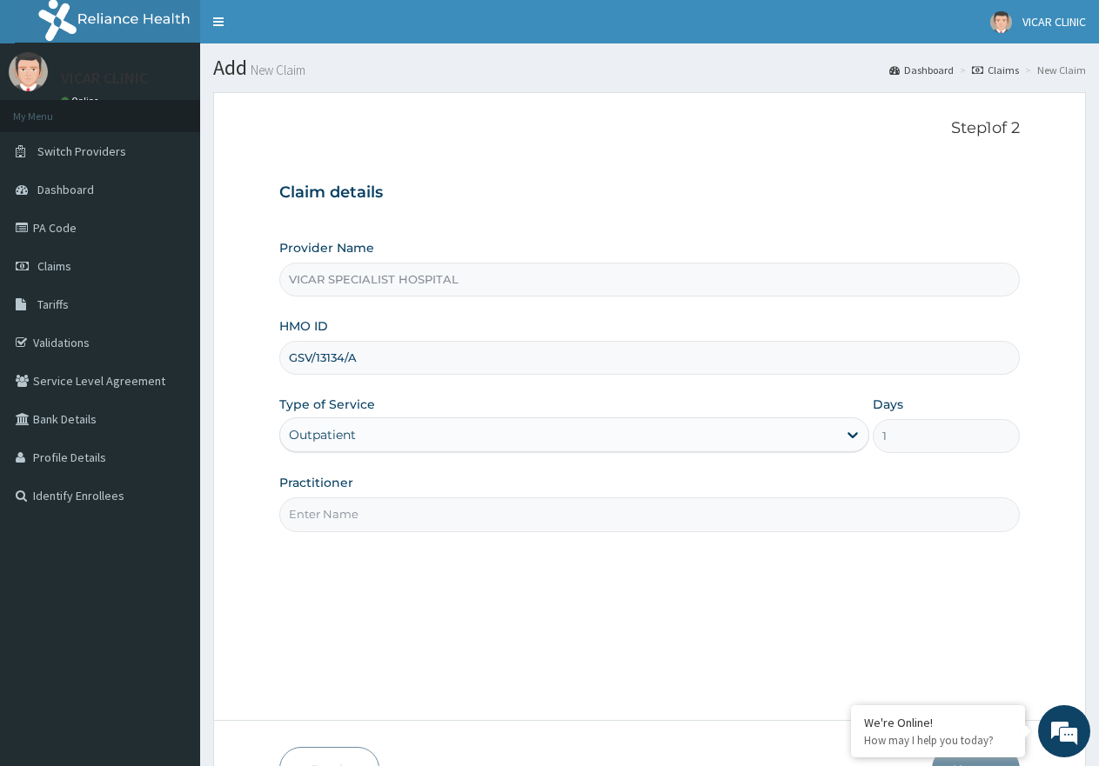
click at [403, 516] on input "Practitioner" at bounding box center [649, 515] width 740 height 34
type input "DR. IDEH"
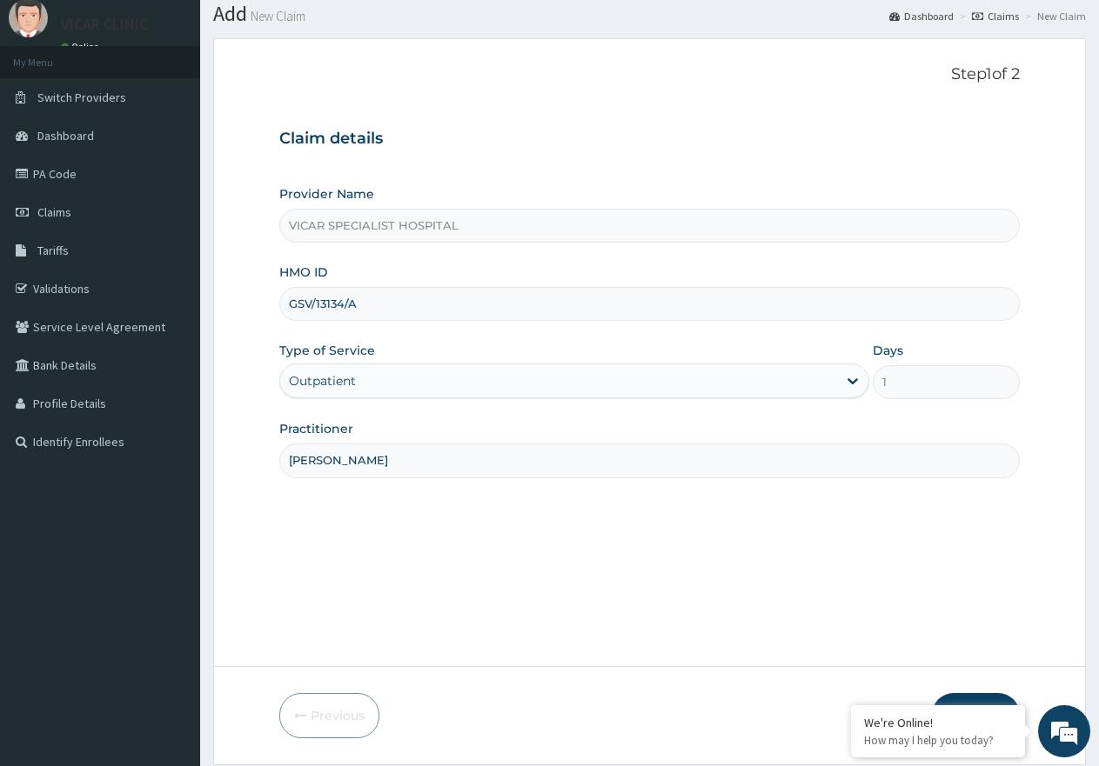
scroll to position [110, 0]
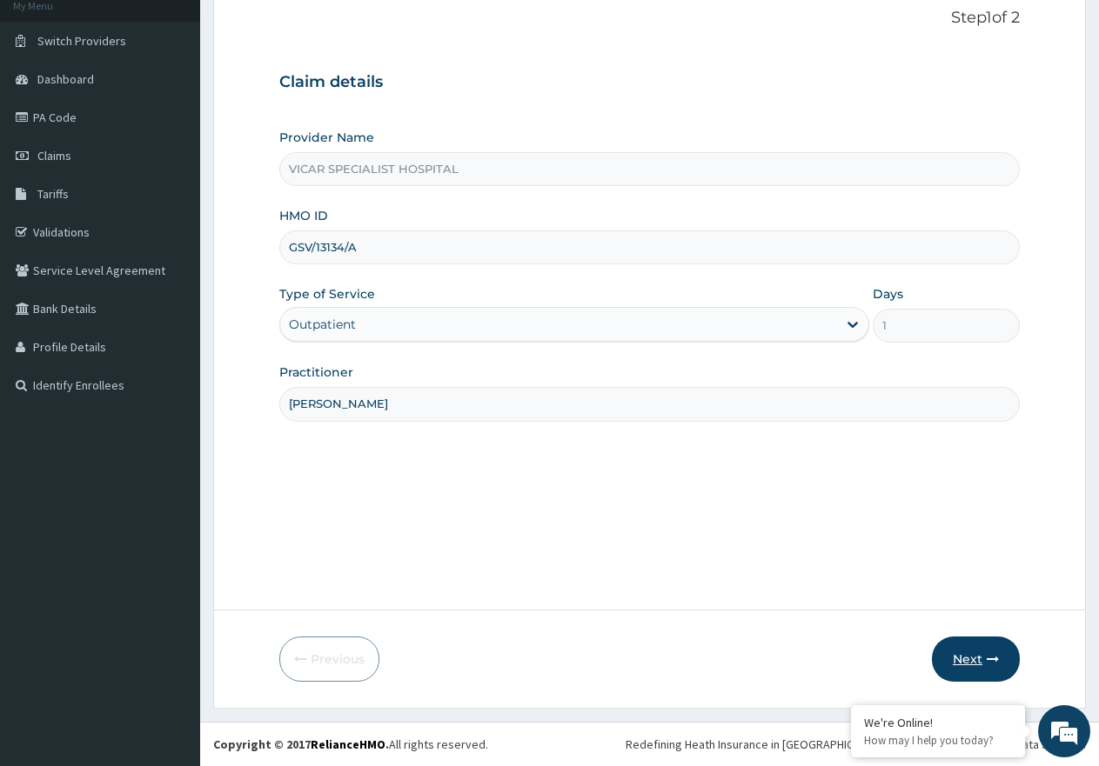
click at [963, 649] on button "Next" at bounding box center [976, 659] width 88 height 45
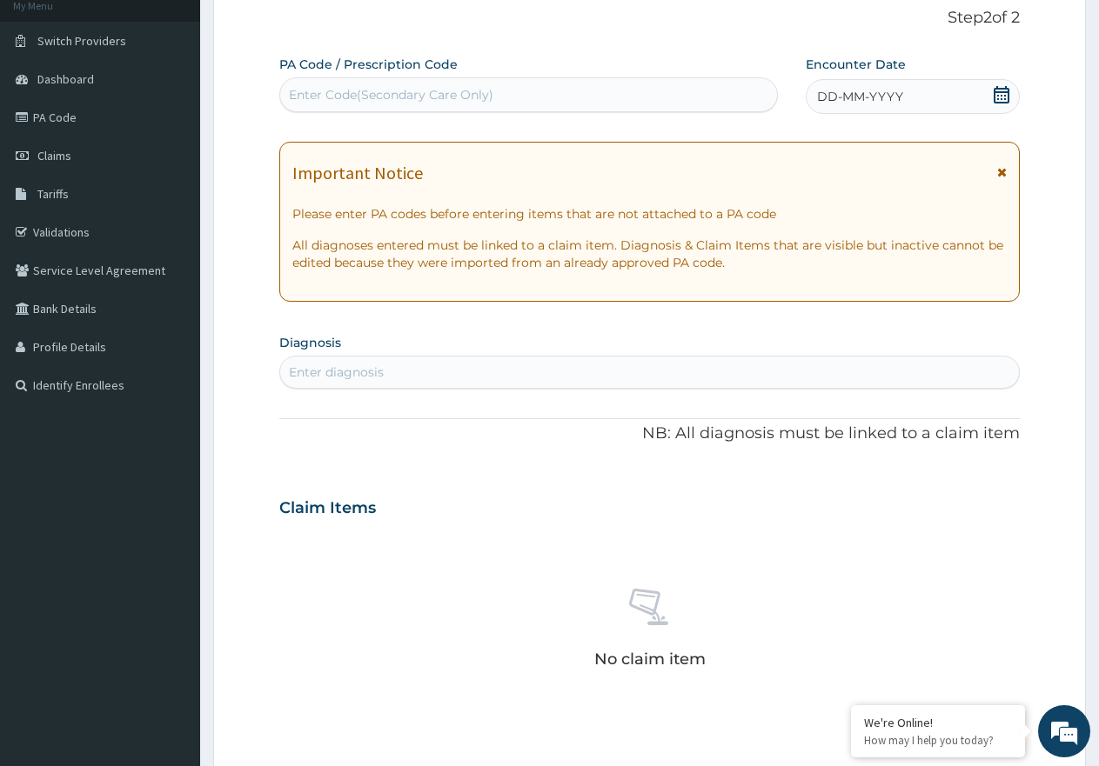
click at [997, 102] on icon at bounding box center [1001, 94] width 16 height 17
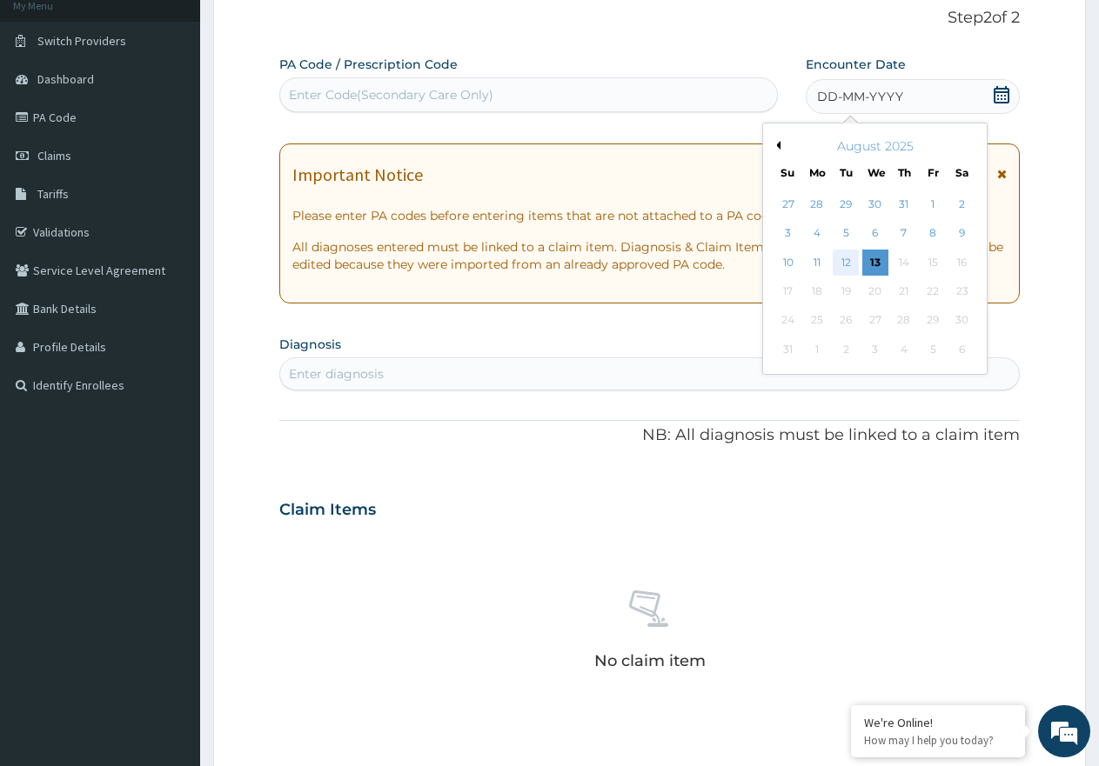
click at [839, 254] on div "12" at bounding box center [846, 263] width 26 height 26
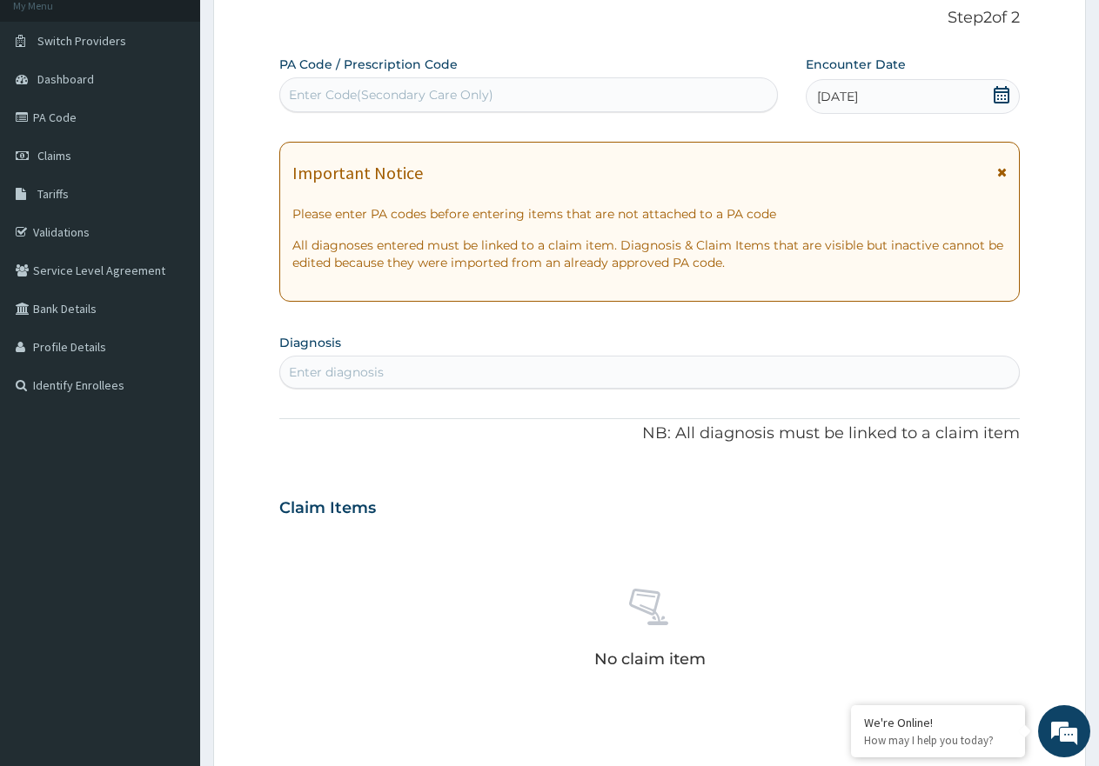
drag, startPoint x: 618, startPoint y: 358, endPoint x: 605, endPoint y: 367, distance: 15.7
click at [605, 367] on div "Enter diagnosis" at bounding box center [649, 372] width 739 height 28
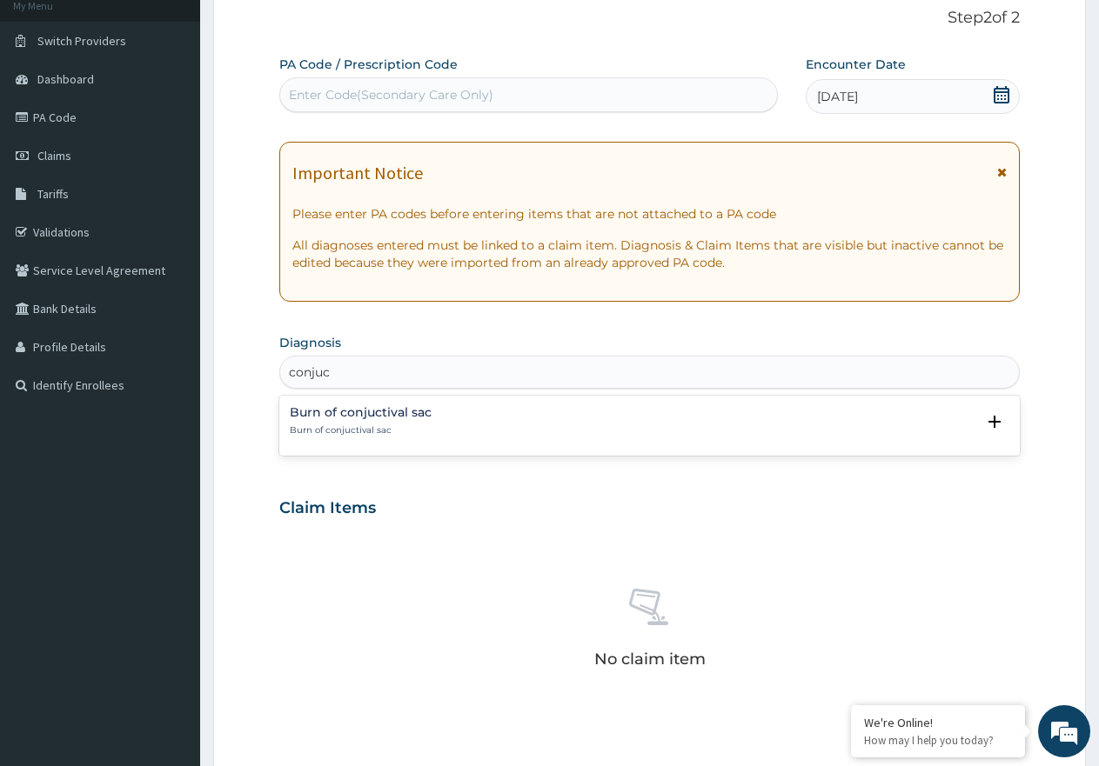
type input "conju"
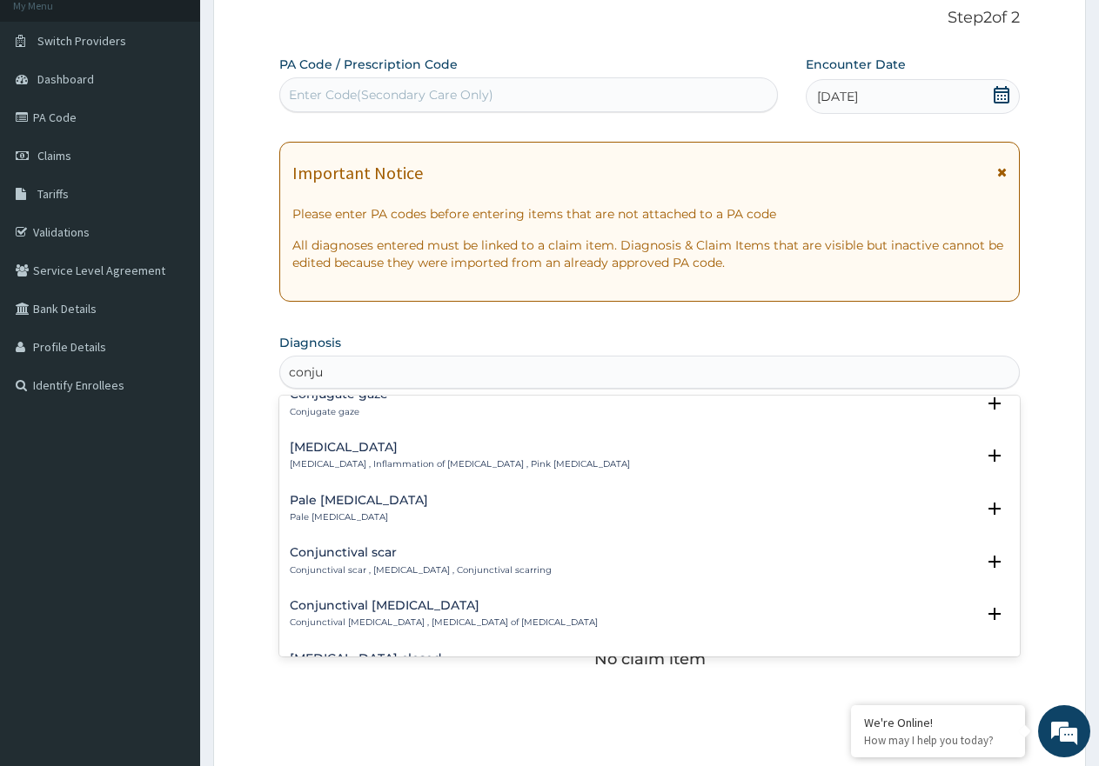
scroll to position [0, 0]
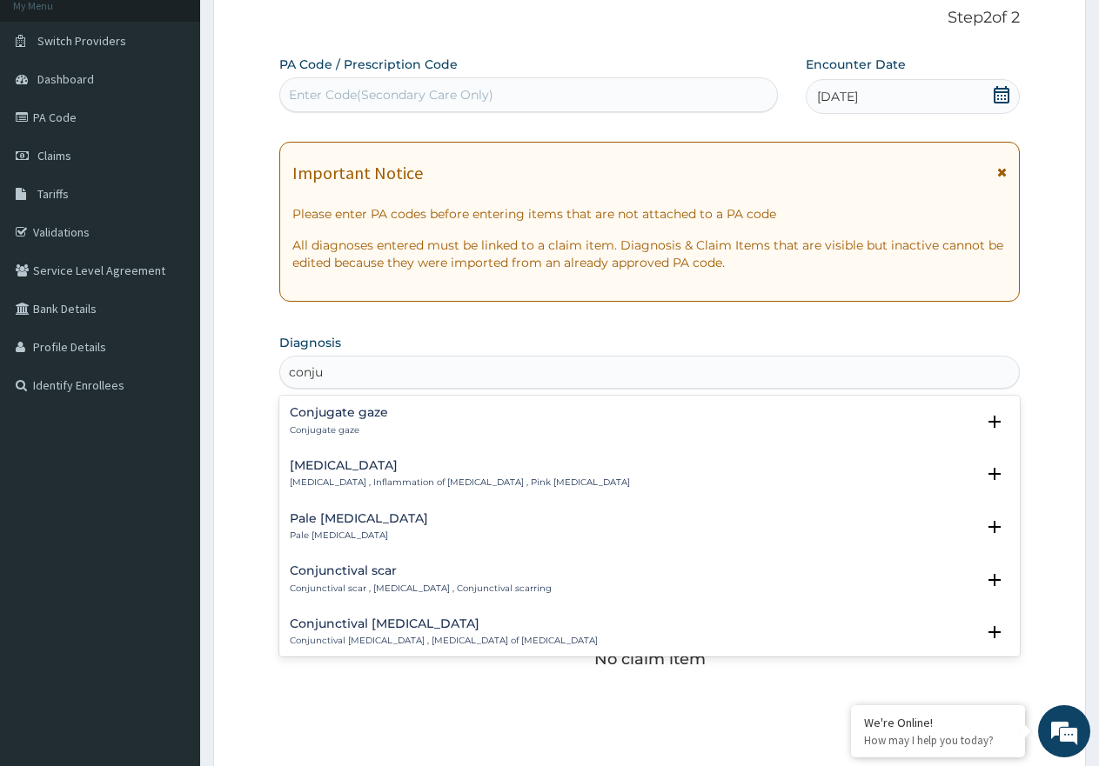
click at [338, 471] on h4 "Conjunctivitis" at bounding box center [460, 465] width 340 height 13
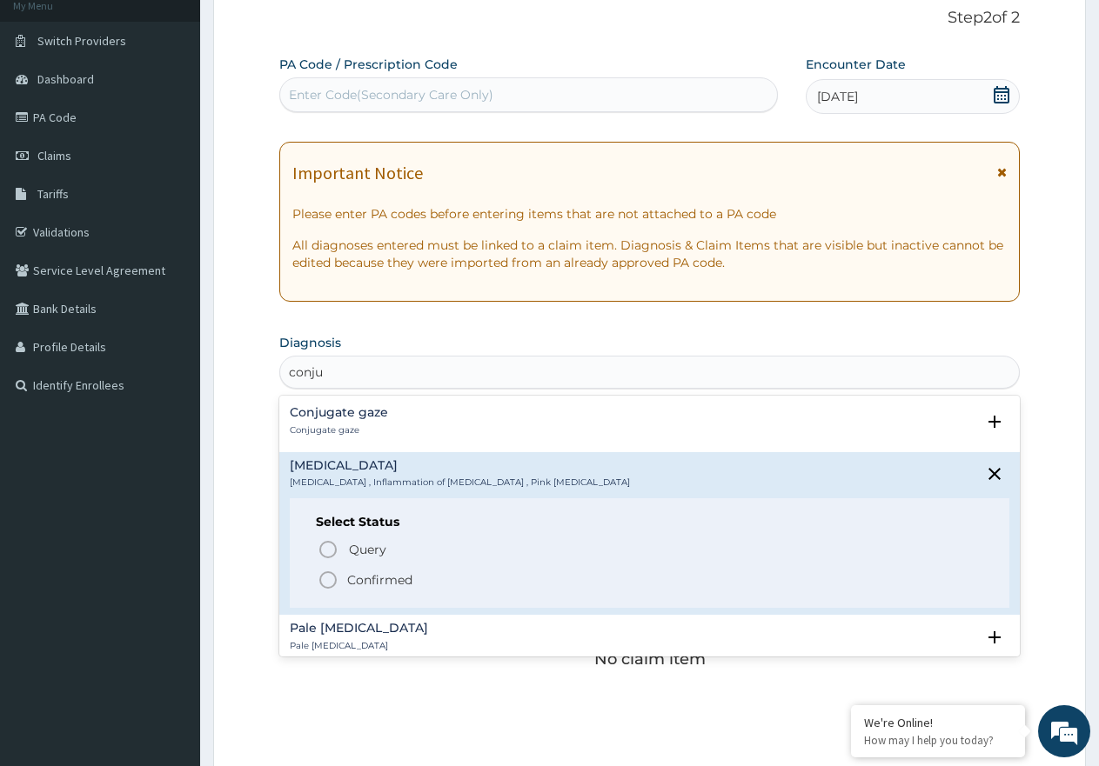
click at [335, 578] on circle "status option filled" at bounding box center [328, 580] width 16 height 16
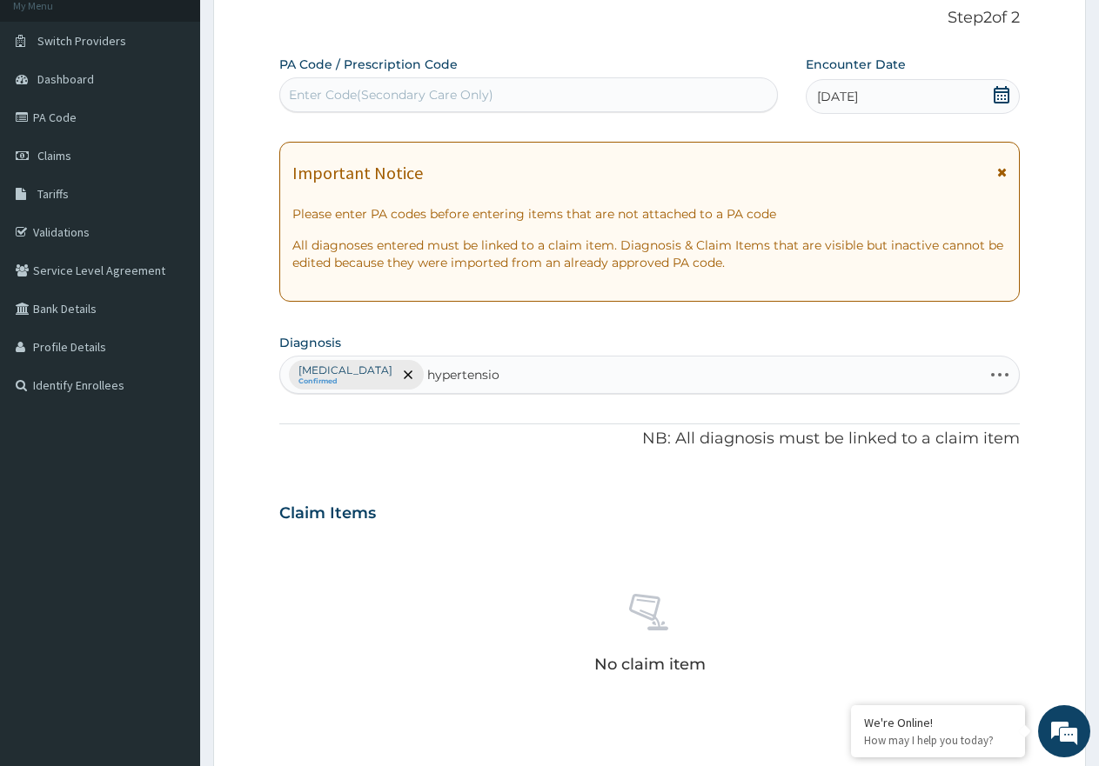
type input "hypertension"
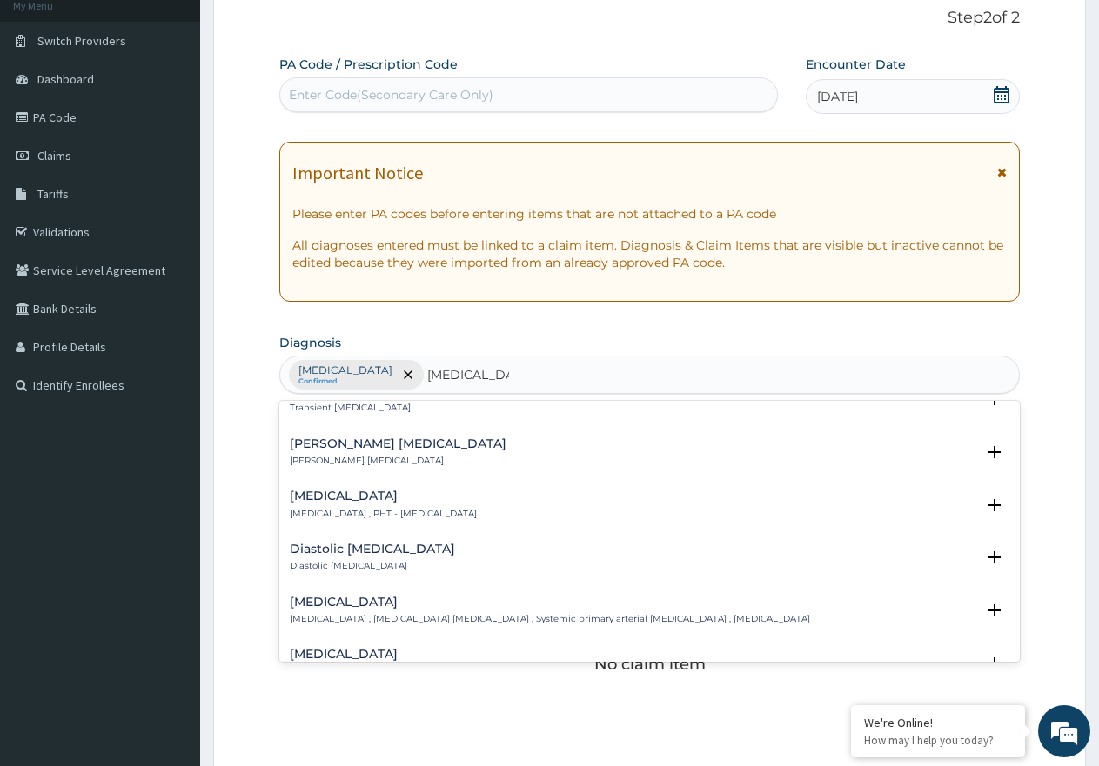
scroll to position [1305, 0]
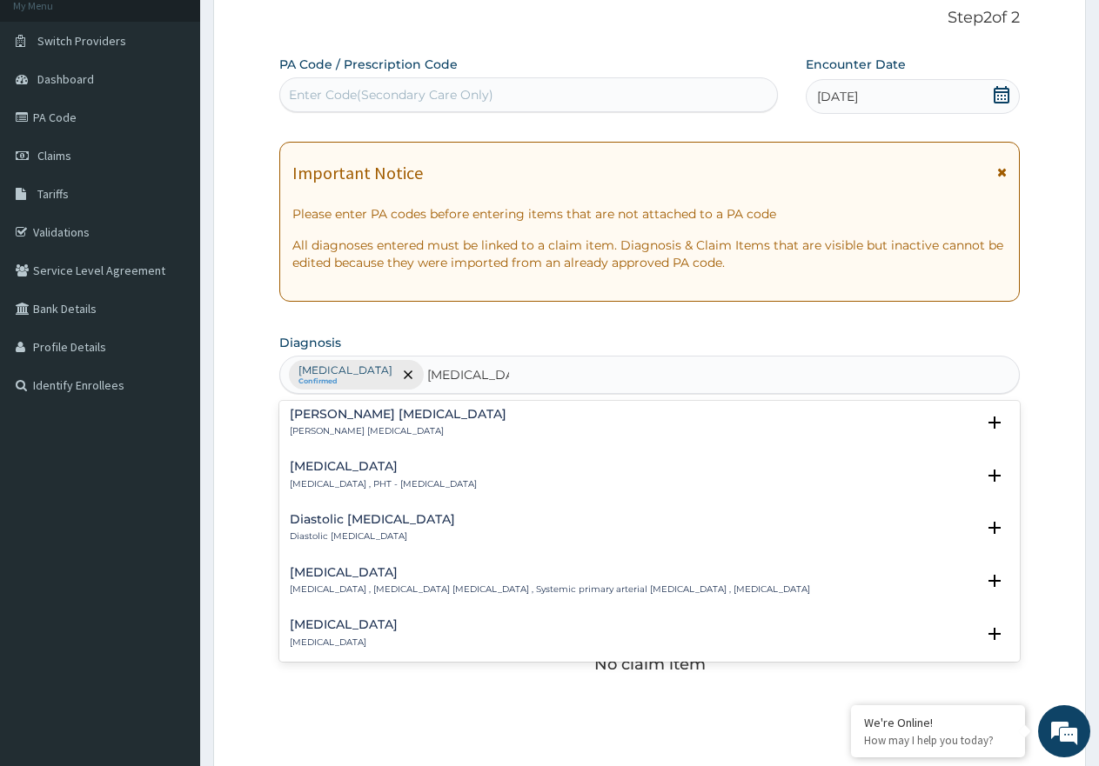
click at [363, 578] on h4 "Essential hypertension" at bounding box center [550, 572] width 520 height 13
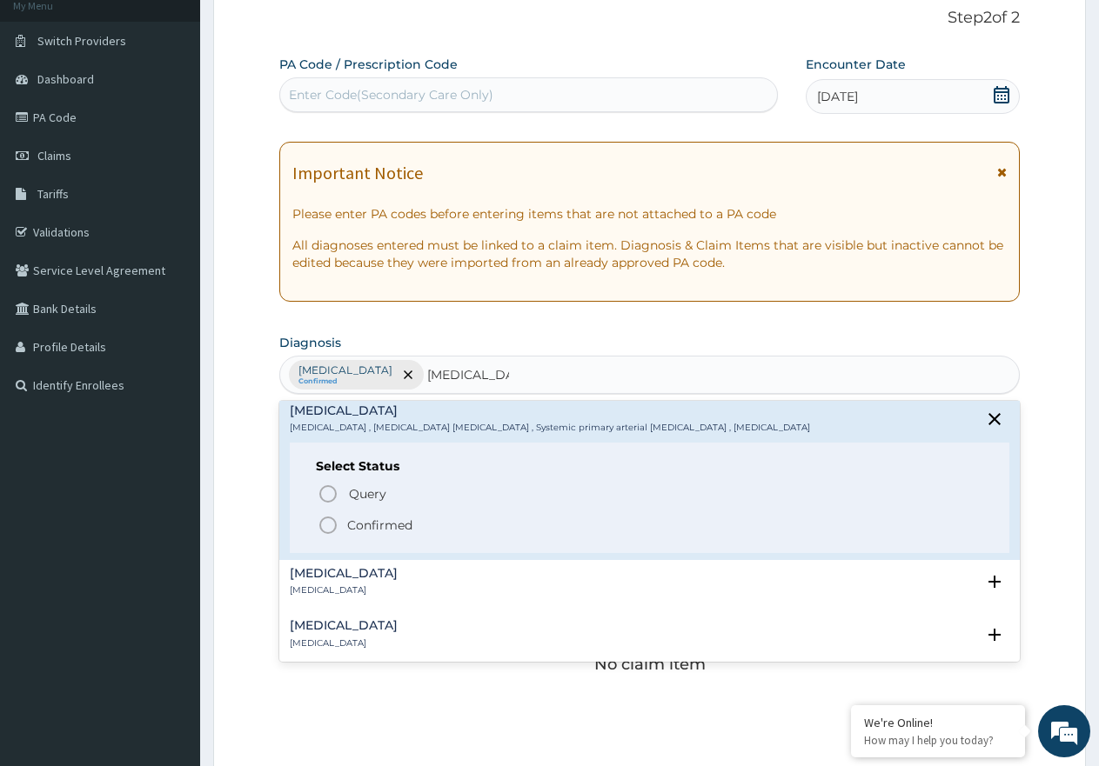
scroll to position [1479, 0]
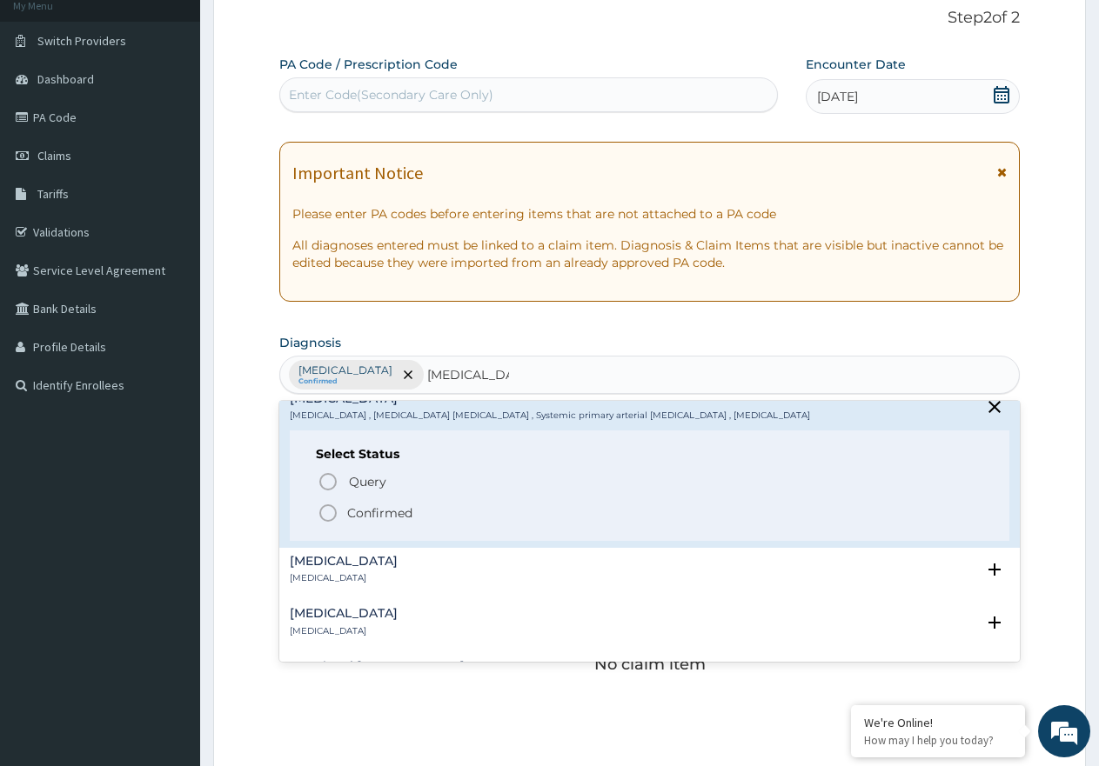
click at [332, 515] on icon "status option filled" at bounding box center [327, 513] width 21 height 21
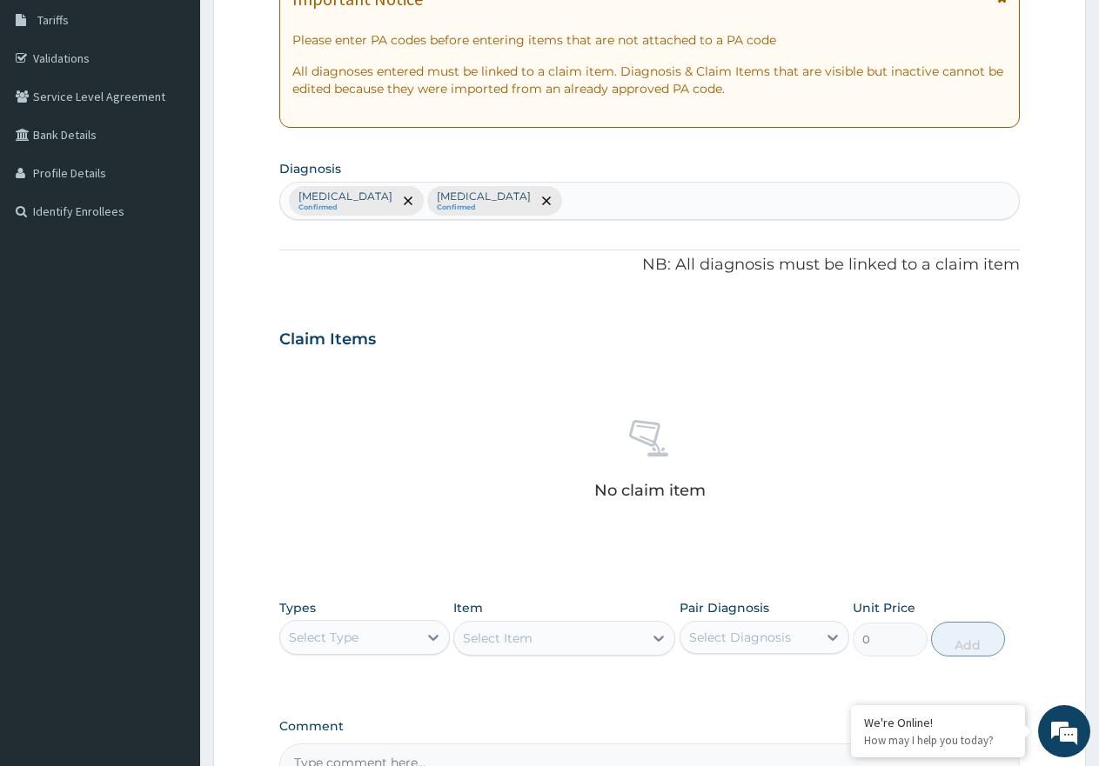
scroll to position [488, 0]
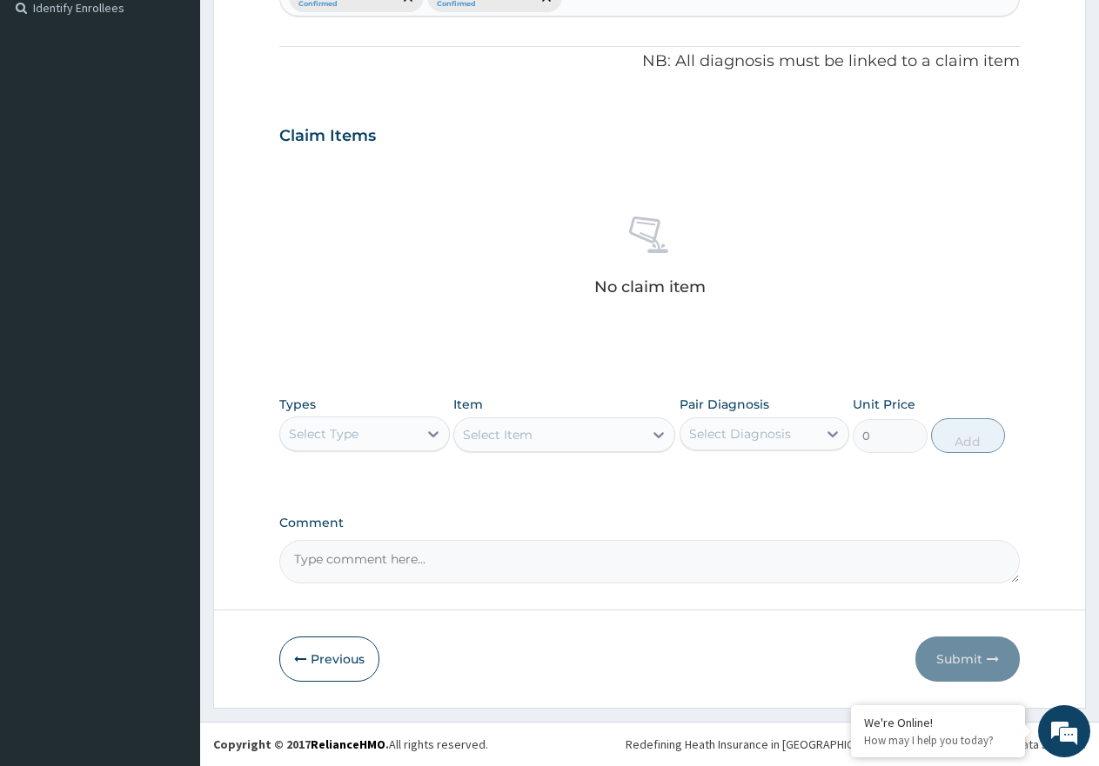
drag, startPoint x: 398, startPoint y: 425, endPoint x: 398, endPoint y: 444, distance: 18.3
click at [399, 433] on div "Select Type" at bounding box center [348, 434] width 137 height 28
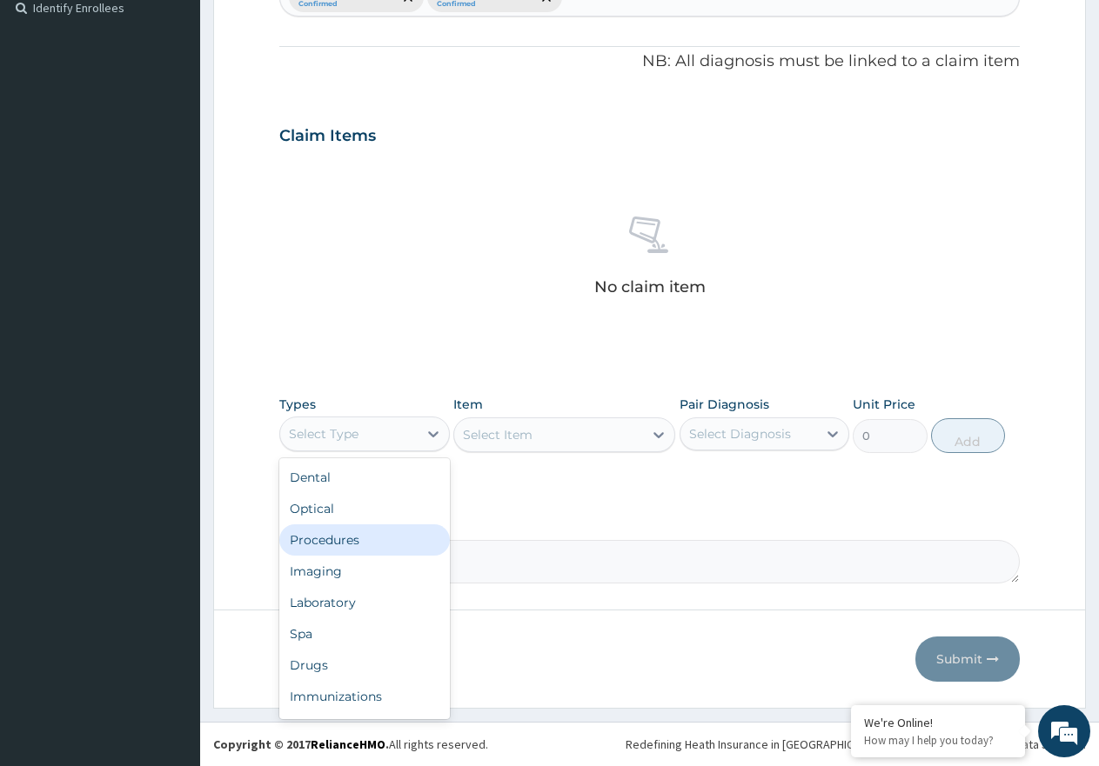
drag, startPoint x: 391, startPoint y: 539, endPoint x: 484, endPoint y: 501, distance: 100.6
click at [396, 536] on div "Procedures" at bounding box center [364, 540] width 170 height 31
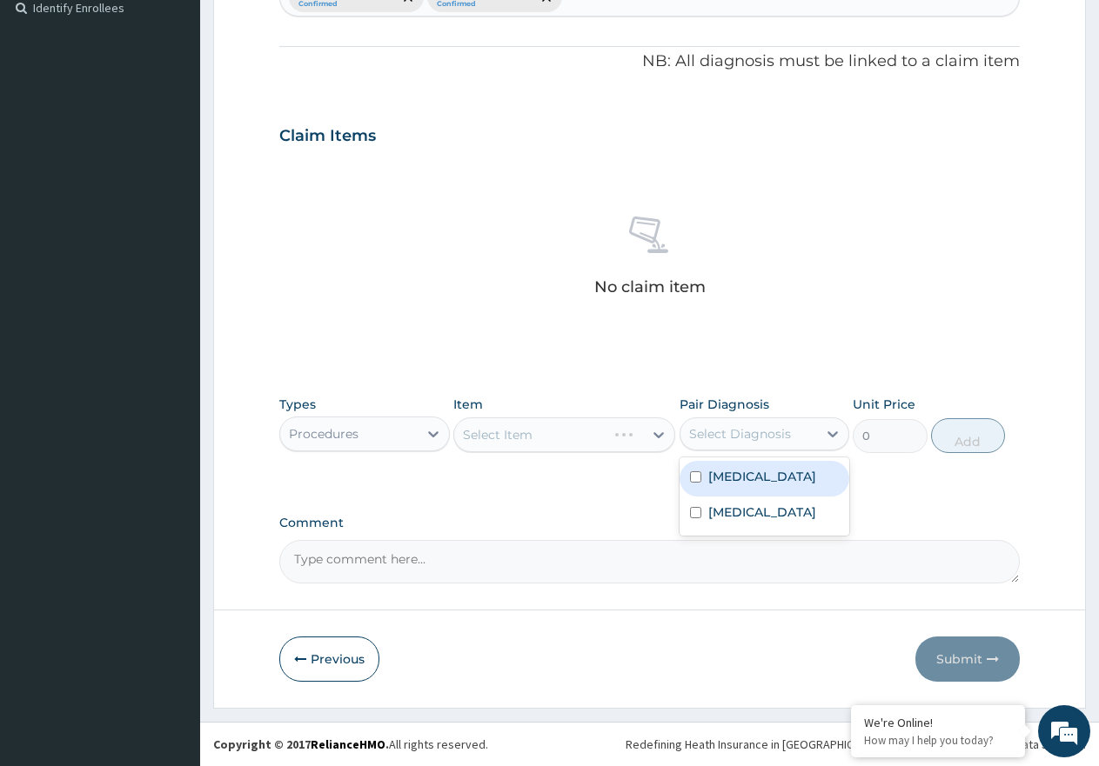
click at [802, 436] on div "Select Diagnosis" at bounding box center [748, 434] width 137 height 28
drag, startPoint x: 786, startPoint y: 481, endPoint x: 767, endPoint y: 511, distance: 35.2
click at [784, 485] on div "Conjunctivitis" at bounding box center [764, 479] width 170 height 36
checkbox input "true"
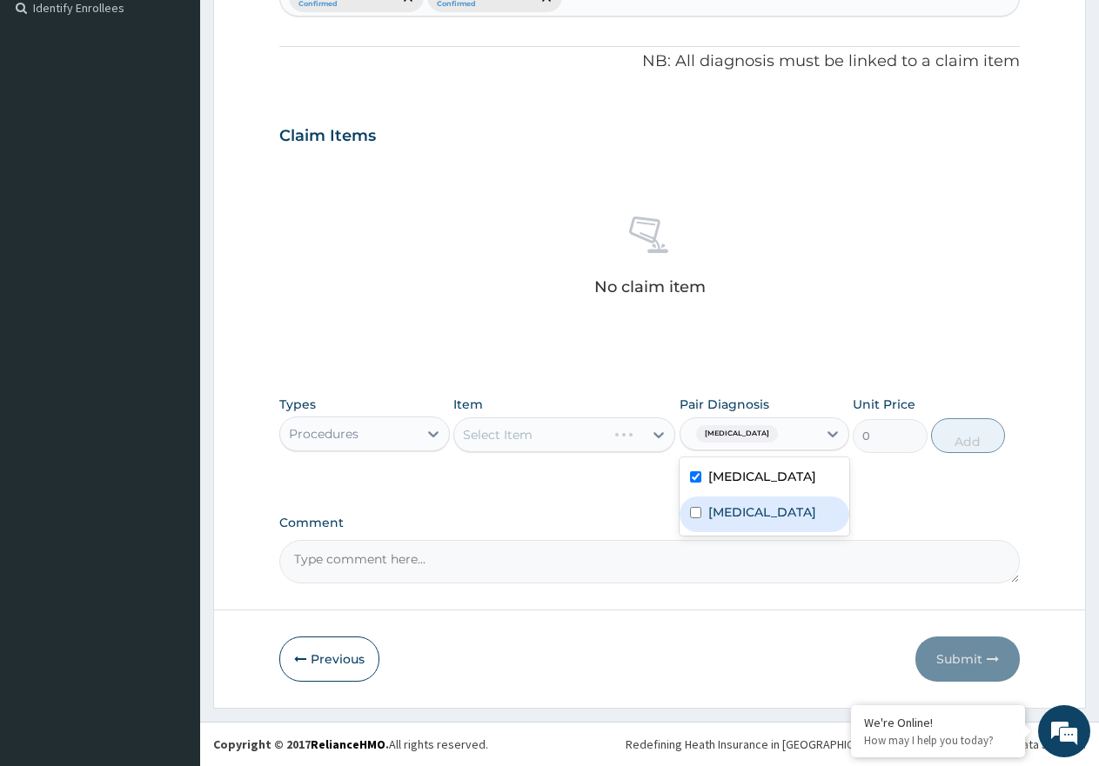
click at [762, 520] on label "Essential hypertension" at bounding box center [762, 512] width 108 height 17
checkbox input "true"
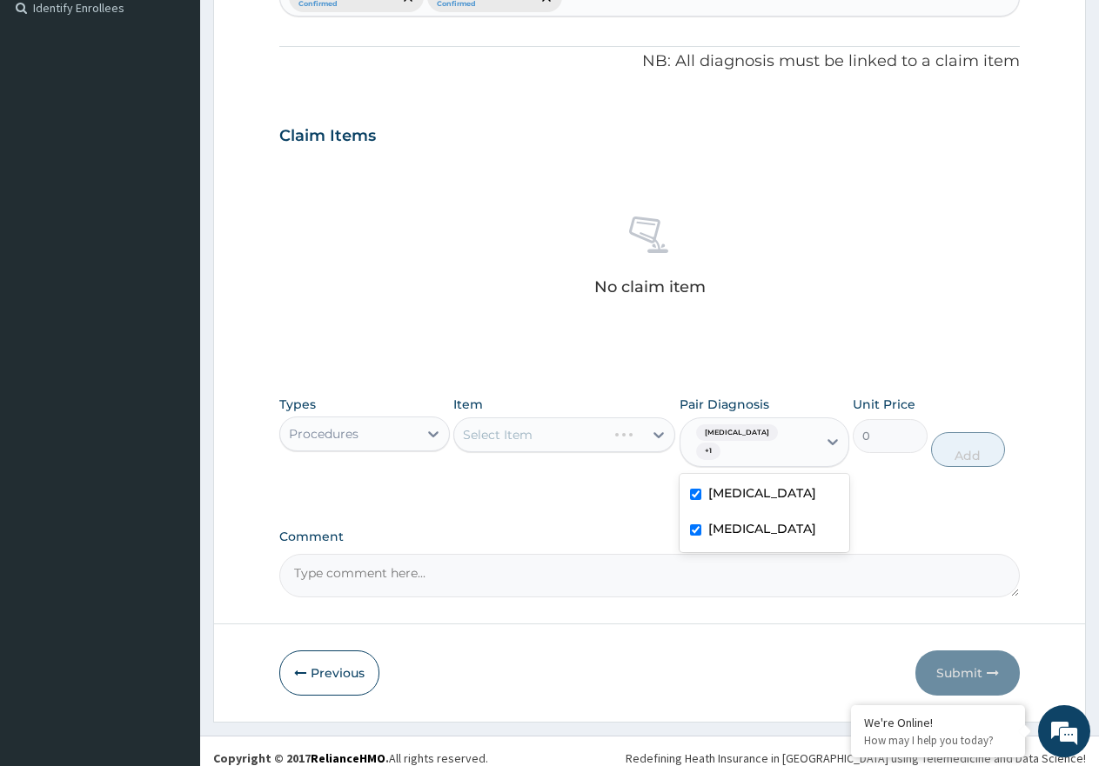
click at [618, 431] on div "Select Item" at bounding box center [564, 435] width 222 height 35
click at [604, 444] on div "Select Item" at bounding box center [548, 435] width 189 height 28
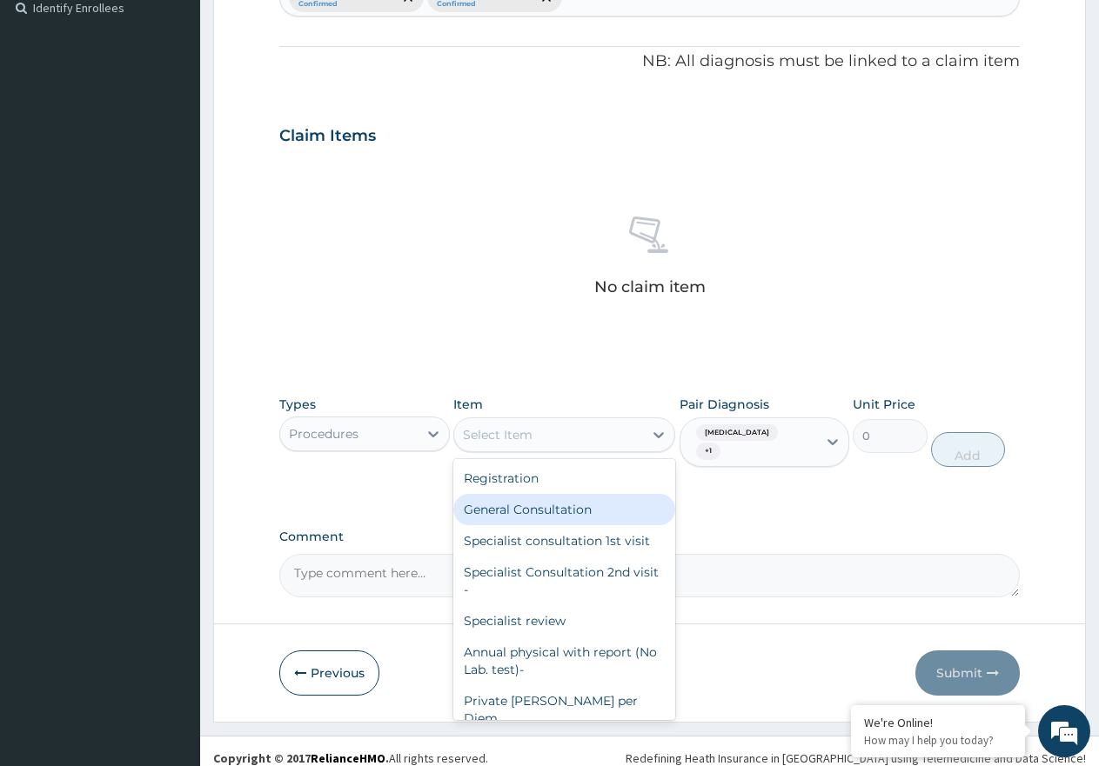
click at [576, 500] on div "General Consultation" at bounding box center [564, 509] width 222 height 31
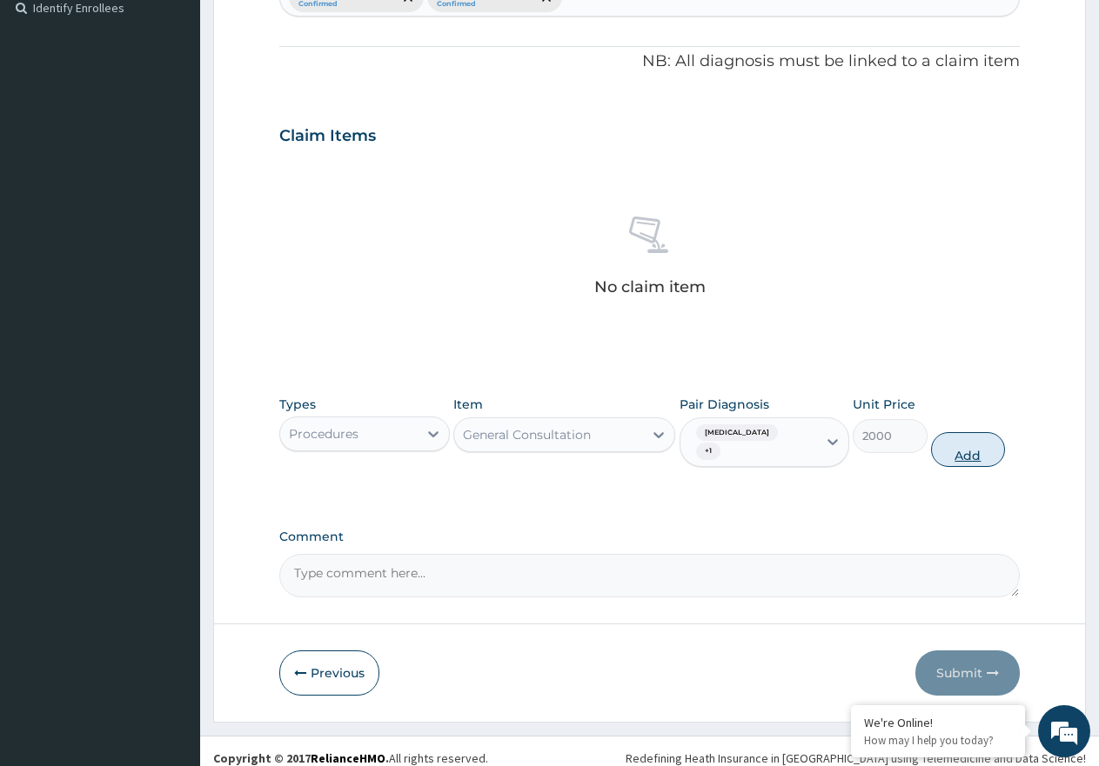
click at [954, 442] on button "Add" at bounding box center [968, 449] width 74 height 35
type input "0"
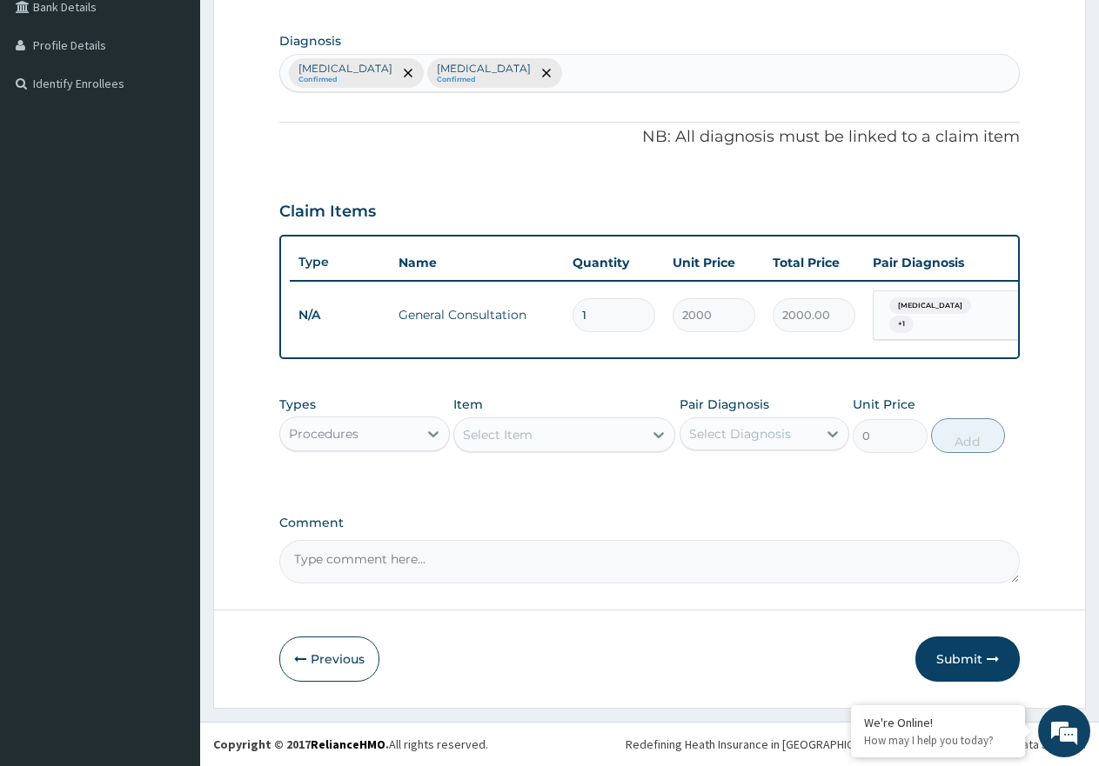
scroll to position [420, 0]
click at [391, 432] on div "Procedures" at bounding box center [348, 434] width 137 height 28
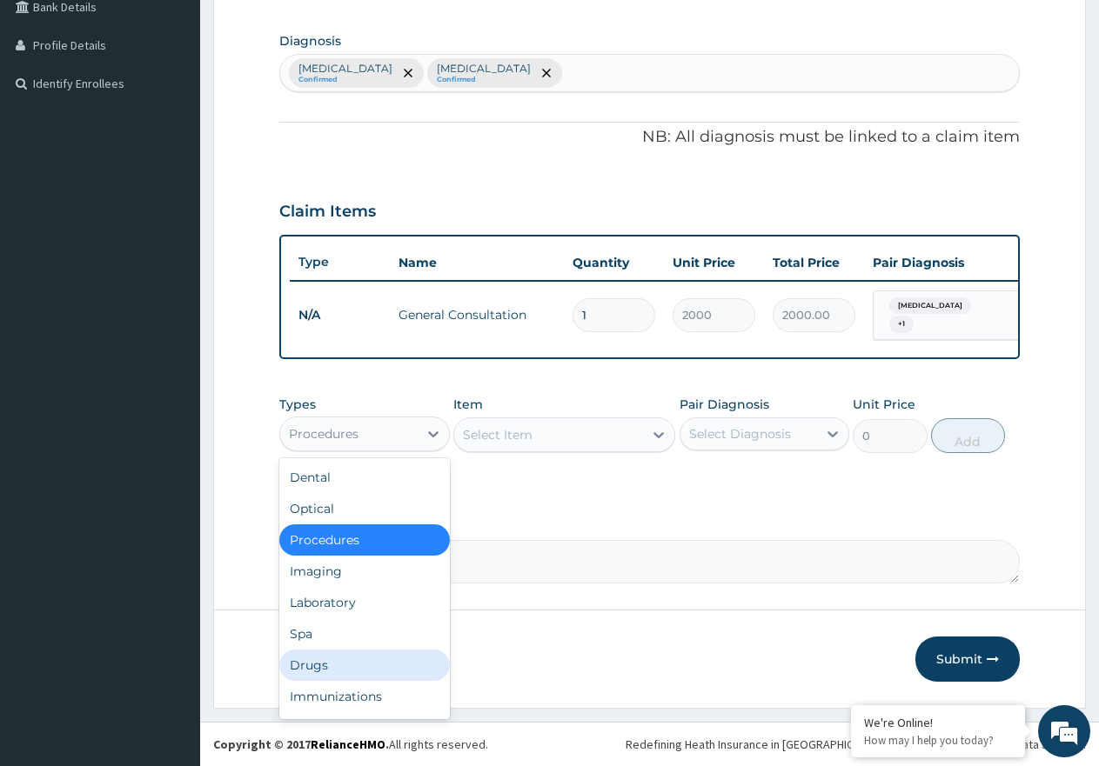
click at [339, 674] on div "Drugs" at bounding box center [364, 665] width 170 height 31
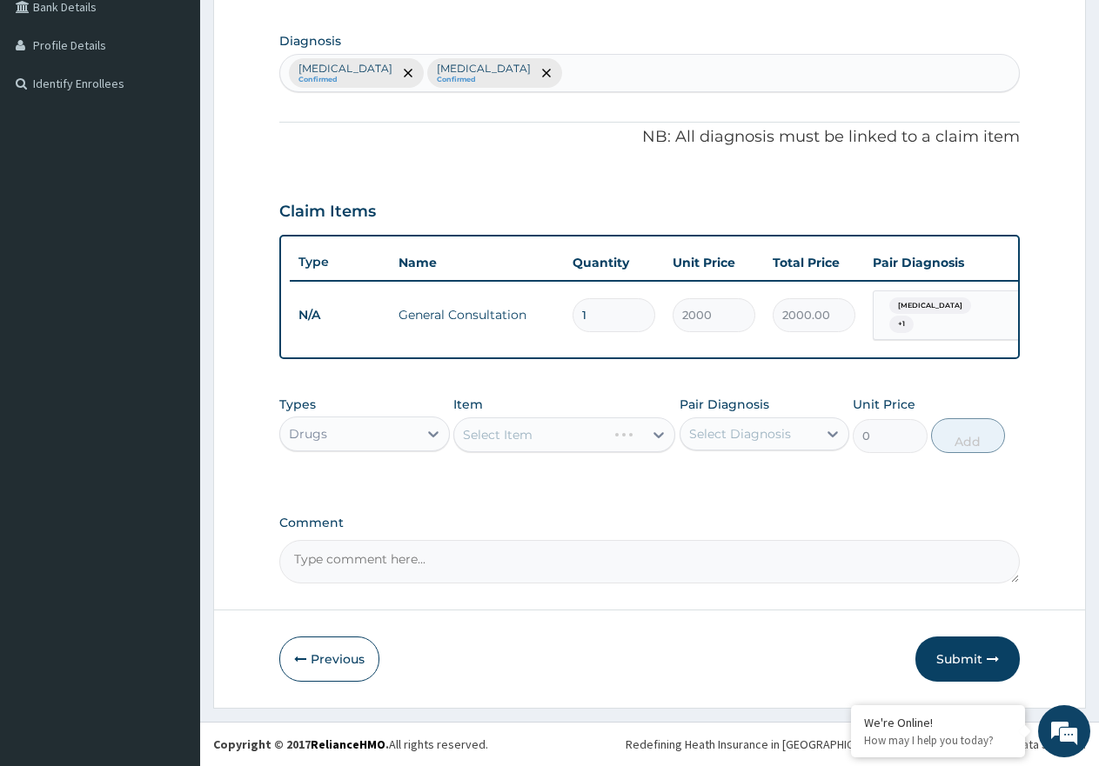
click at [780, 437] on div "Select Diagnosis" at bounding box center [740, 433] width 102 height 17
click at [779, 471] on label "Conjunctivitis" at bounding box center [762, 476] width 108 height 17
checkbox input "true"
drag, startPoint x: 778, startPoint y: 529, endPoint x: 765, endPoint y: 528, distance: 13.1
click at [778, 521] on label "Essential hypertension" at bounding box center [762, 512] width 108 height 17
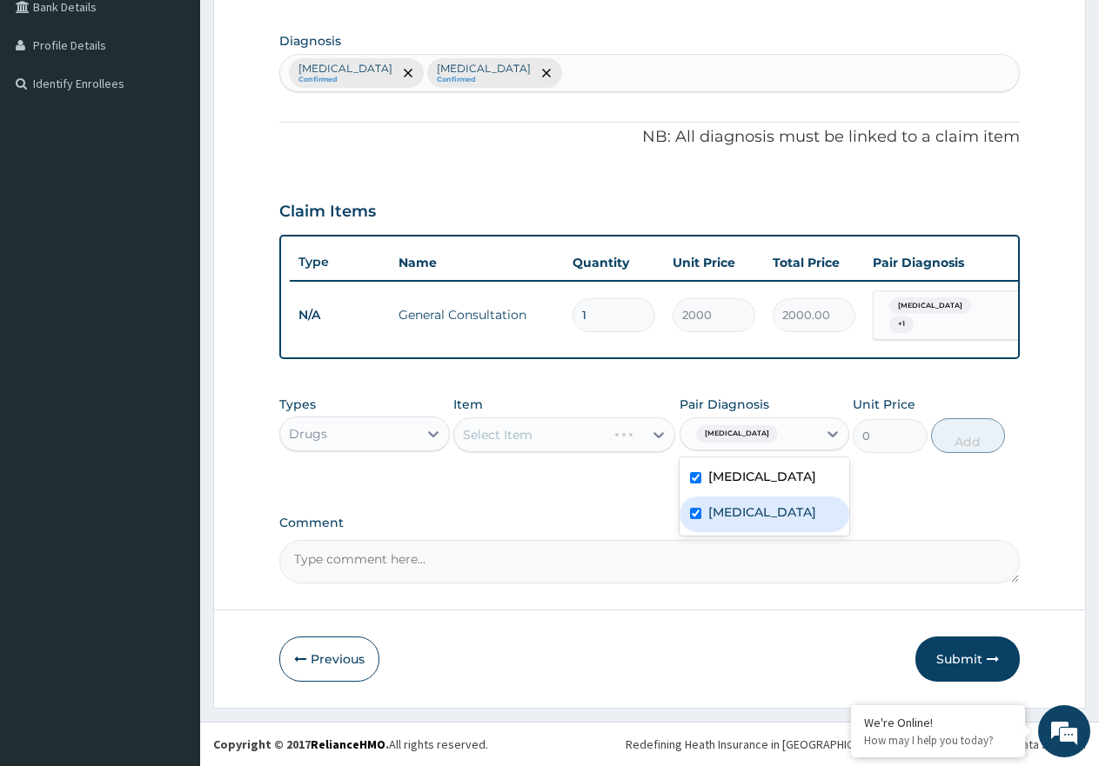
checkbox input "true"
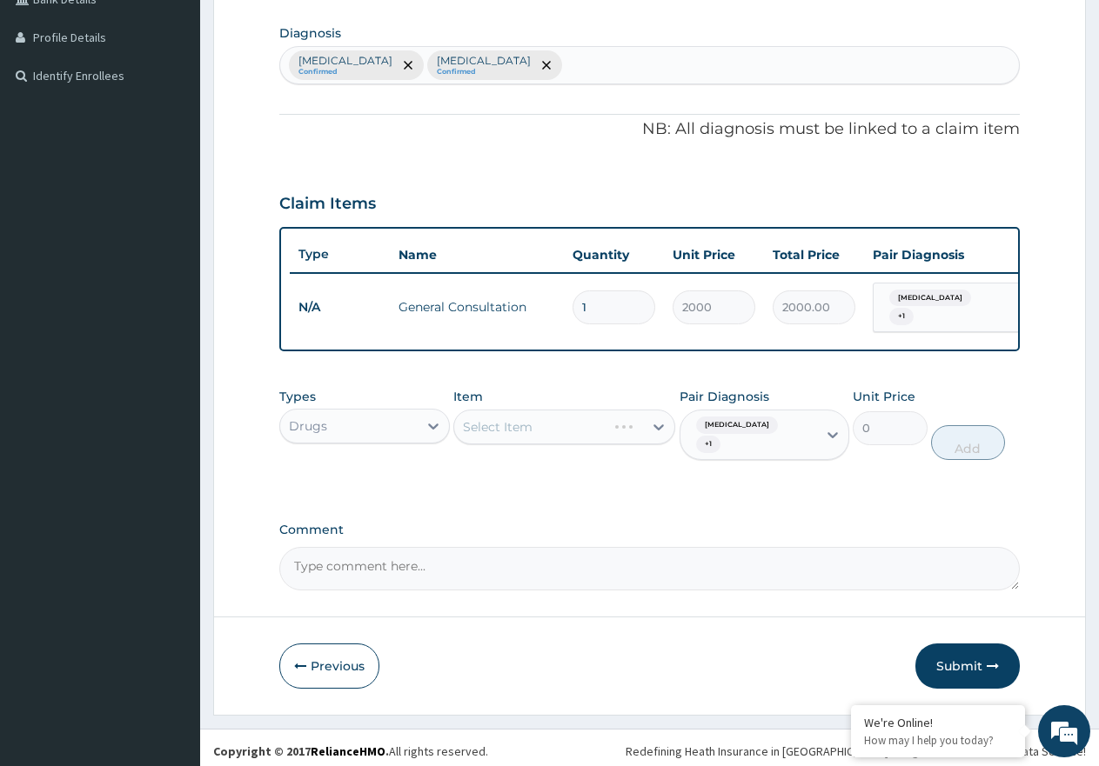
click at [570, 436] on div "Select Item" at bounding box center [564, 427] width 222 height 35
click at [538, 437] on div "Select Item" at bounding box center [548, 427] width 189 height 28
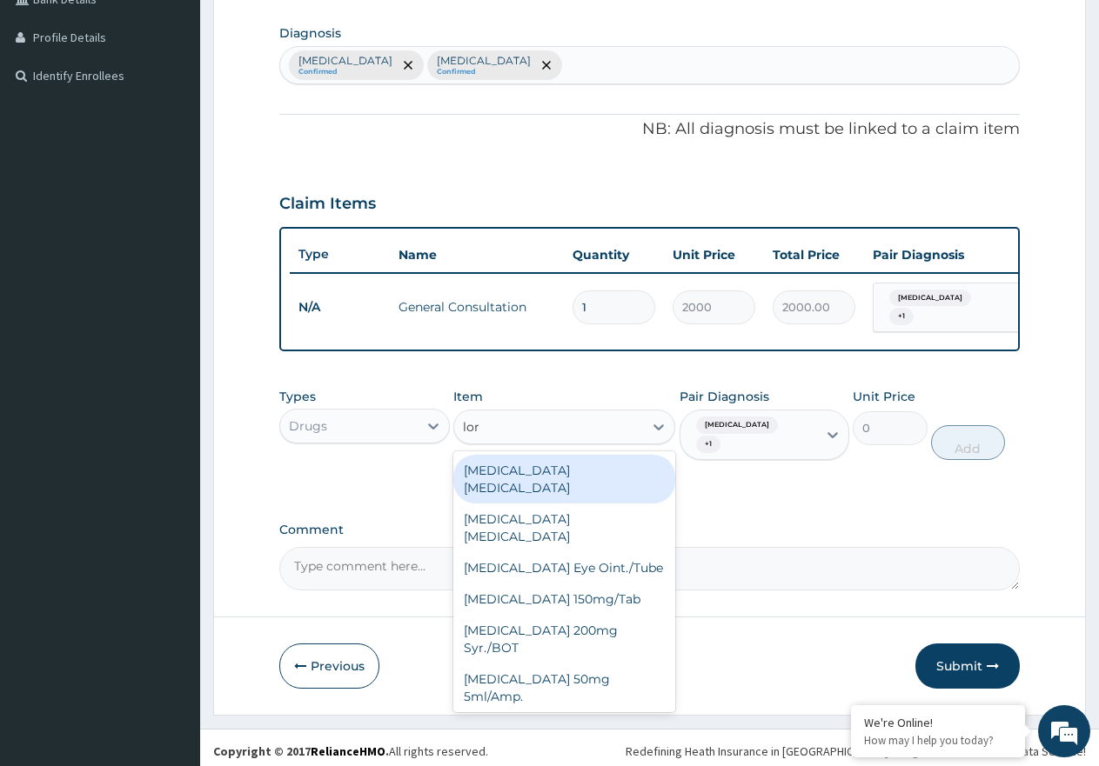
type input "lora"
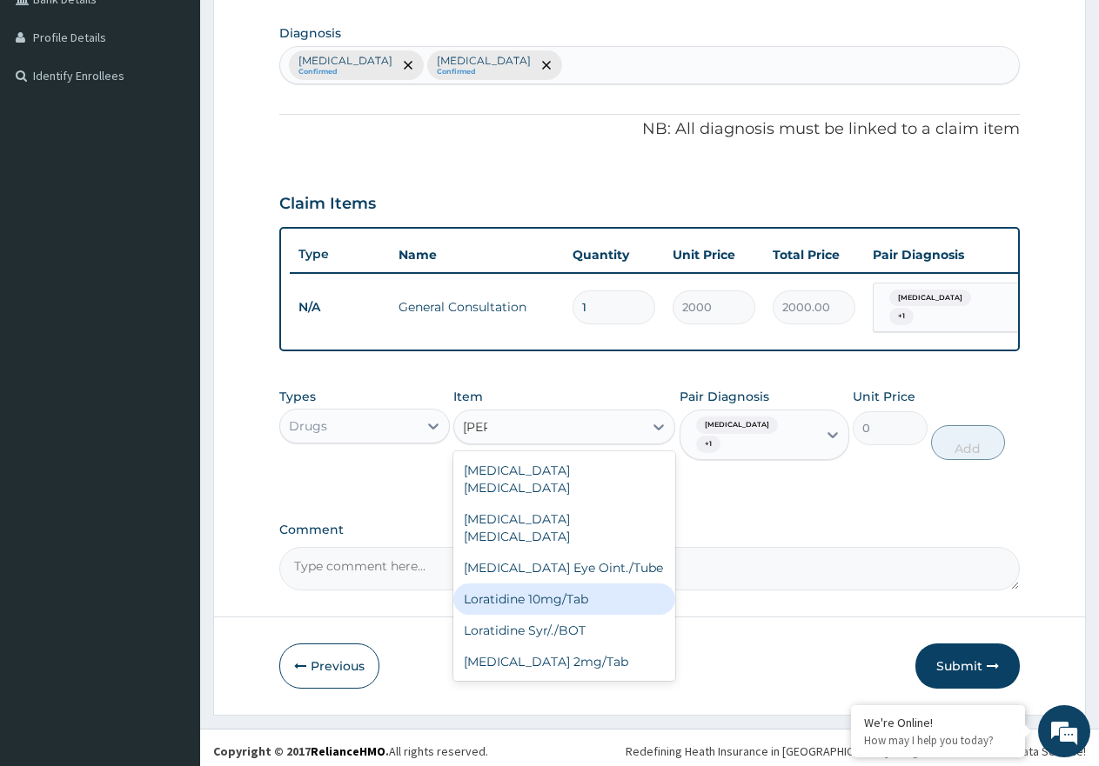
drag, startPoint x: 473, startPoint y: 571, endPoint x: 558, endPoint y: 536, distance: 92.4
click at [476, 584] on div "Loratidine 10mg/Tab" at bounding box center [564, 599] width 222 height 31
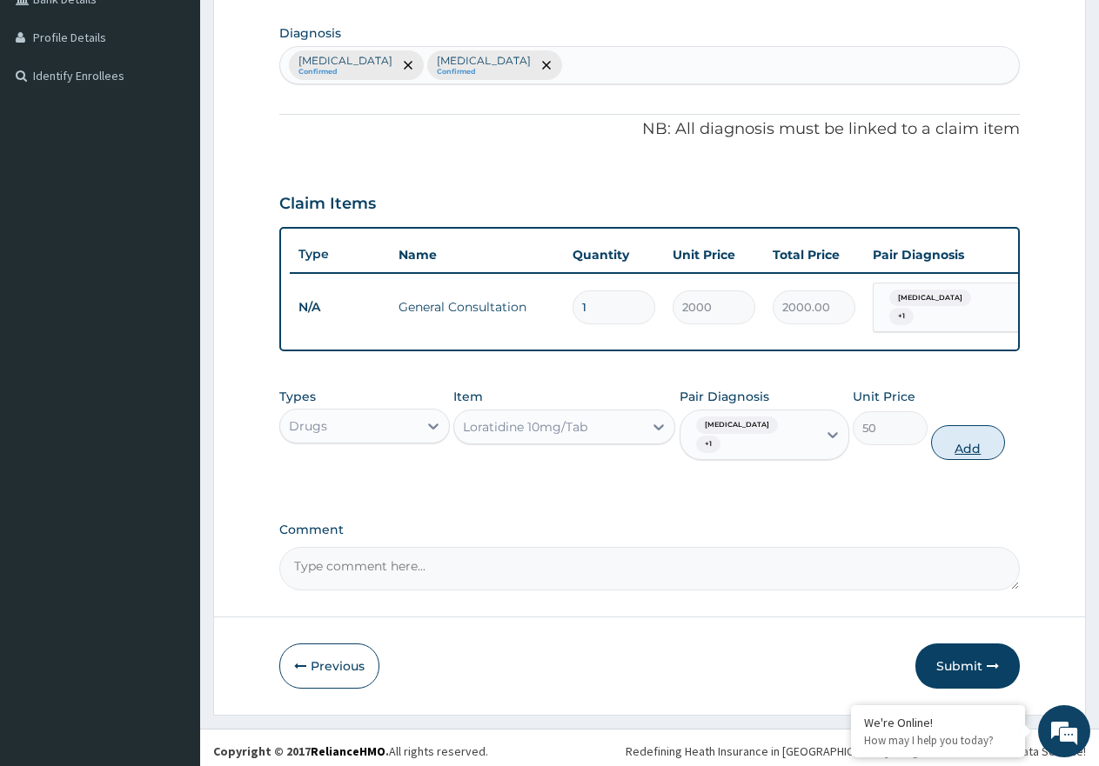
click at [984, 444] on button "Add" at bounding box center [968, 442] width 74 height 35
type input "0"
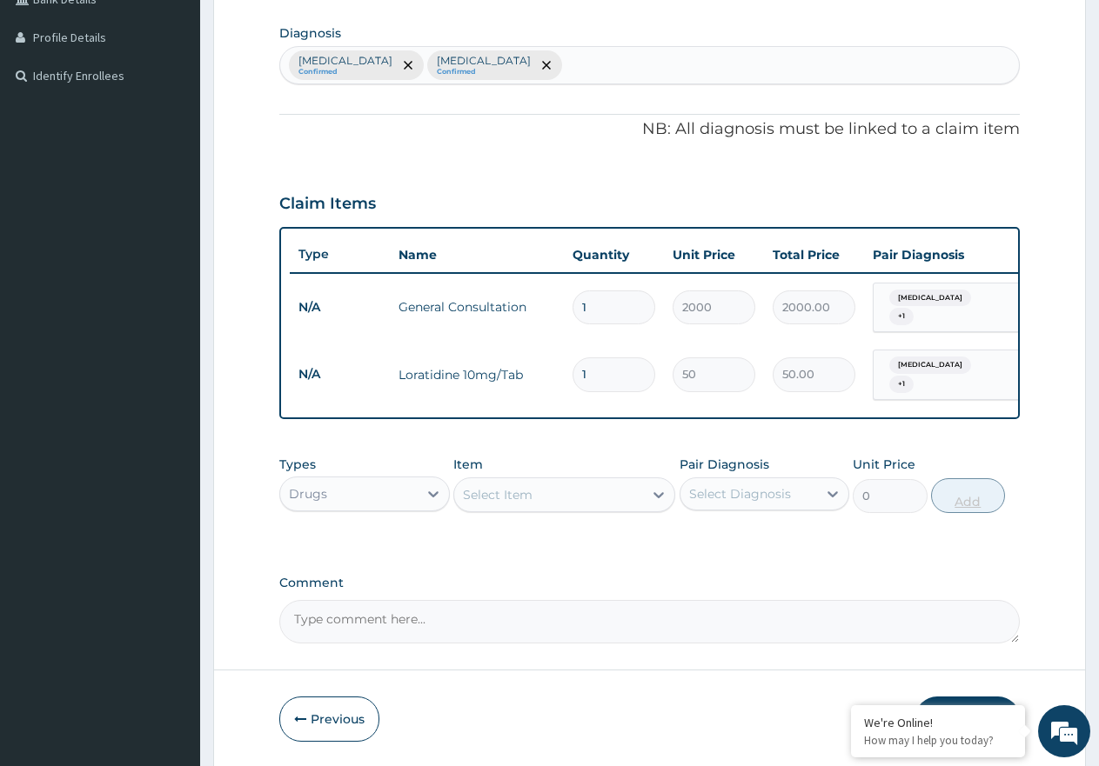
type input "10"
type input "500.00"
type input "10"
click at [564, 503] on div "Select Item" at bounding box center [548, 495] width 189 height 28
type input "pred"
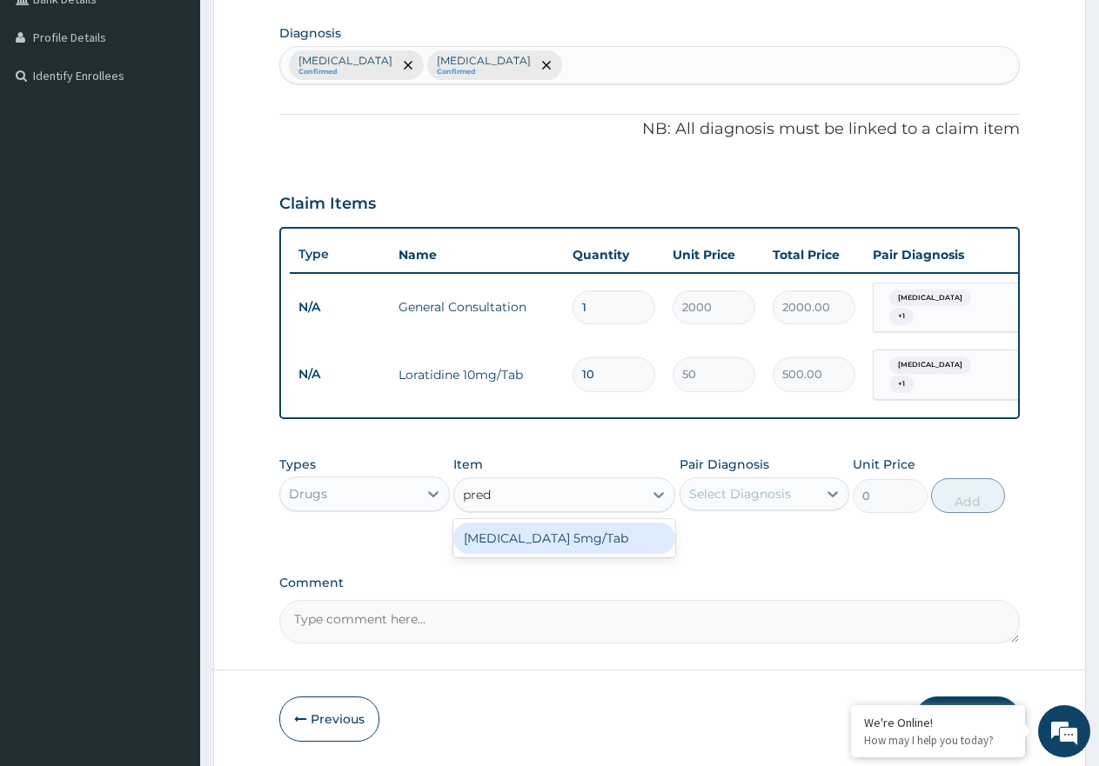
click at [559, 539] on div "Prednisolone 5mg/Tab" at bounding box center [564, 538] width 222 height 31
type input "55"
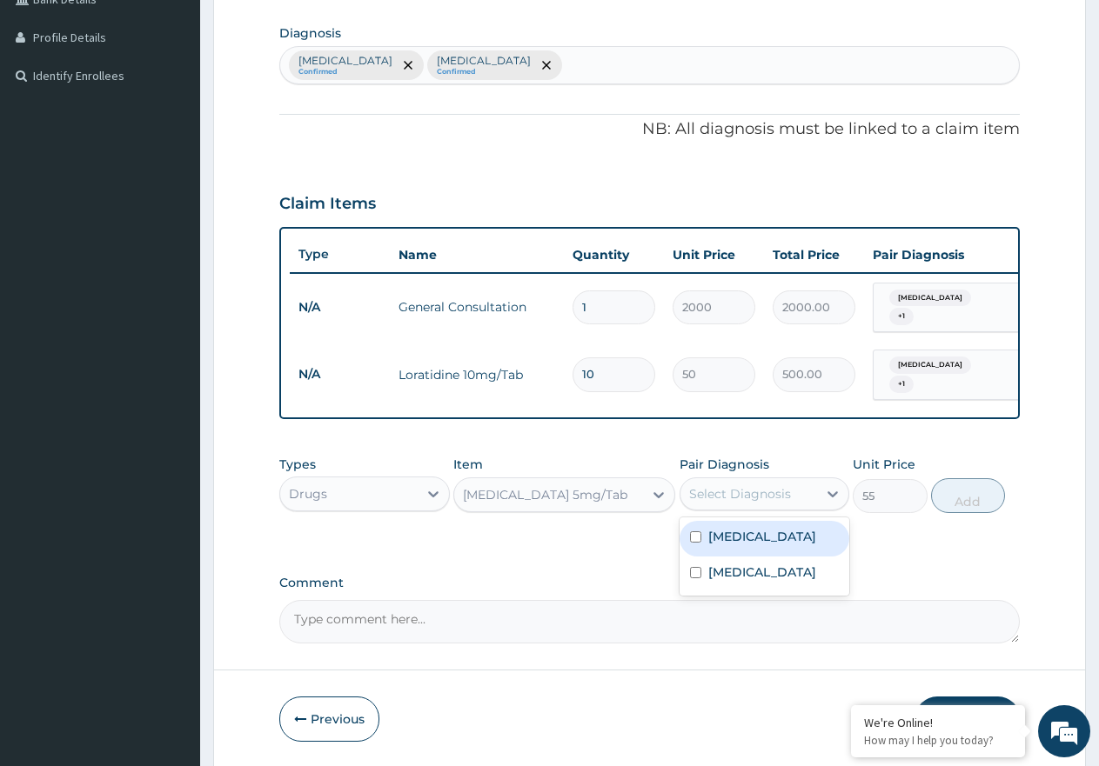
drag, startPoint x: 752, startPoint y: 492, endPoint x: 755, endPoint y: 544, distance: 51.4
click at [752, 496] on div "Select Diagnosis" at bounding box center [740, 493] width 102 height 17
click at [777, 549] on div "Conjunctivitis" at bounding box center [764, 539] width 170 height 36
checkbox input "true"
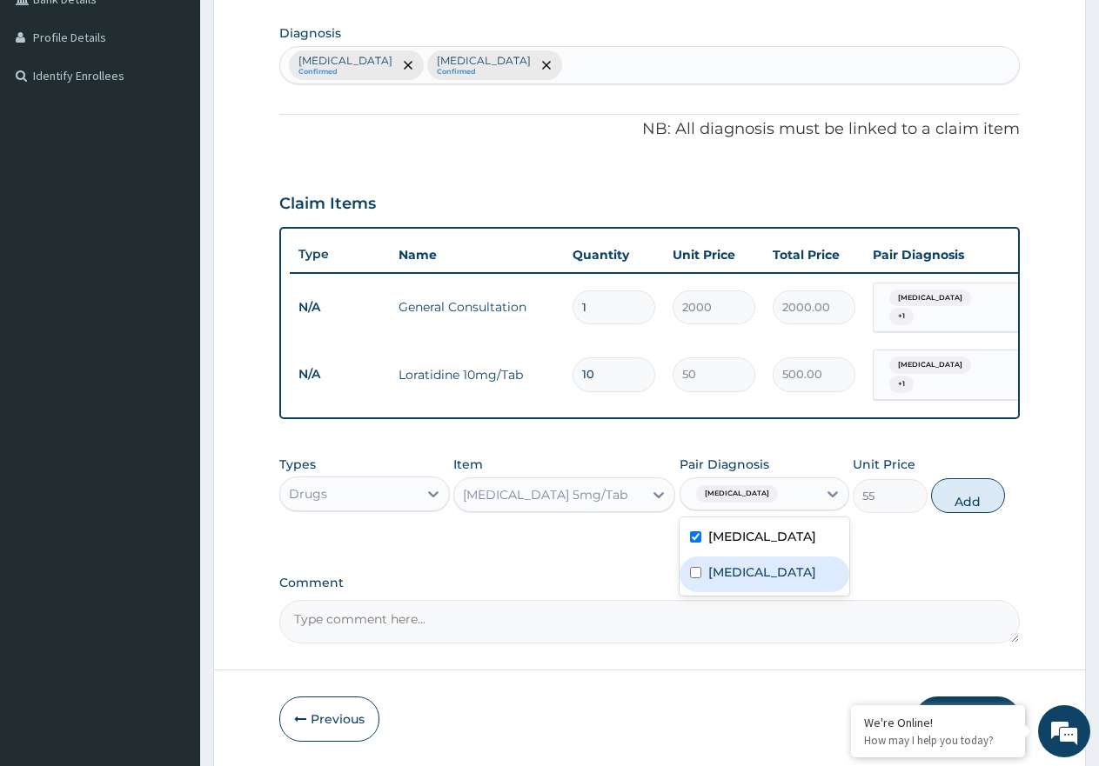
drag, startPoint x: 792, startPoint y: 580, endPoint x: 864, endPoint y: 553, distance: 76.3
click at [796, 580] on label "Essential hypertension" at bounding box center [762, 572] width 108 height 17
checkbox input "true"
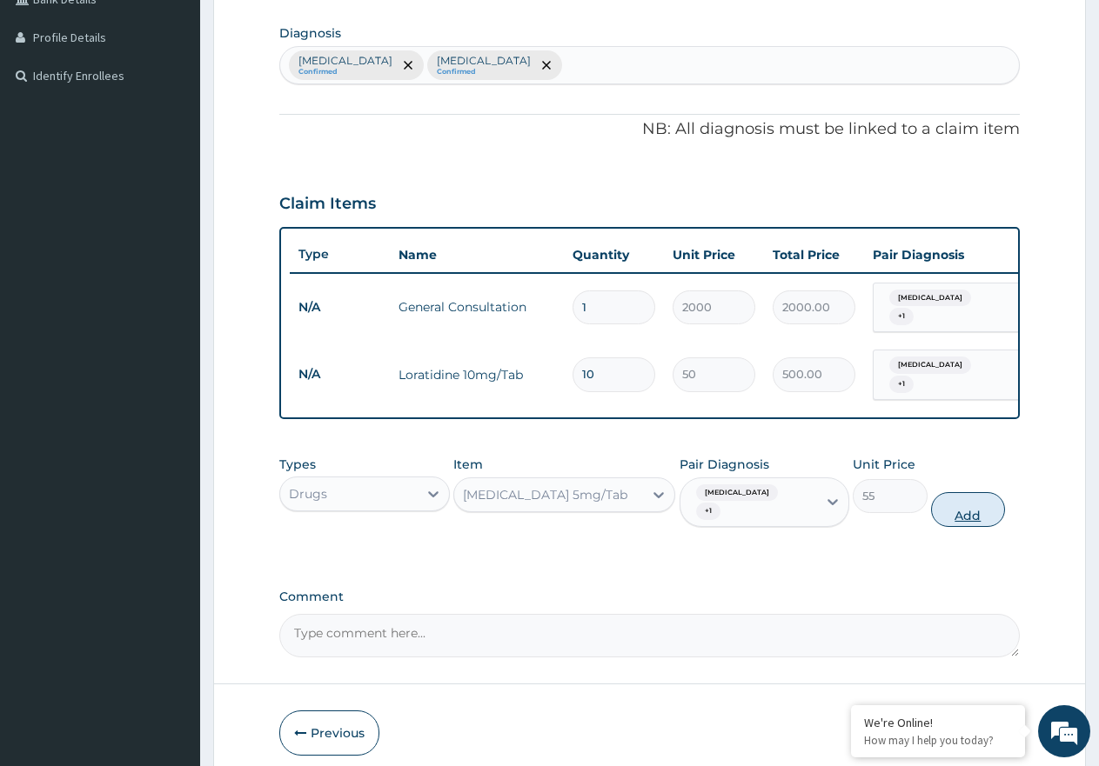
click at [983, 503] on button "Add" at bounding box center [968, 509] width 74 height 35
type input "0"
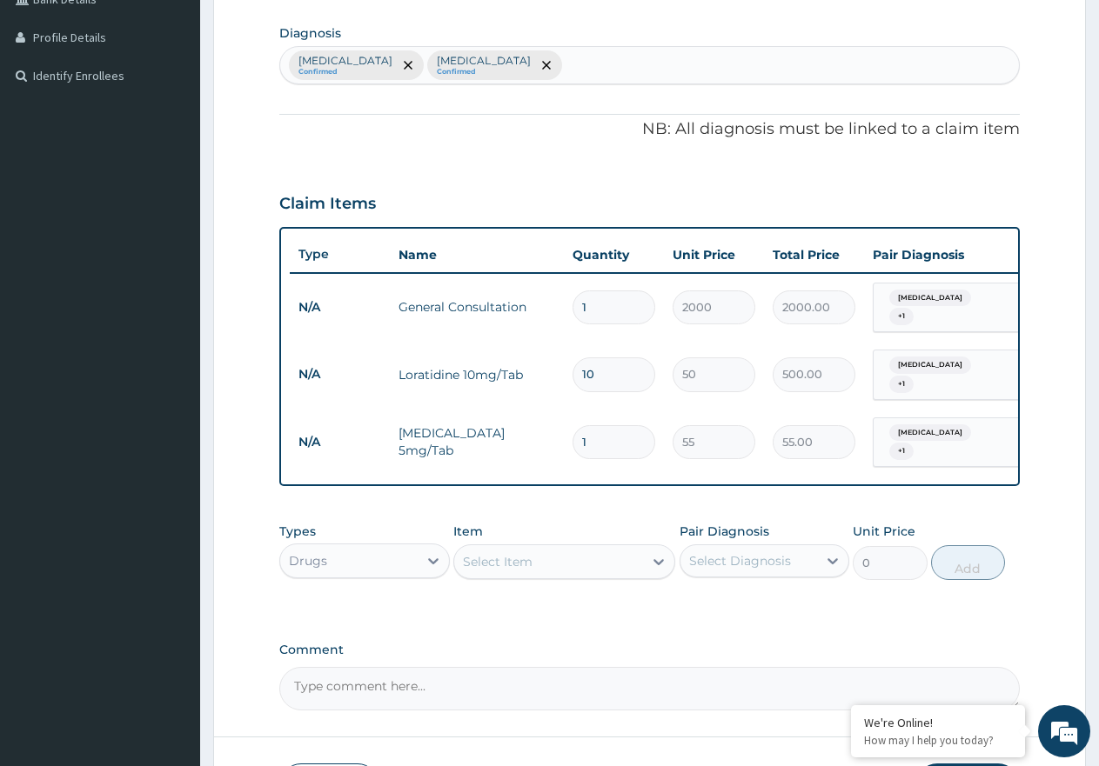
type input "0.00"
type input "2"
type input "110.00"
type input "20"
type input "1100.00"
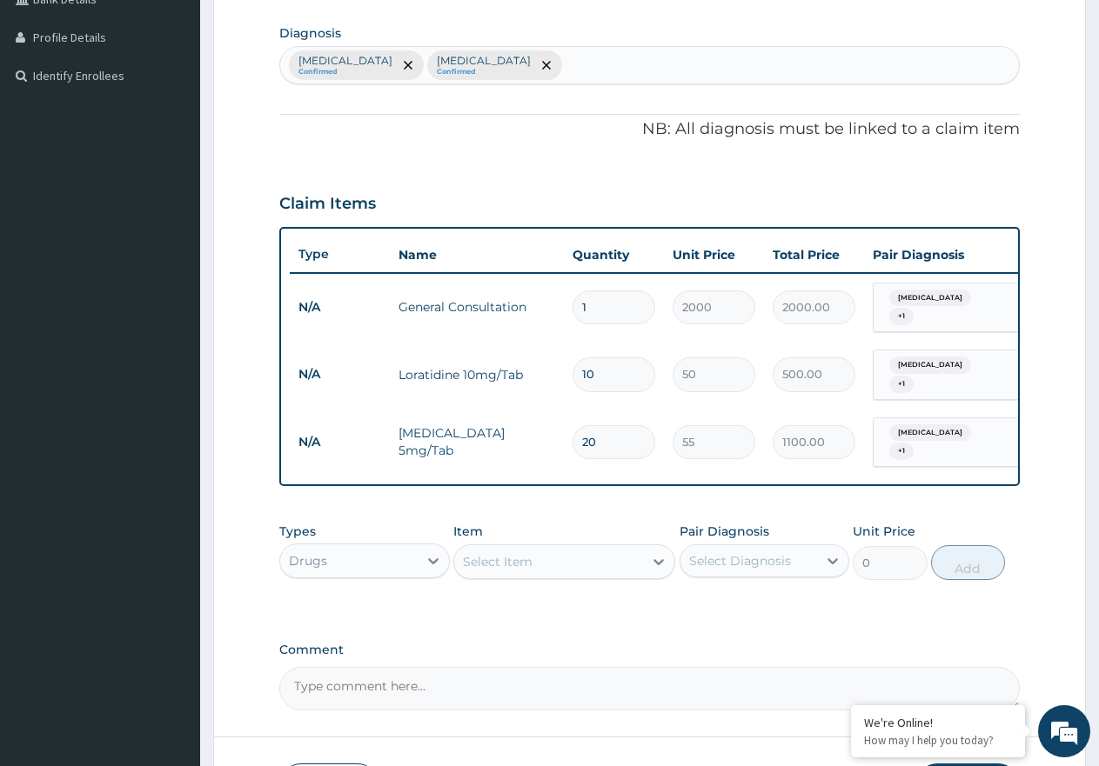
type input "20"
click at [566, 565] on div "Select Item" at bounding box center [548, 562] width 189 height 28
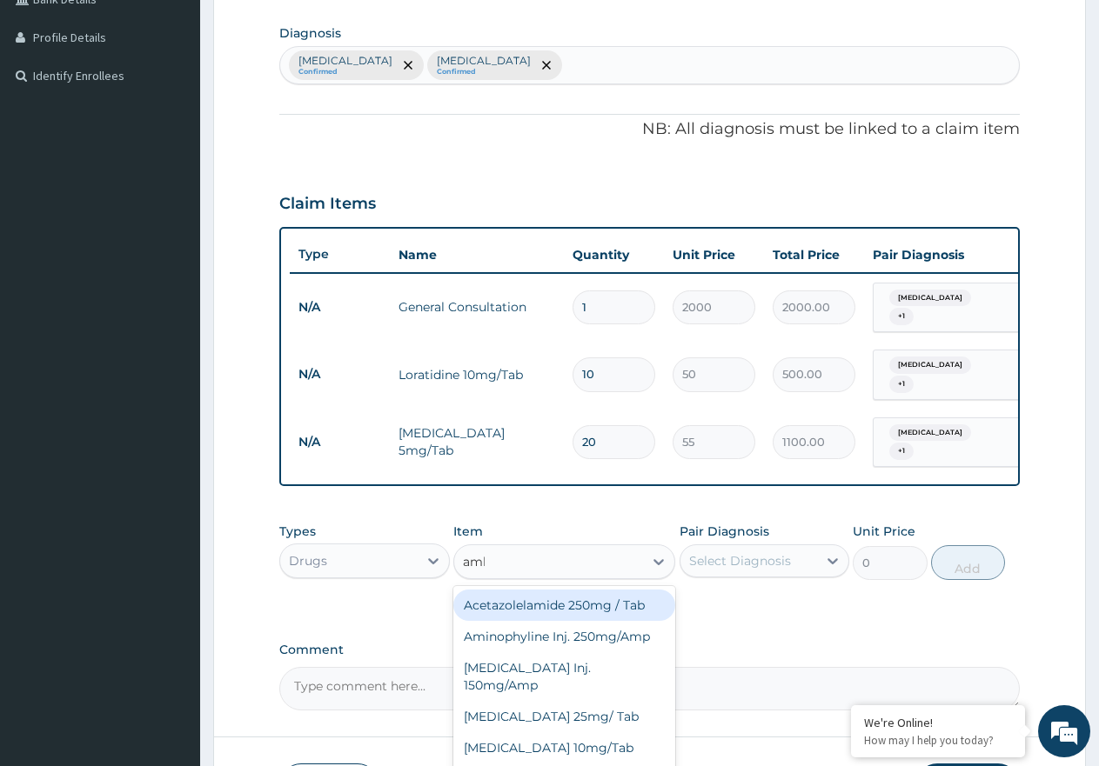
type input "amlo"
click at [565, 605] on div "Amlodipine 10mg/Tab" at bounding box center [564, 605] width 222 height 31
type input "60"
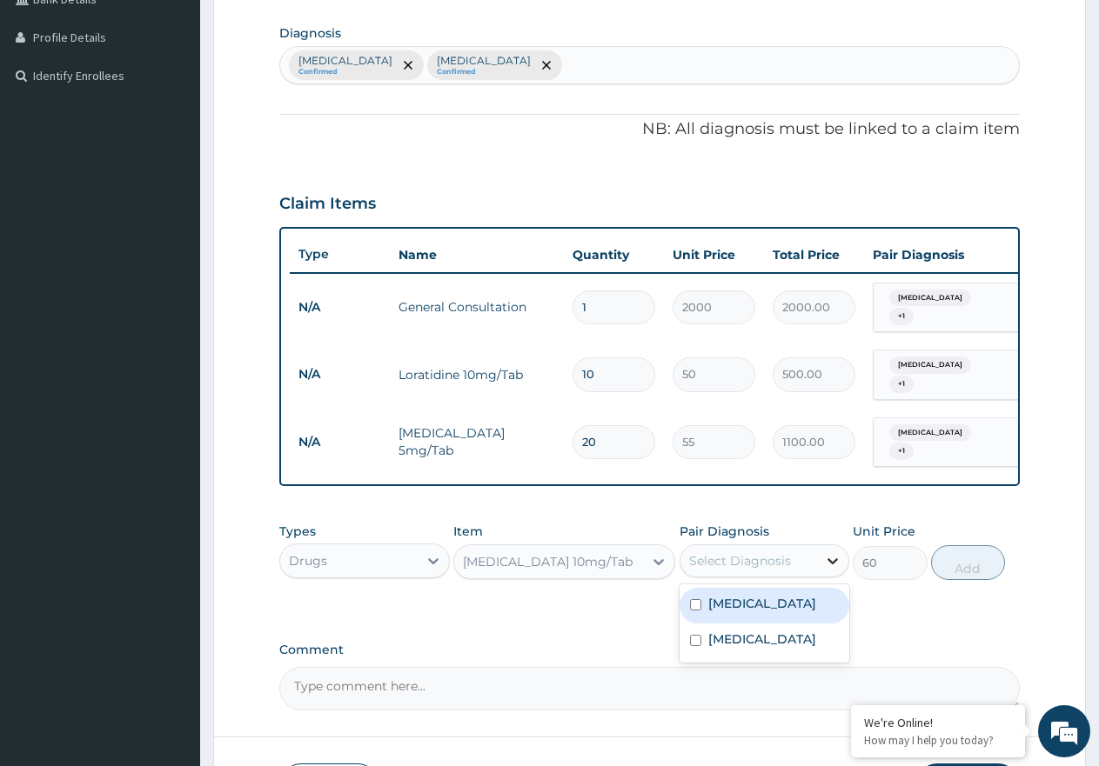
click at [830, 559] on icon at bounding box center [832, 560] width 17 height 17
click at [802, 648] on label "Essential hypertension" at bounding box center [762, 639] width 108 height 17
checkbox input "true"
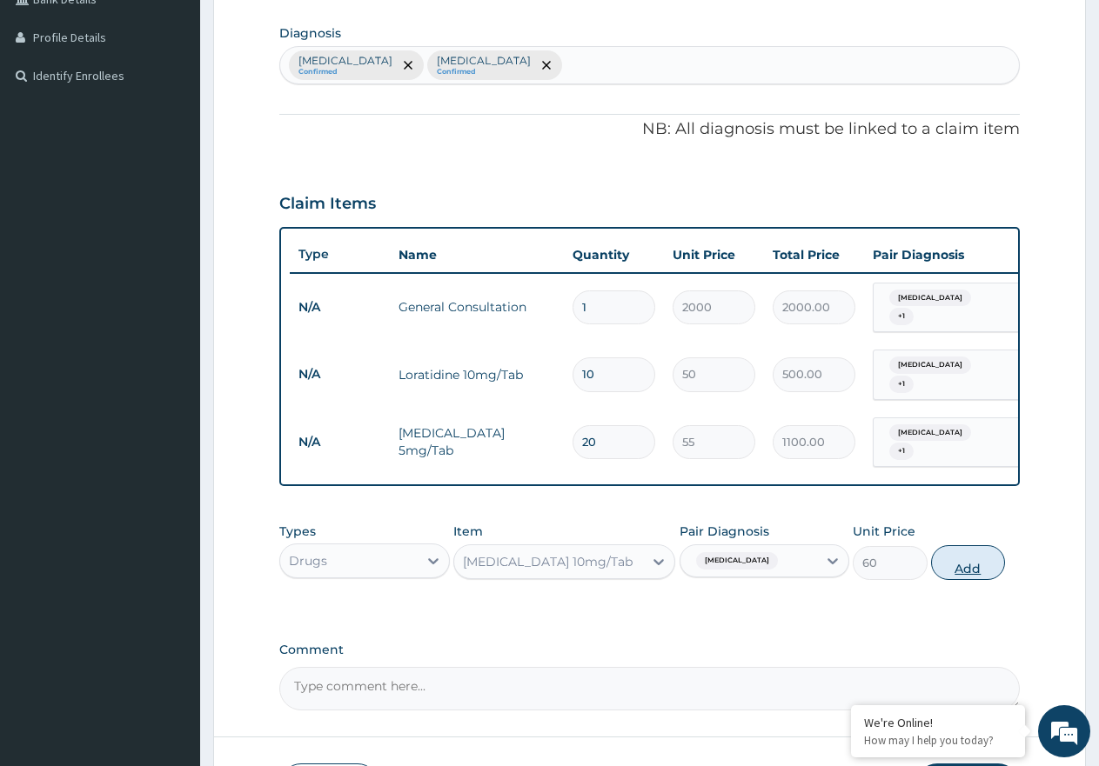
click at [969, 563] on button "Add" at bounding box center [968, 562] width 74 height 35
type input "0"
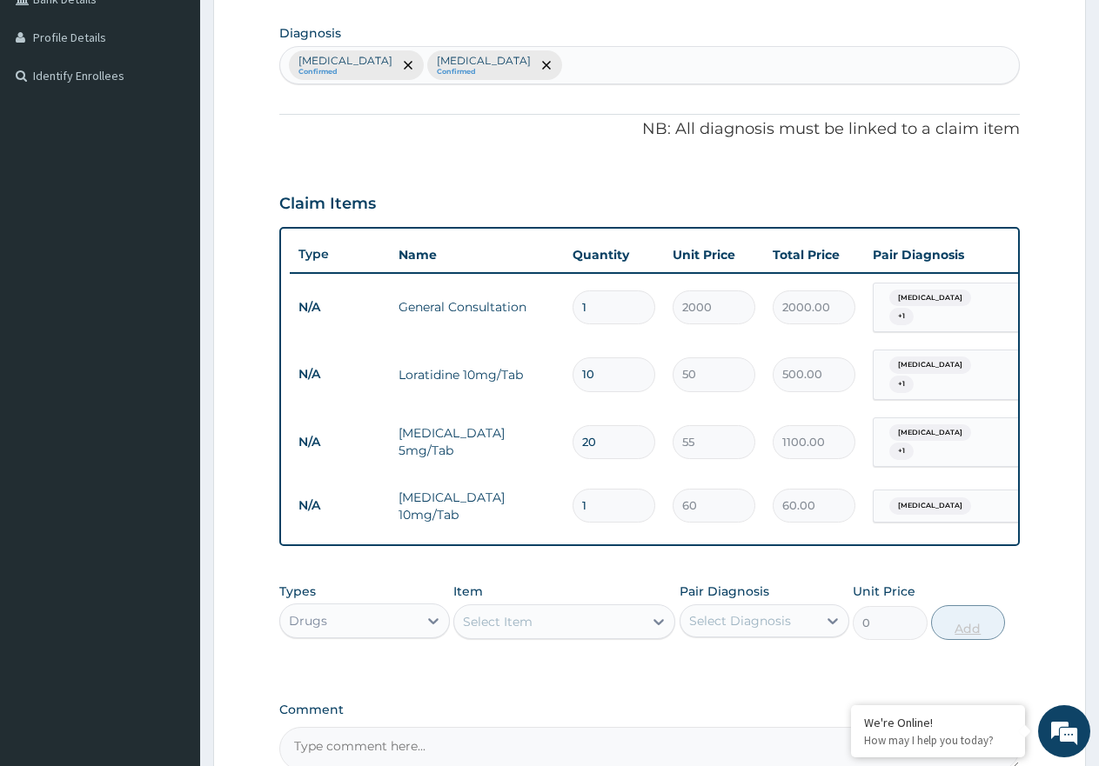
type input "0.00"
type input "3"
type input "180.00"
type input "30"
type input "1800.00"
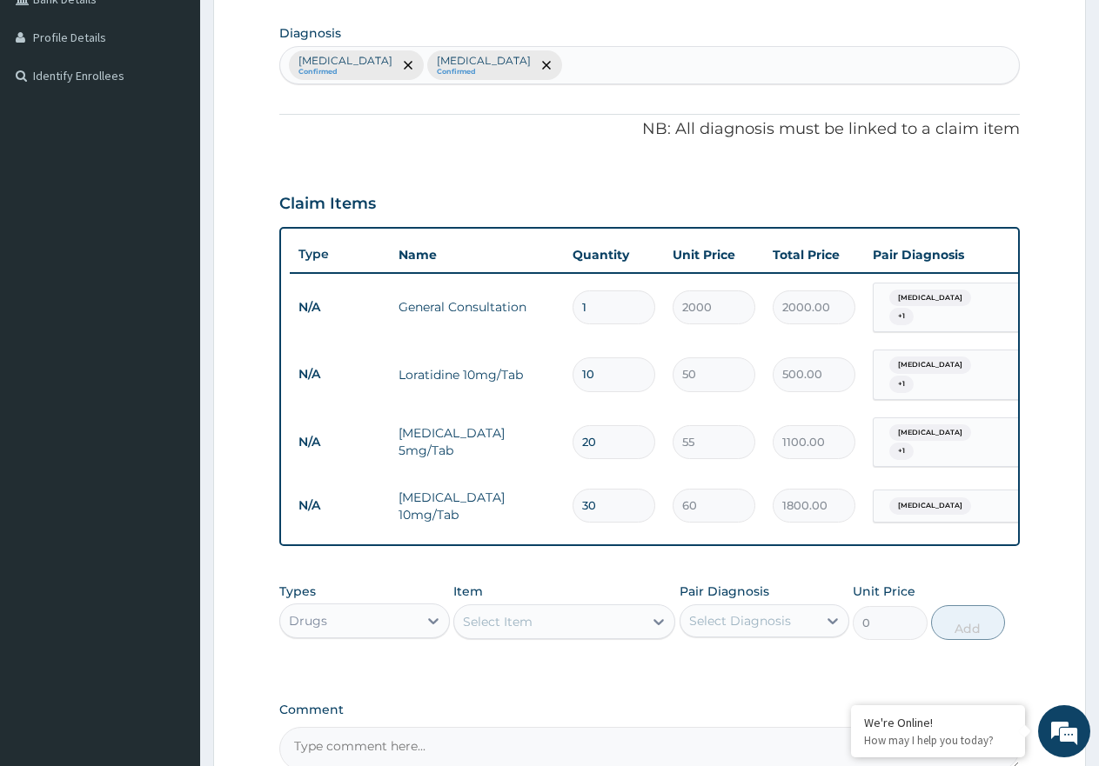
type input "30"
click at [597, 612] on div "Select Item" at bounding box center [548, 622] width 189 height 28
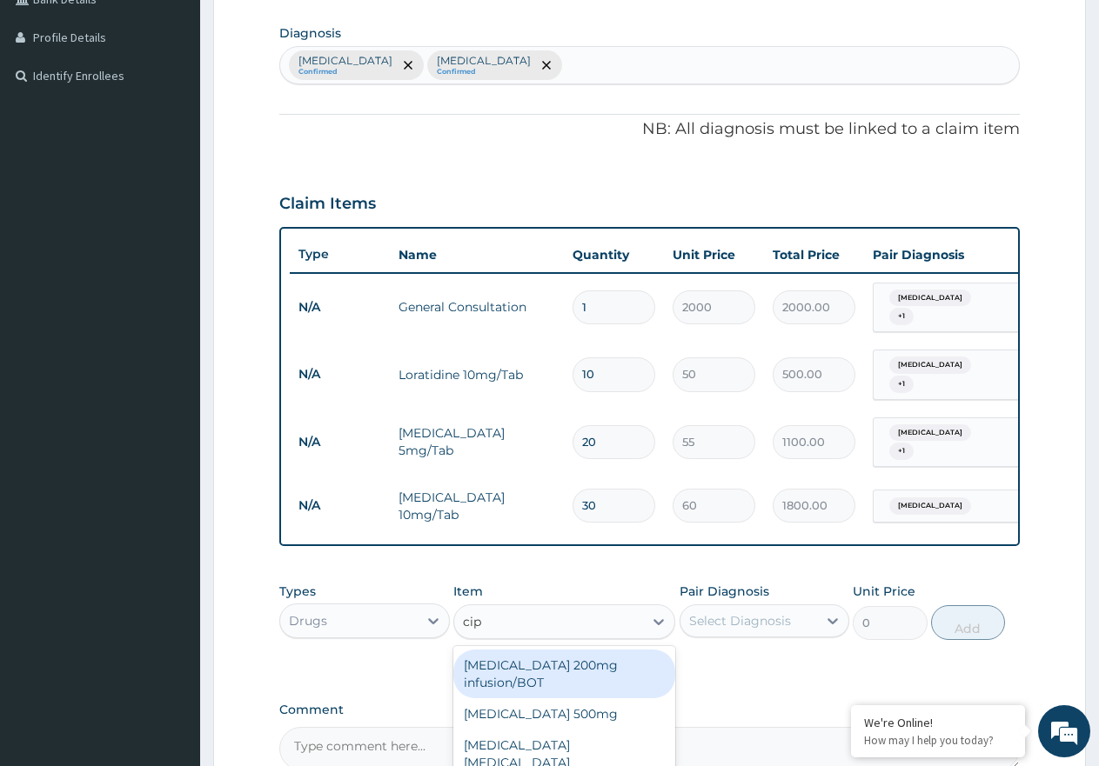
type input "cipr"
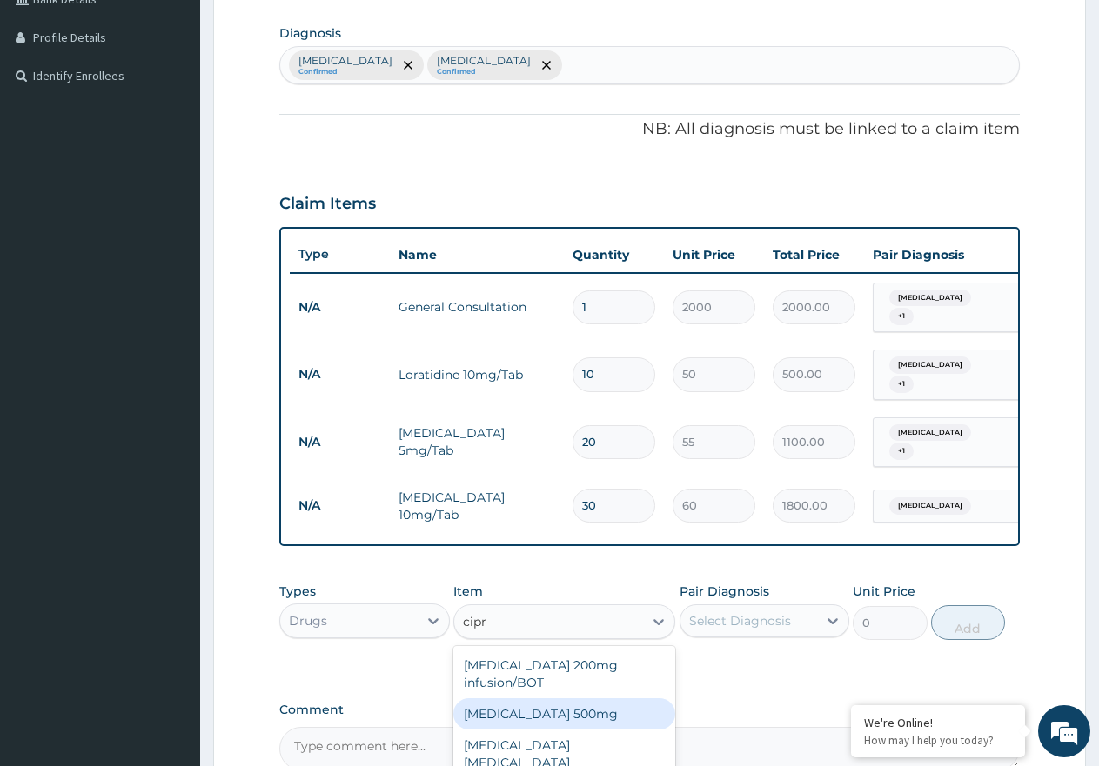
click at [598, 699] on div "Ciprofloxacin 500mg" at bounding box center [564, 713] width 222 height 31
type input "120"
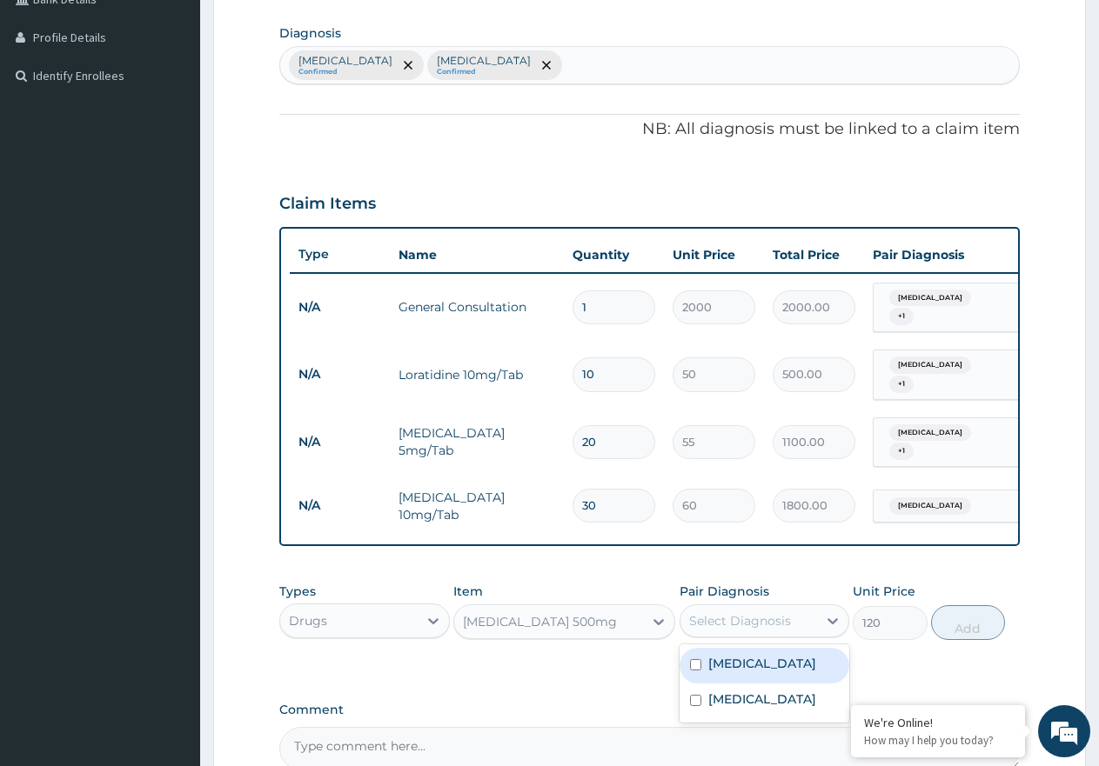
click at [761, 617] on div "Select Diagnosis" at bounding box center [740, 620] width 102 height 17
click at [792, 659] on label "Conjunctivitis" at bounding box center [762, 663] width 108 height 17
checkbox input "true"
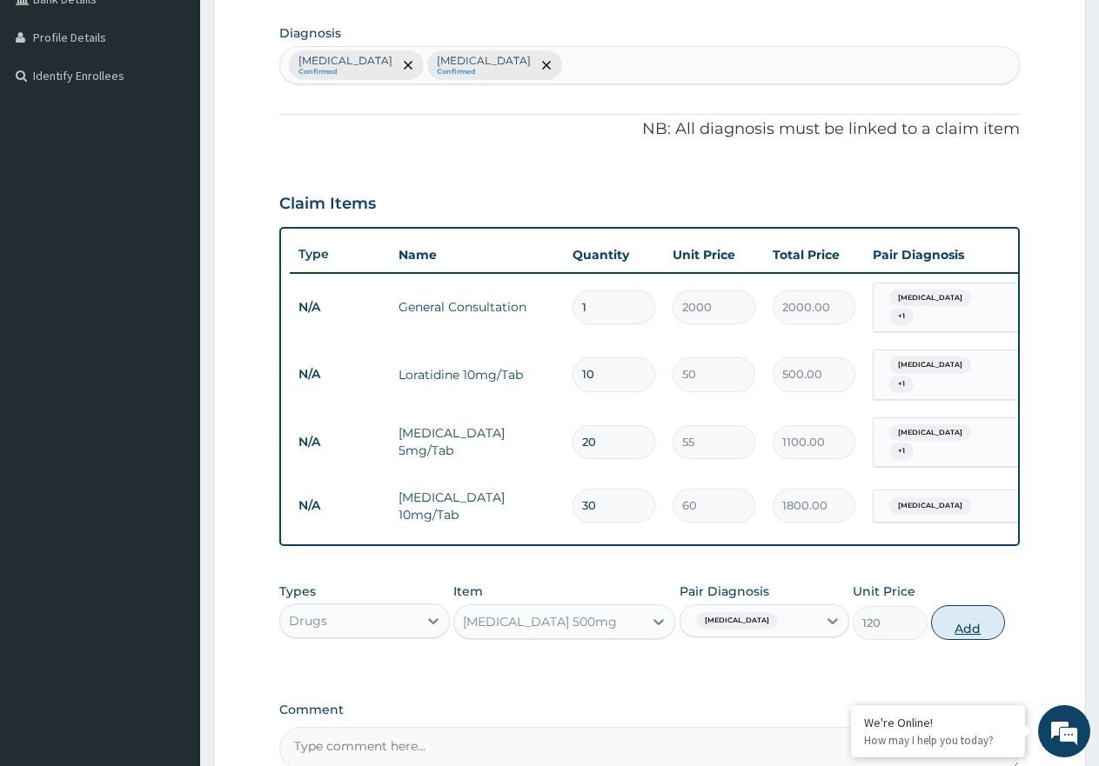
click at [946, 613] on button "Add" at bounding box center [968, 622] width 74 height 35
type input "0"
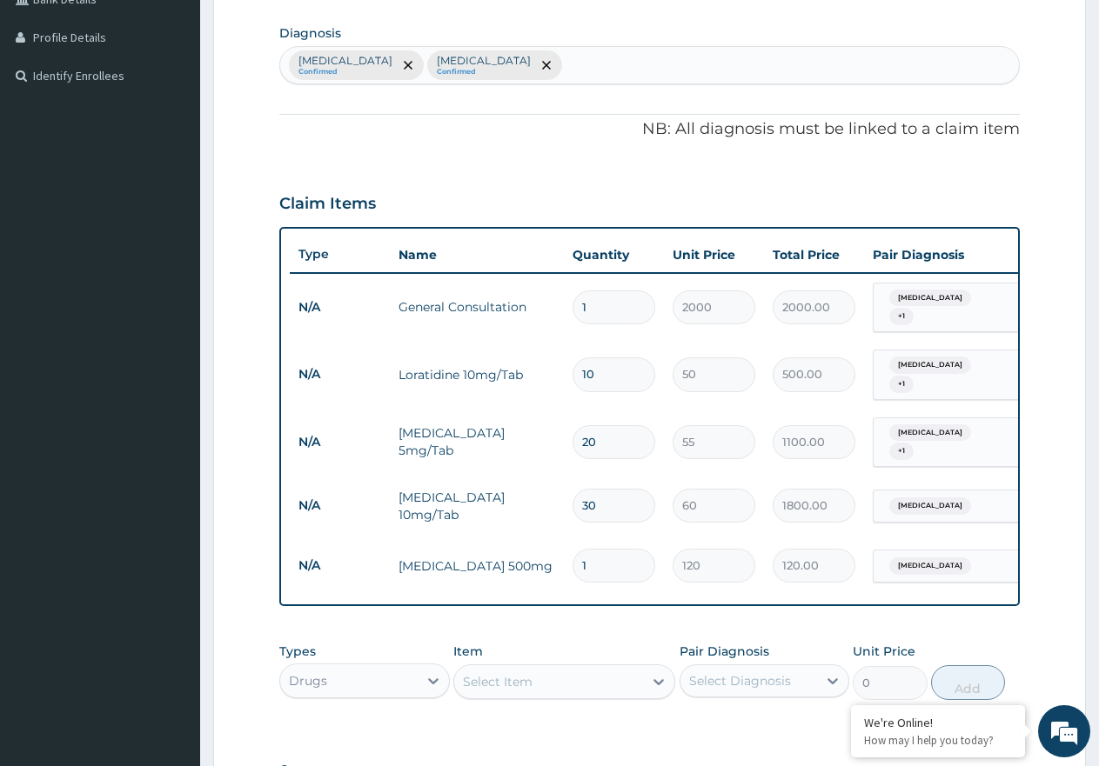
type input "10"
type input "1200.00"
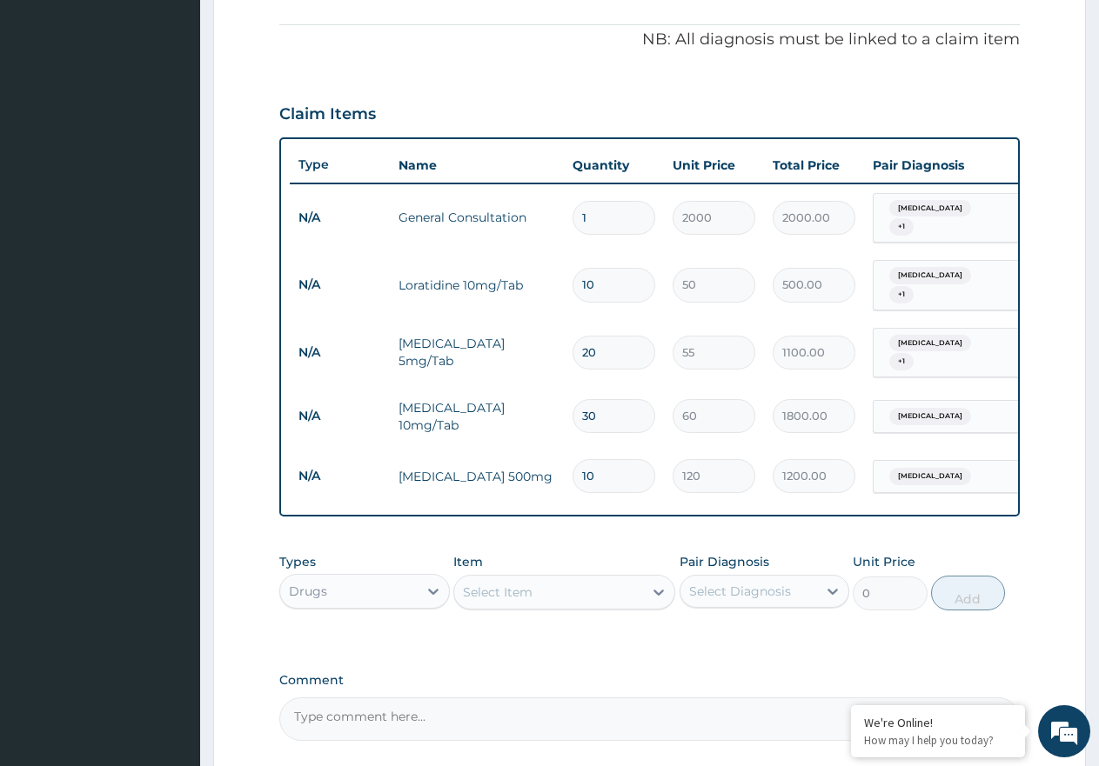
scroll to position [660, 0]
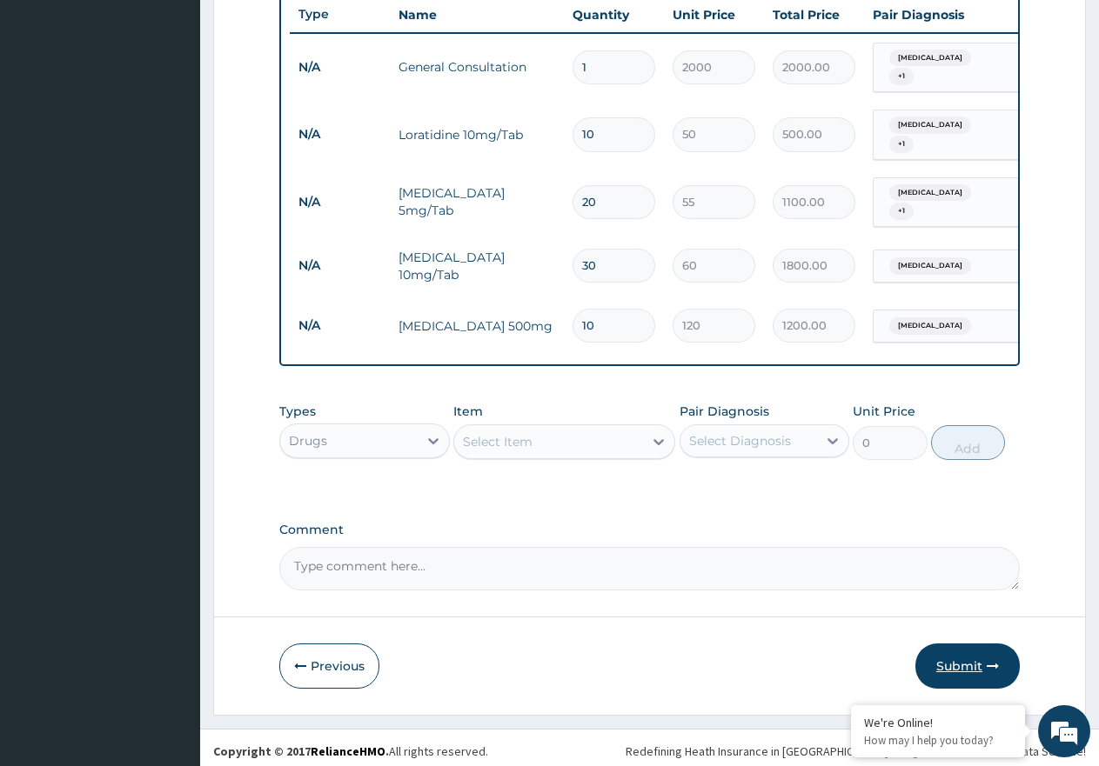
type input "10"
click at [972, 656] on button "Submit" at bounding box center [967, 666] width 104 height 45
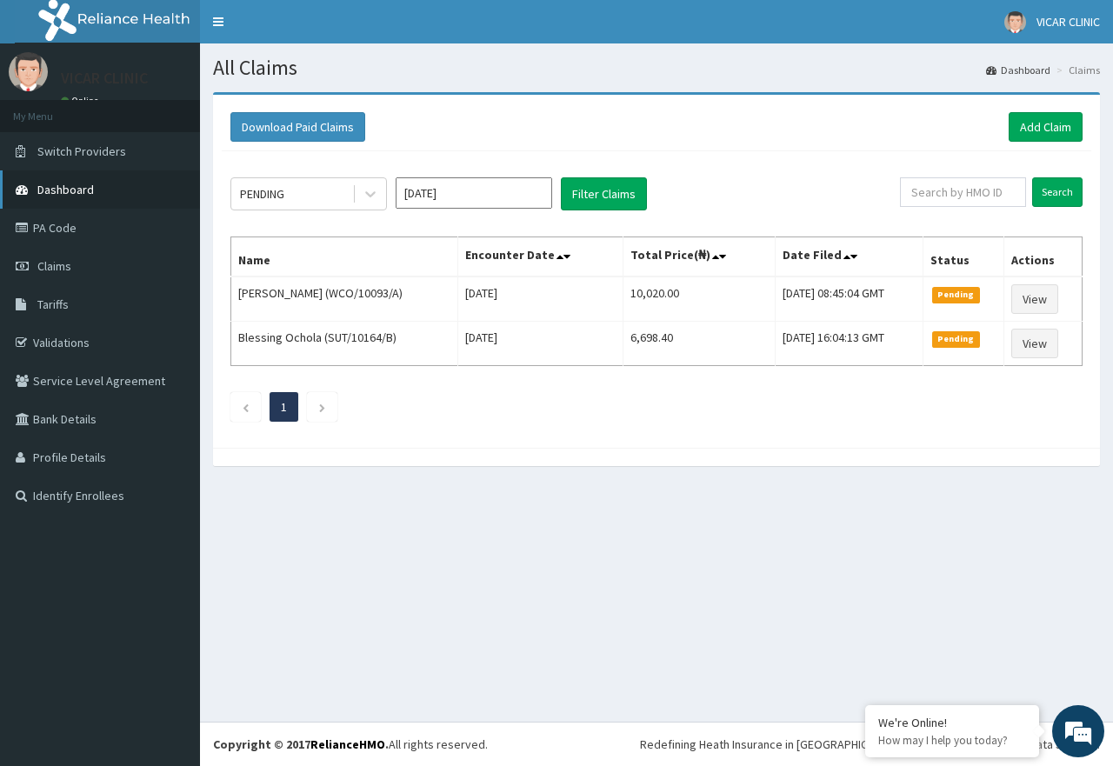
click at [104, 193] on link "Dashboard" at bounding box center [100, 189] width 200 height 38
